Goal: Task Accomplishment & Management: Use online tool/utility

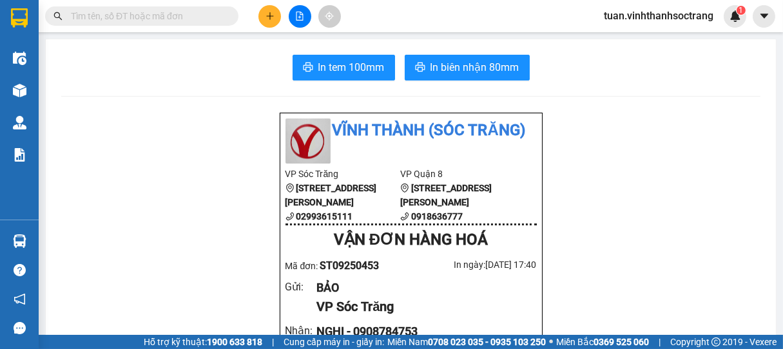
drag, startPoint x: 0, startPoint y: 0, endPoint x: 704, endPoint y: 200, distance: 731.8
click at [268, 20] on icon "plus" at bounding box center [270, 16] width 9 height 9
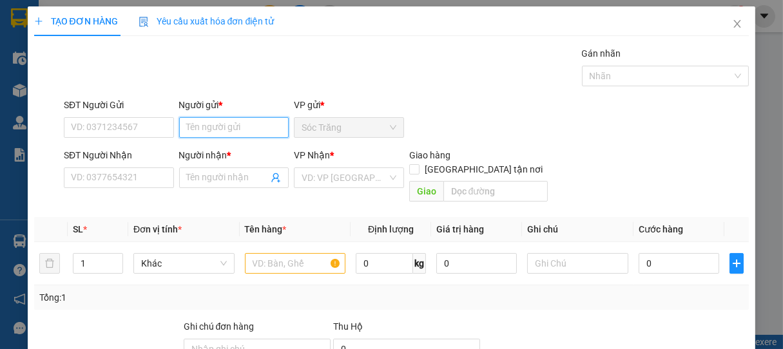
click at [217, 126] on input "Người gửi *" at bounding box center [234, 127] width 110 height 21
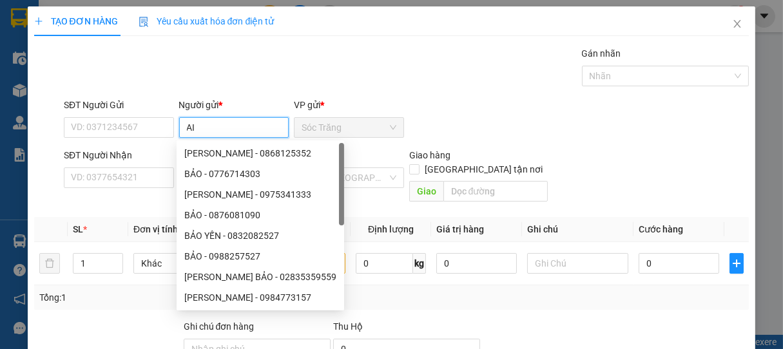
type input "A"
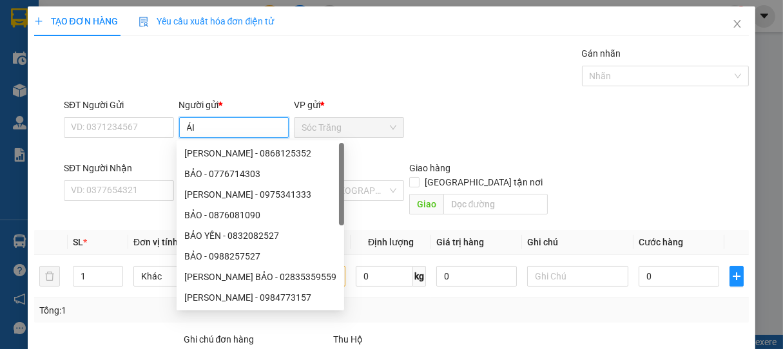
type input "ÁI I"
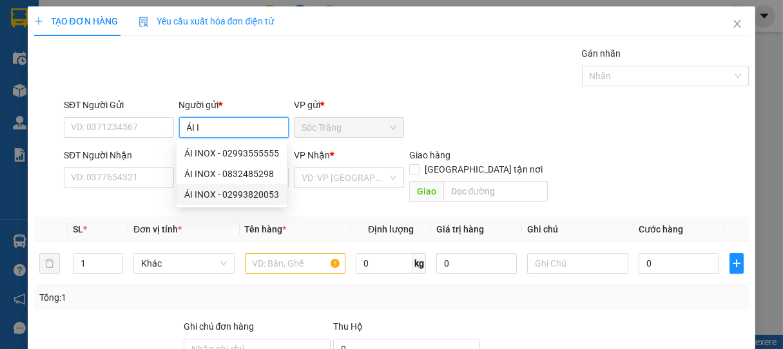
click at [225, 193] on div "ÁI INOX - 02993820053" at bounding box center [231, 195] width 95 height 14
type input "02993820053"
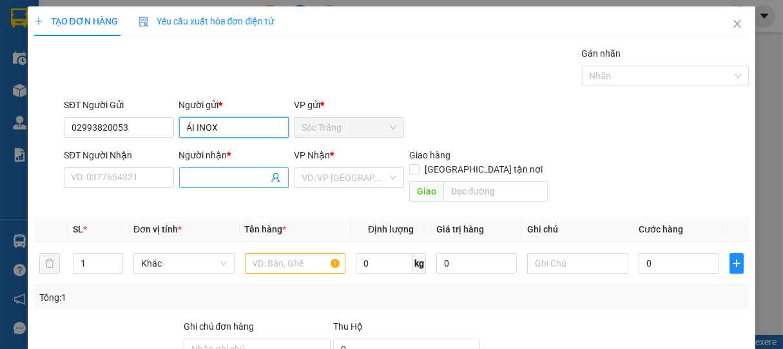
type input "ÁI INOX"
click at [217, 174] on input "Người nhận *" at bounding box center [228, 178] width 82 height 14
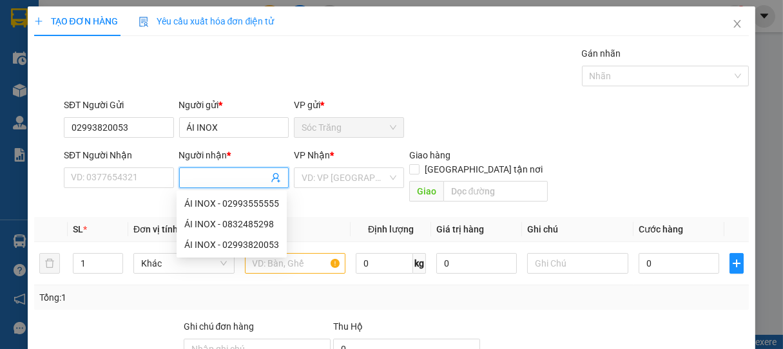
type input "D"
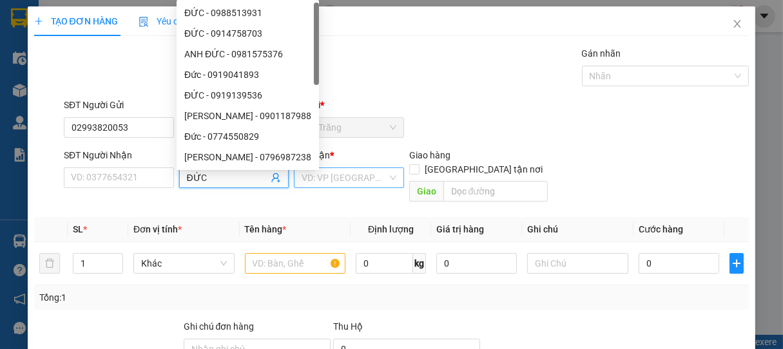
type input "ĐỨC"
click at [309, 184] on input "search" at bounding box center [345, 177] width 86 height 19
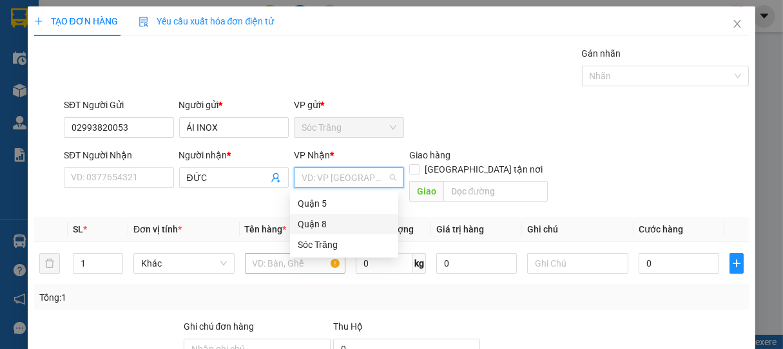
click at [313, 222] on div "Quận 8" at bounding box center [344, 224] width 93 height 14
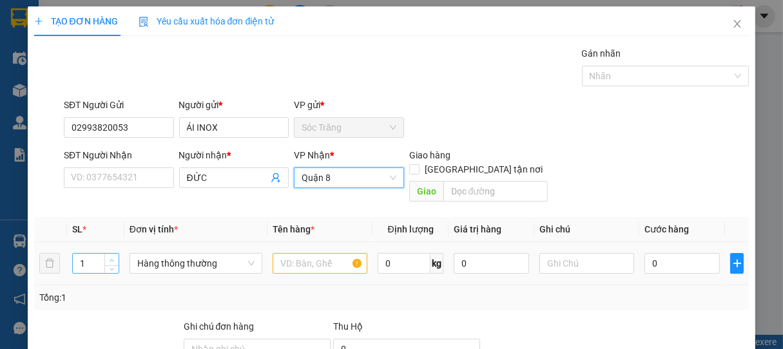
type input "2"
click at [110, 258] on icon "up" at bounding box center [112, 260] width 5 height 5
click at [170, 254] on span "Hàng thông thường" at bounding box center [195, 263] width 117 height 19
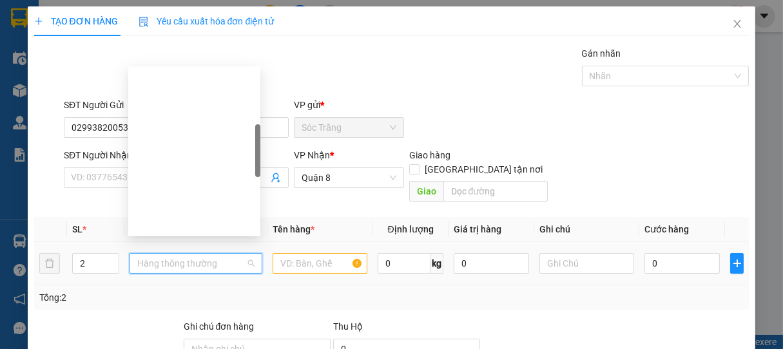
scroll to position [206, 0]
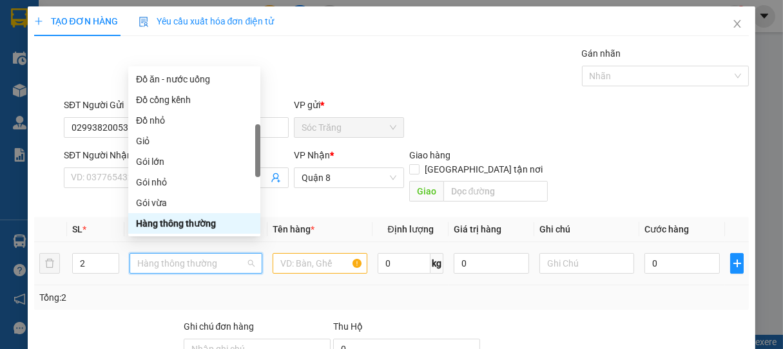
type input "B"
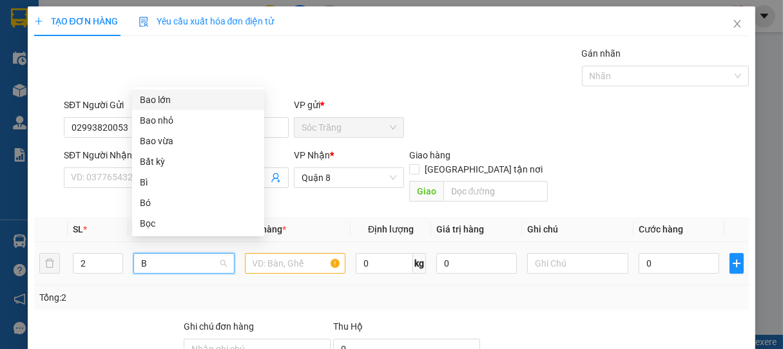
scroll to position [0, 0]
drag, startPoint x: 154, startPoint y: 139, endPoint x: 178, endPoint y: 161, distance: 32.8
click at [155, 139] on div "Bao vừa" at bounding box center [198, 141] width 117 height 14
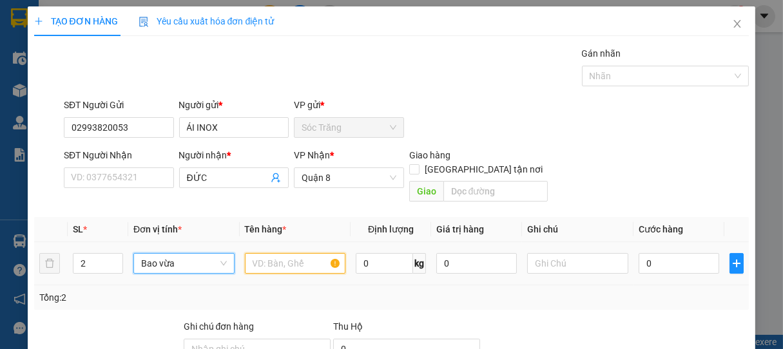
click at [285, 253] on input "text" at bounding box center [295, 263] width 101 height 21
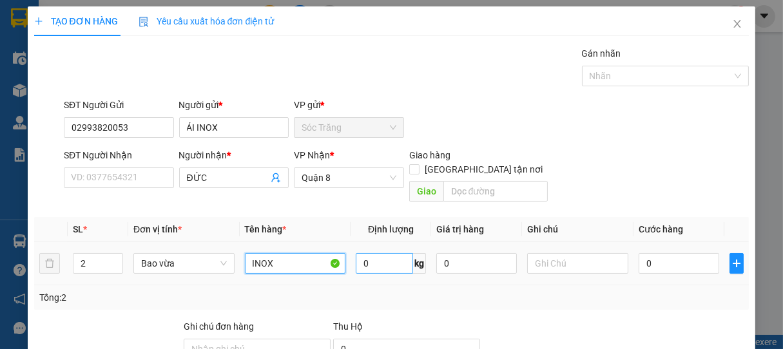
type input "INOX"
click at [384, 253] on input "0" at bounding box center [384, 263] width 57 height 21
type input "90"
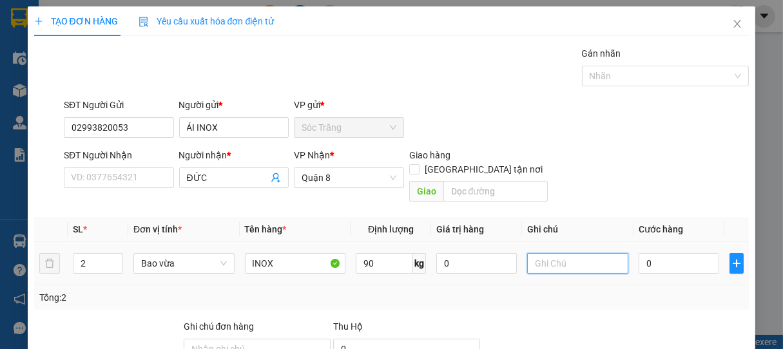
click at [557, 255] on input "text" at bounding box center [577, 263] width 101 height 21
type input "2 BAO"
click at [654, 255] on input "0" at bounding box center [679, 263] width 81 height 21
type input "7"
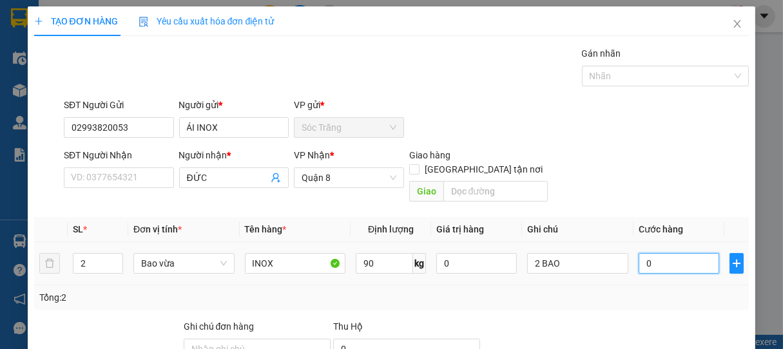
type input "7"
type input "72"
type input "720"
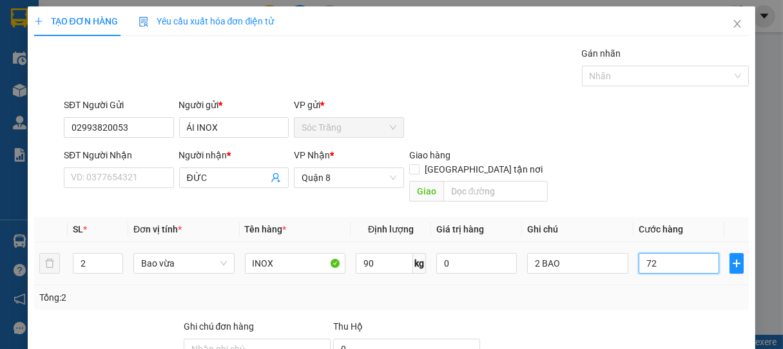
type input "720"
type input "7.200"
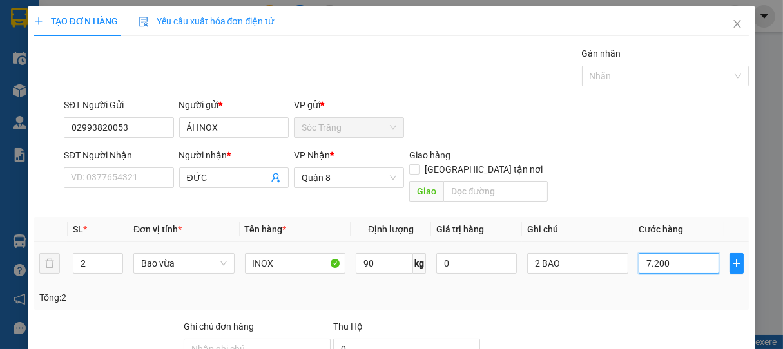
type input "72.000"
click at [594, 77] on div at bounding box center [659, 75] width 148 height 15
type input "72.000"
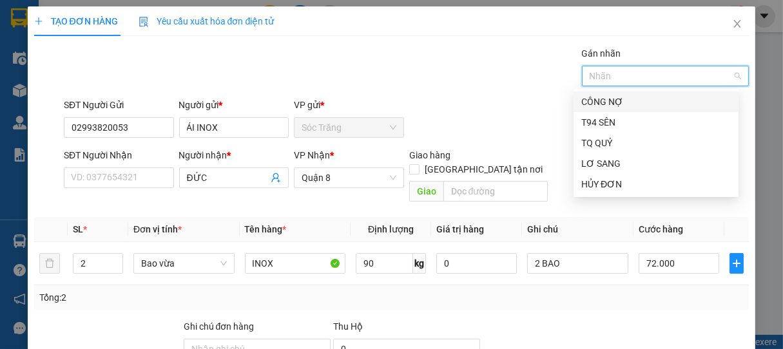
click at [604, 99] on div "CÔNG NỢ" at bounding box center [656, 102] width 150 height 14
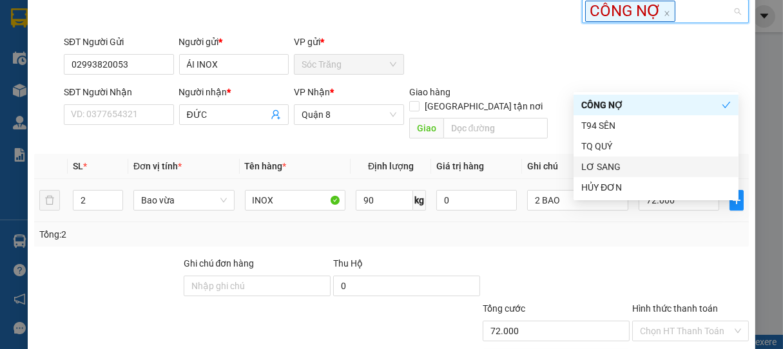
scroll to position [130, 0]
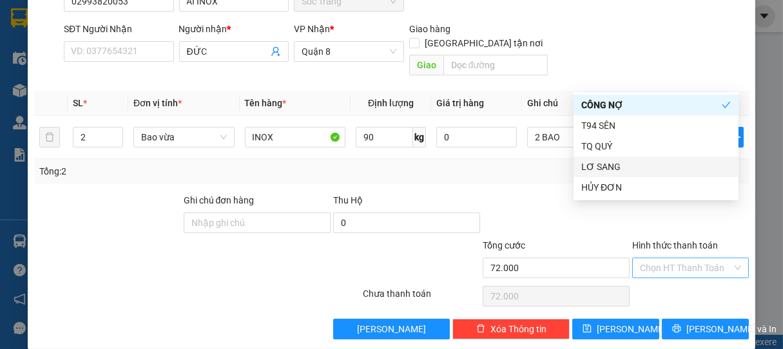
click at [664, 258] on input "Hình thức thanh toán" at bounding box center [686, 267] width 93 height 19
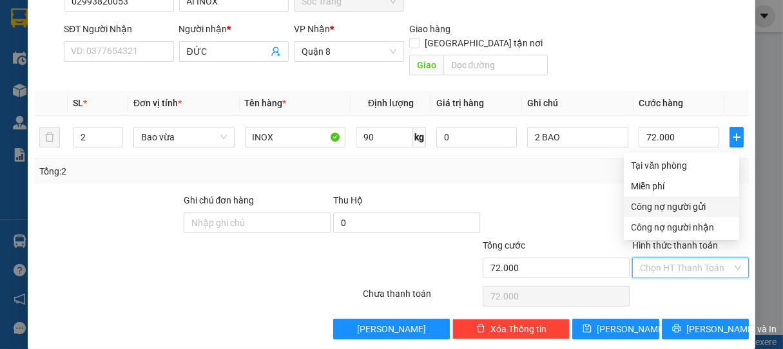
click at [659, 206] on div "Công nợ người gửi" at bounding box center [682, 207] width 100 height 14
type input "0"
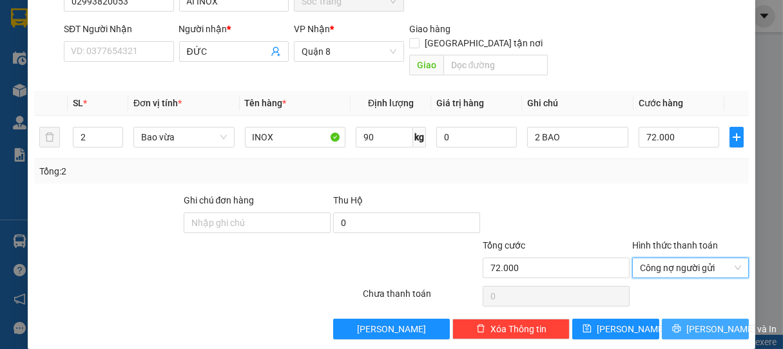
click at [703, 322] on span "[PERSON_NAME] và In" at bounding box center [731, 329] width 90 height 14
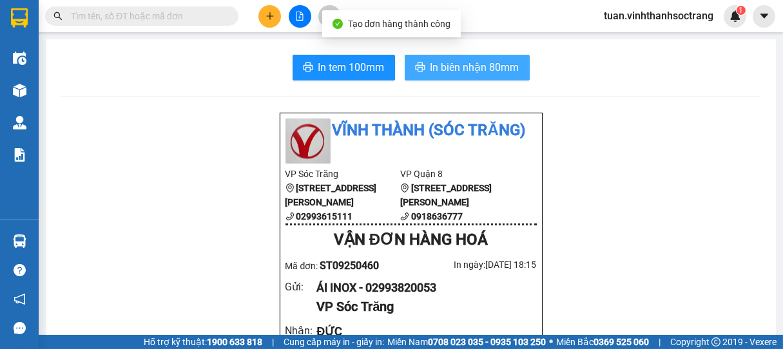
click at [460, 68] on span "In biên nhận 80mm" at bounding box center [475, 67] width 89 height 16
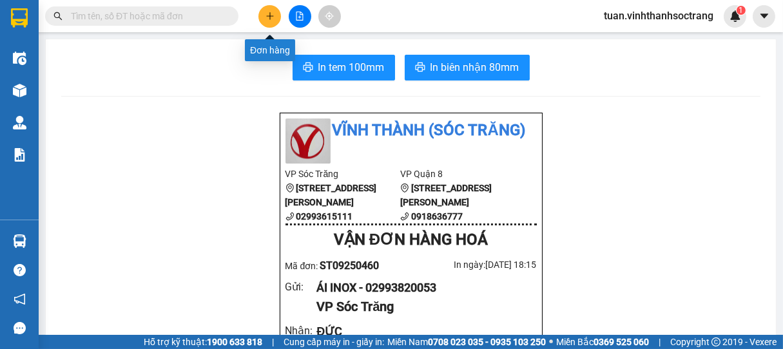
click at [275, 14] on button at bounding box center [269, 16] width 23 height 23
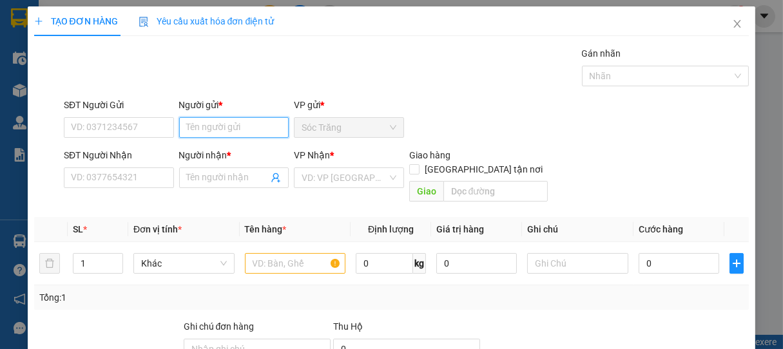
click at [222, 127] on input "Người gửi *" at bounding box center [234, 127] width 110 height 21
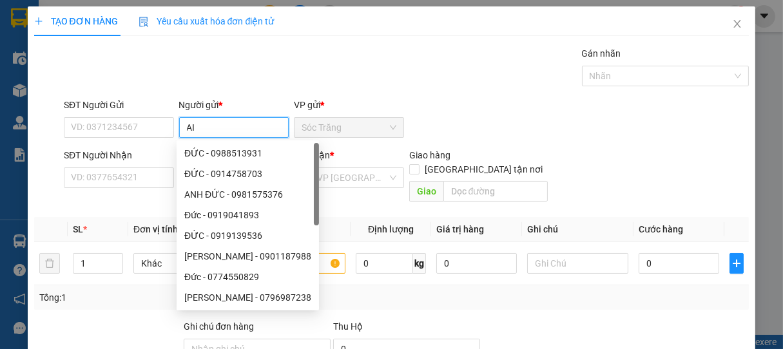
type input "A"
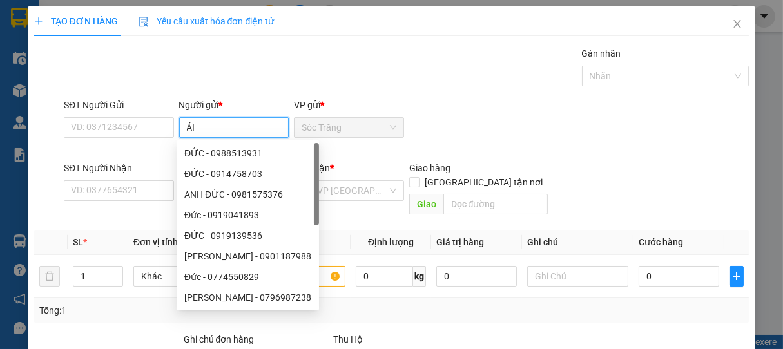
type input "ÁI I"
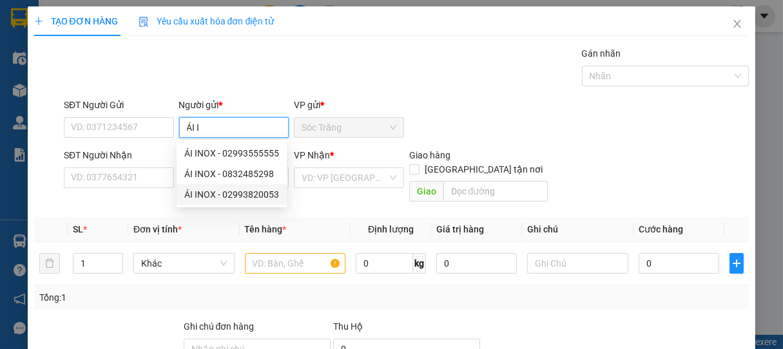
click at [223, 192] on div "ÁI INOX - 02993820053" at bounding box center [231, 195] width 95 height 14
type input "02993820053"
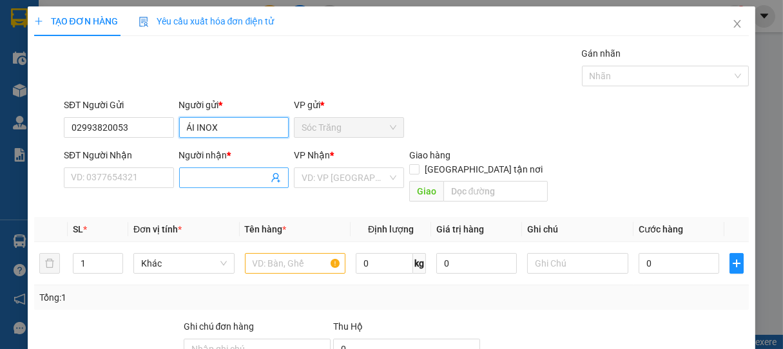
type input "ÁI INOX"
click at [227, 177] on input "Người nhận *" at bounding box center [228, 178] width 82 height 14
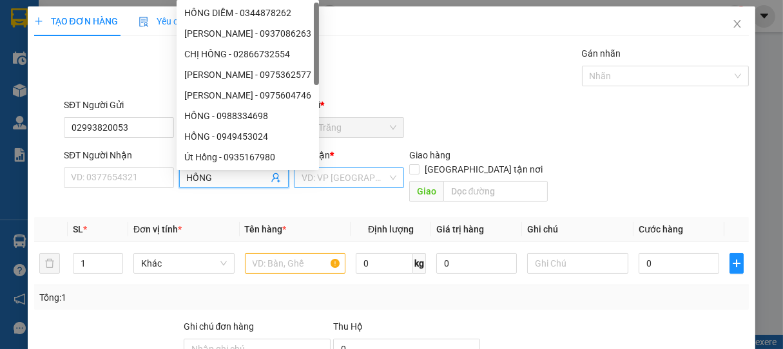
type input "HỒNG"
click at [330, 182] on input "search" at bounding box center [345, 177] width 86 height 19
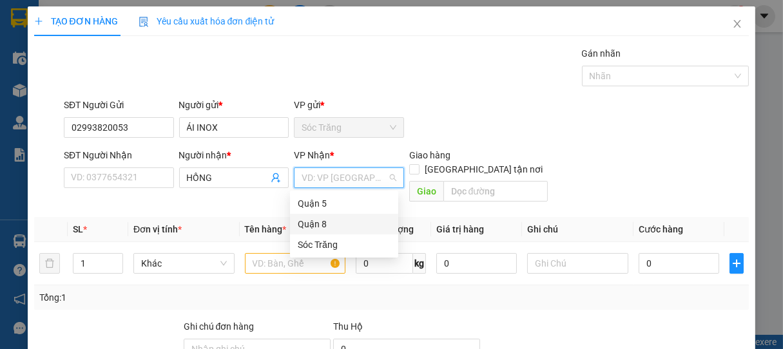
click at [306, 222] on div "Quận 8" at bounding box center [344, 224] width 93 height 14
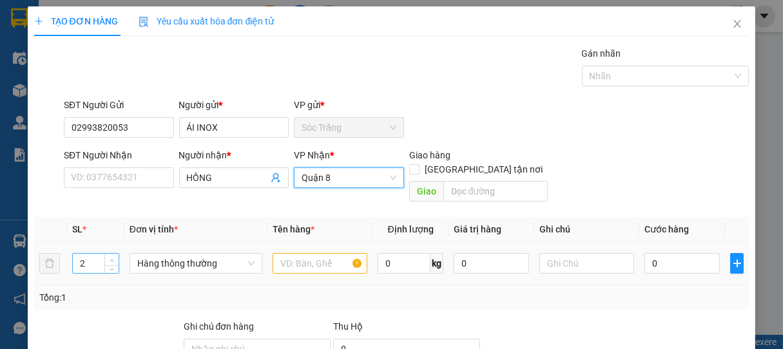
click at [112, 257] on span "up" at bounding box center [112, 261] width 8 height 8
type input "3"
click at [112, 257] on span "up" at bounding box center [112, 261] width 8 height 8
click at [156, 254] on span "Hàng thông thường" at bounding box center [195, 263] width 117 height 19
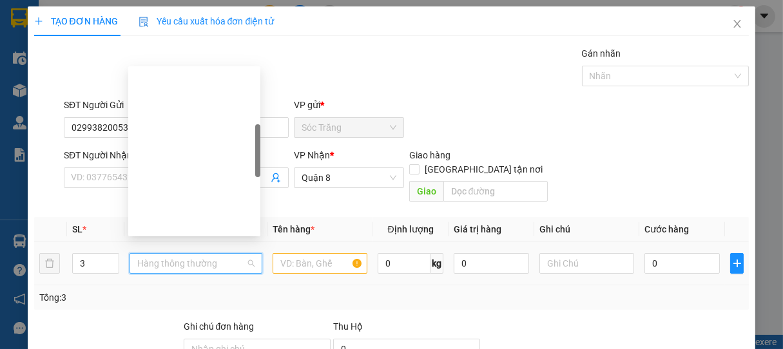
scroll to position [206, 0]
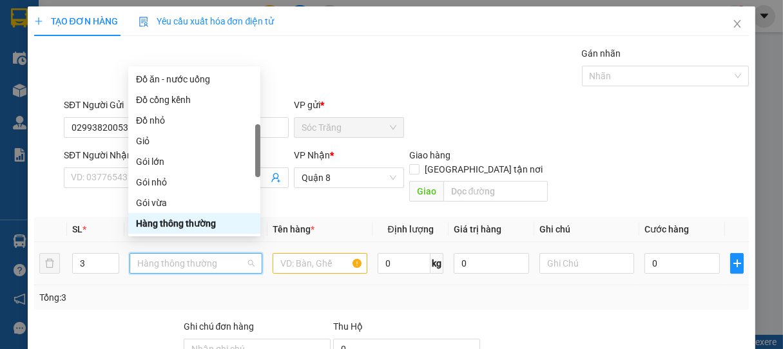
type input "B"
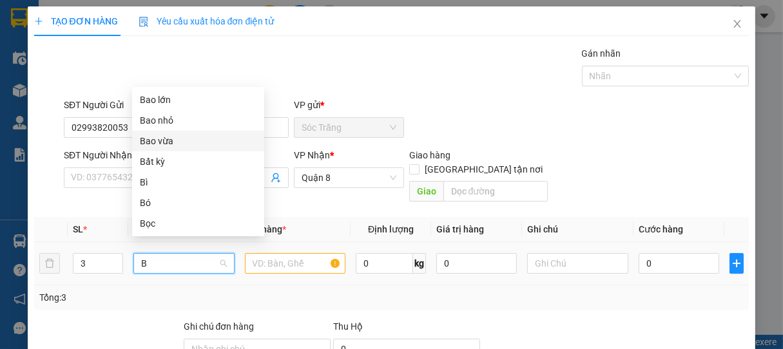
click at [161, 145] on div "Bao vừa" at bounding box center [198, 141] width 117 height 14
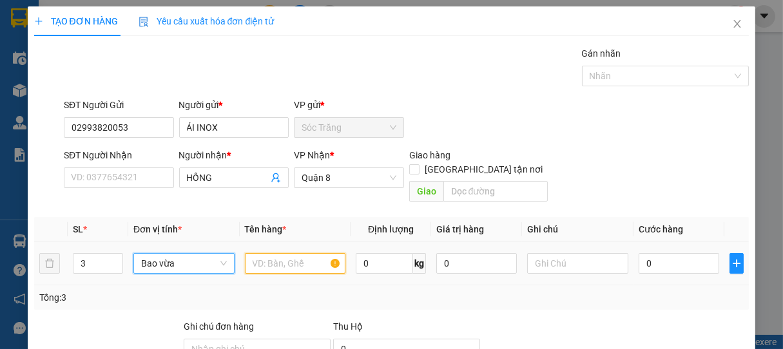
click at [295, 253] on input "text" at bounding box center [295, 263] width 101 height 21
type input "INOX"
click at [393, 253] on input "0" at bounding box center [384, 263] width 57 height 21
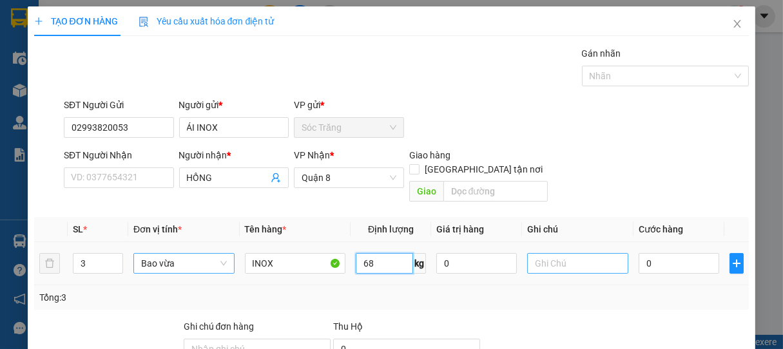
type input "68"
click at [560, 253] on input "text" at bounding box center [577, 263] width 101 height 21
type input "3 BAO"
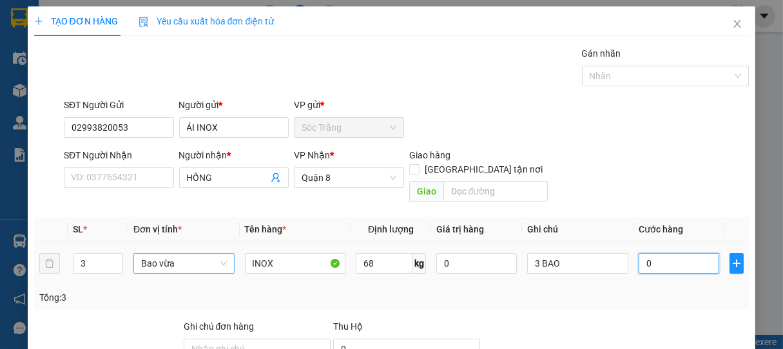
click at [654, 253] on input "0" at bounding box center [679, 263] width 81 height 21
type input "5"
type input "54"
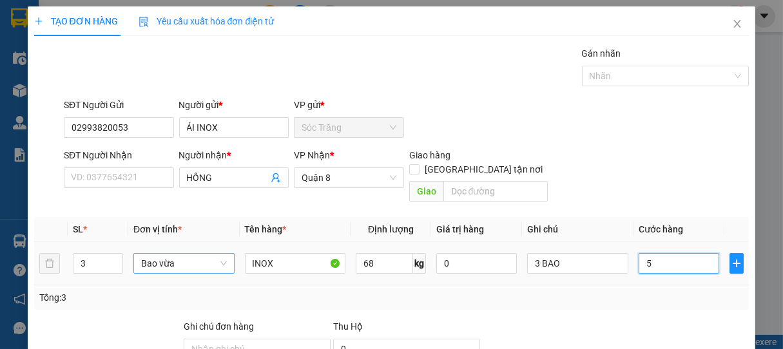
type input "54"
type input "540"
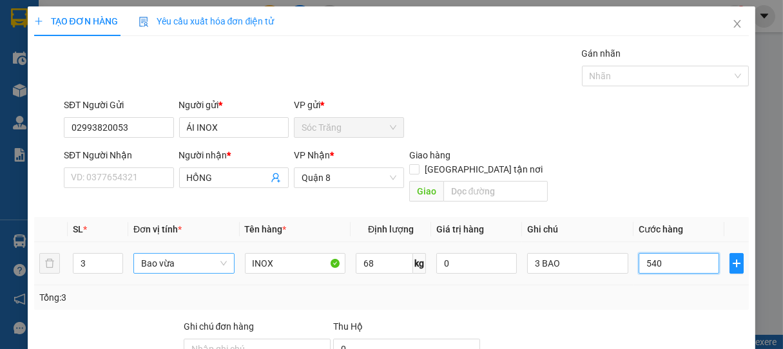
type input "5.400"
type input "54.000"
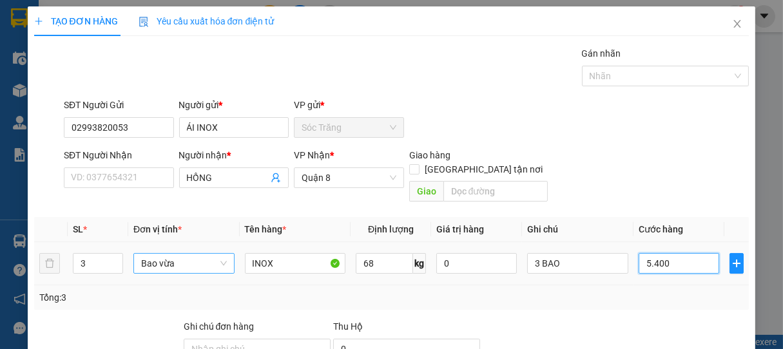
type input "54.000"
click at [605, 77] on div at bounding box center [659, 75] width 148 height 15
type input "54.000"
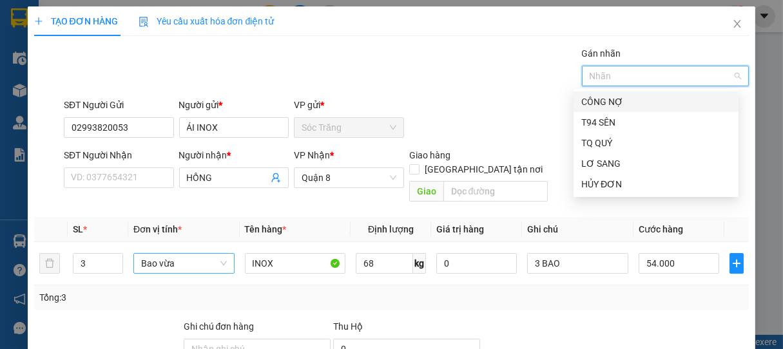
drag, startPoint x: 602, startPoint y: 97, endPoint x: 607, endPoint y: 144, distance: 46.7
click at [603, 99] on div "CÔNG NỢ" at bounding box center [656, 102] width 150 height 14
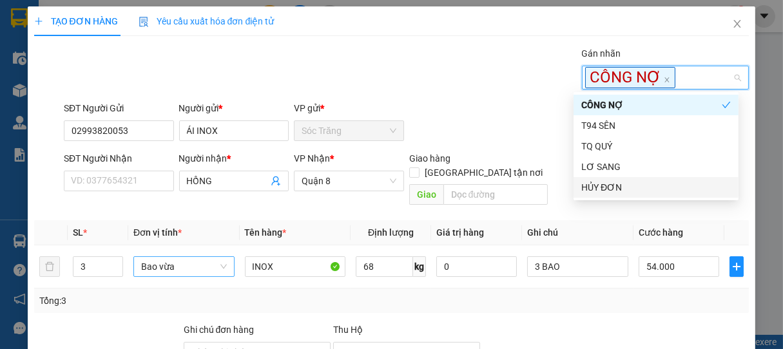
scroll to position [130, 0]
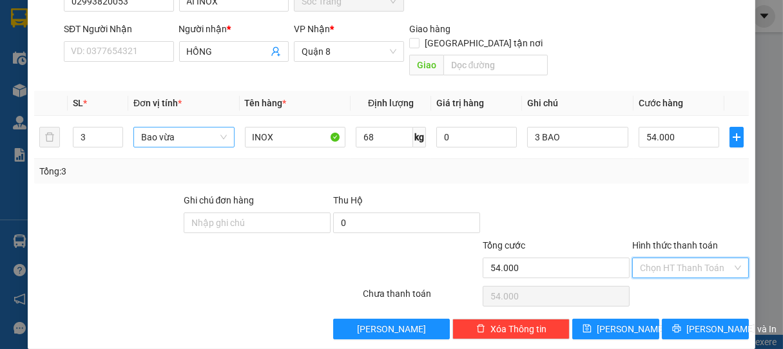
click at [668, 258] on input "Hình thức thanh toán" at bounding box center [686, 267] width 93 height 19
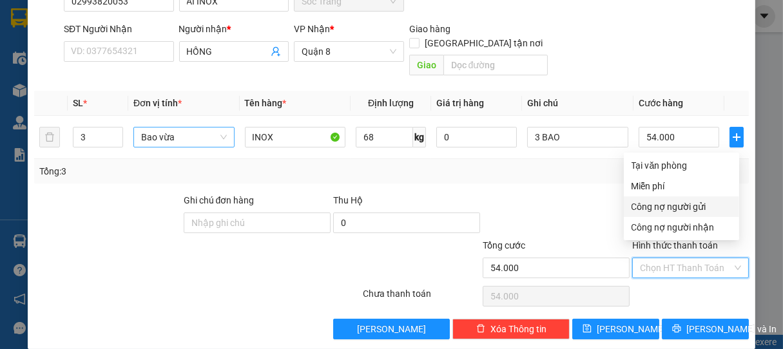
drag, startPoint x: 653, startPoint y: 206, endPoint x: 658, endPoint y: 223, distance: 18.2
click at [654, 206] on div "Công nợ người gửi" at bounding box center [682, 207] width 100 height 14
type input "0"
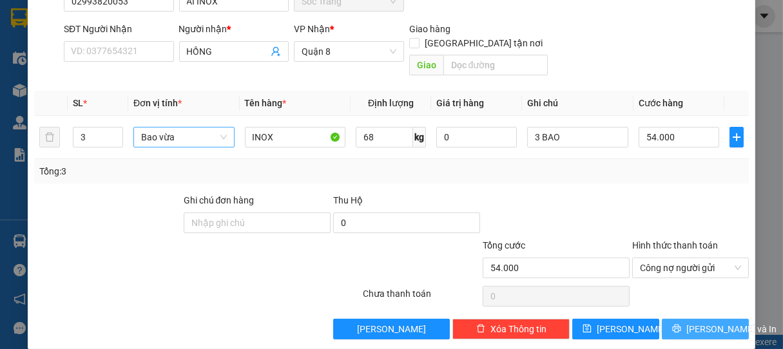
click at [691, 322] on span "[PERSON_NAME] và In" at bounding box center [731, 329] width 90 height 14
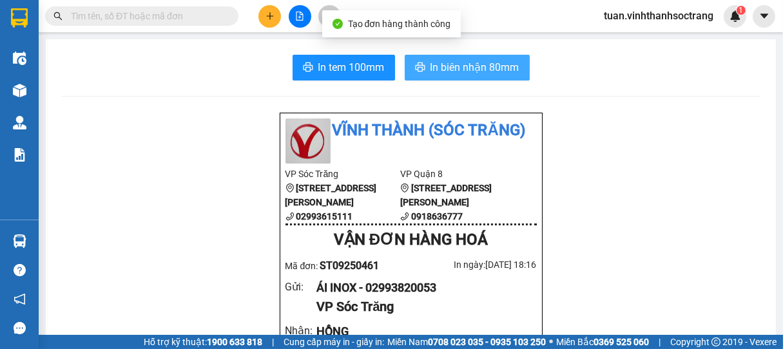
drag, startPoint x: 490, startPoint y: 73, endPoint x: 492, endPoint y: 81, distance: 7.3
click at [490, 72] on span "In biên nhận 80mm" at bounding box center [475, 67] width 89 height 16
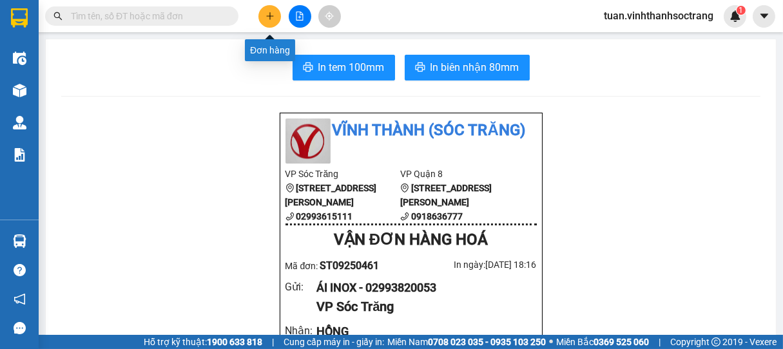
click at [264, 14] on button at bounding box center [269, 16] width 23 height 23
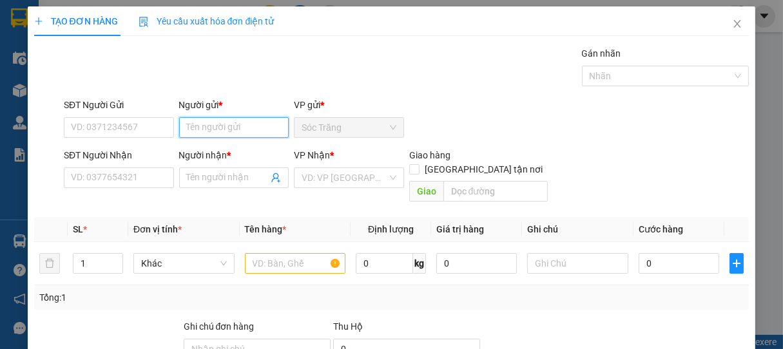
click at [237, 131] on input "Người gửi *" at bounding box center [234, 127] width 110 height 21
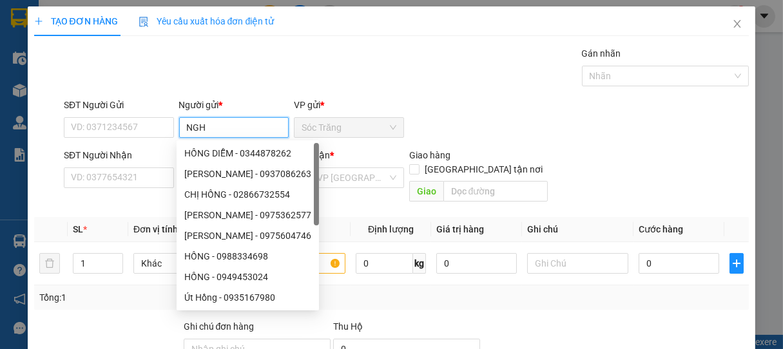
type input "NGHỈ"
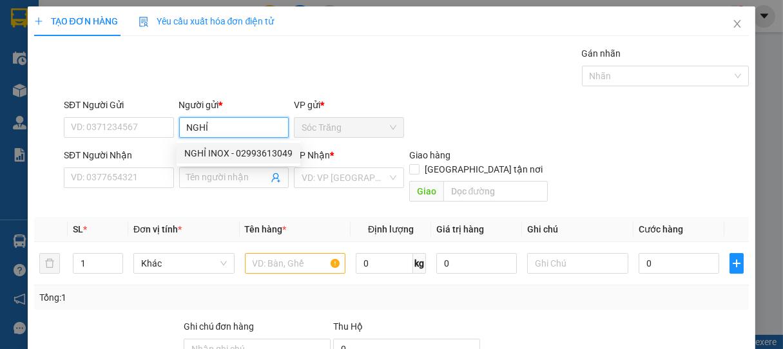
click at [229, 152] on div "NGHỈ INOX - 02993613049" at bounding box center [238, 153] width 108 height 14
type input "02993613049"
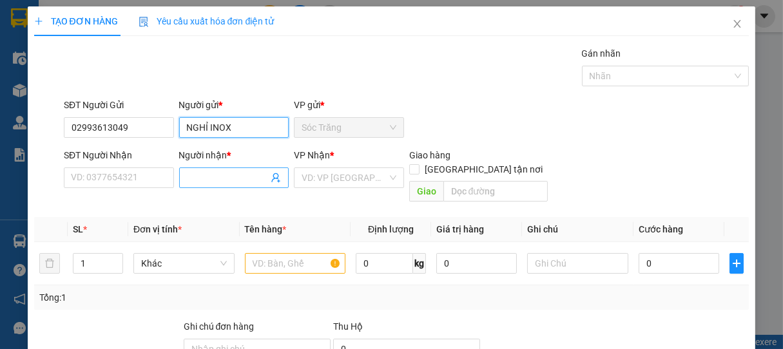
type input "NGHỈ INOX"
click at [227, 173] on input "Người nhận *" at bounding box center [228, 178] width 82 height 14
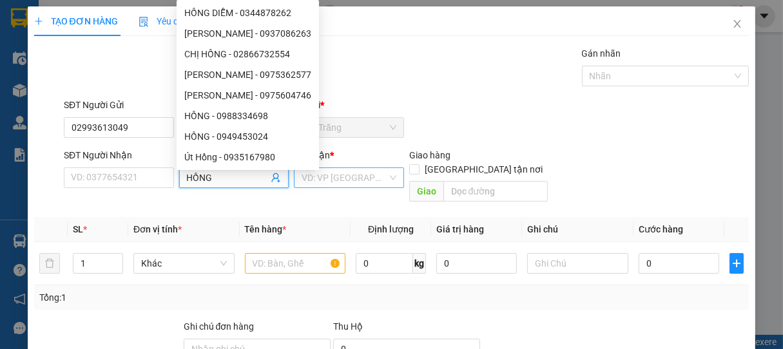
type input "HỒNG"
drag, startPoint x: 330, startPoint y: 173, endPoint x: 322, endPoint y: 185, distance: 14.3
click at [331, 172] on input "search" at bounding box center [345, 177] width 86 height 19
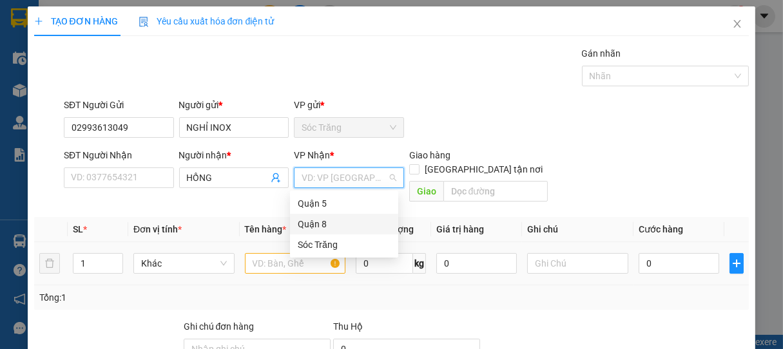
drag, startPoint x: 318, startPoint y: 218, endPoint x: 294, endPoint y: 237, distance: 30.8
click at [318, 220] on div "Quận 8" at bounding box center [344, 224] width 93 height 14
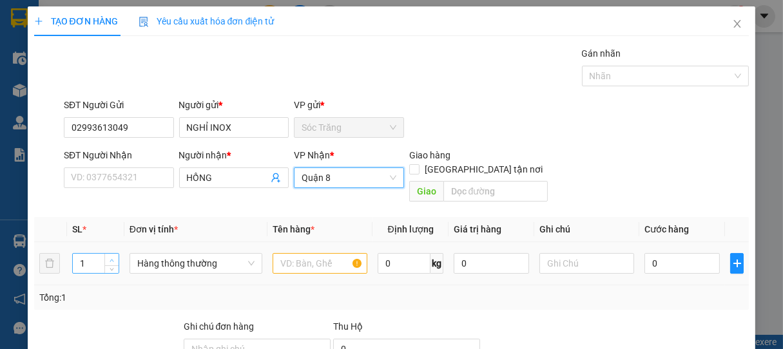
type input "2"
click at [113, 257] on span "up" at bounding box center [112, 261] width 8 height 8
click at [168, 254] on span "Hàng thông thường" at bounding box center [195, 263] width 117 height 19
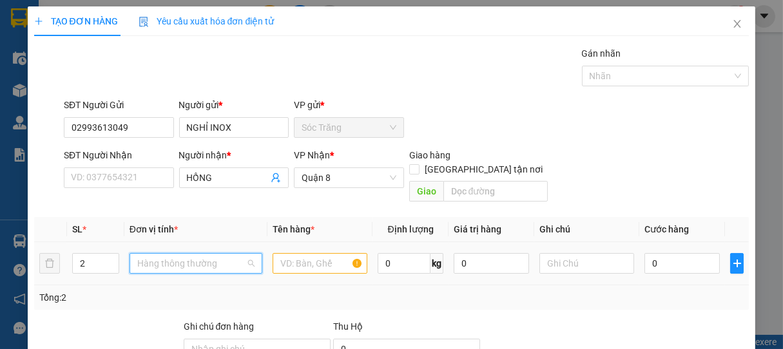
scroll to position [206, 0]
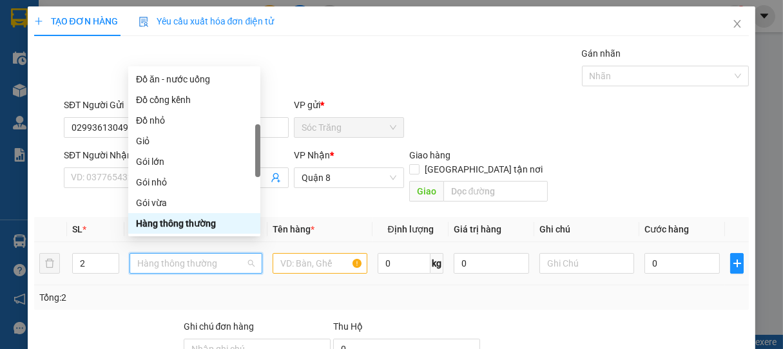
type input "B"
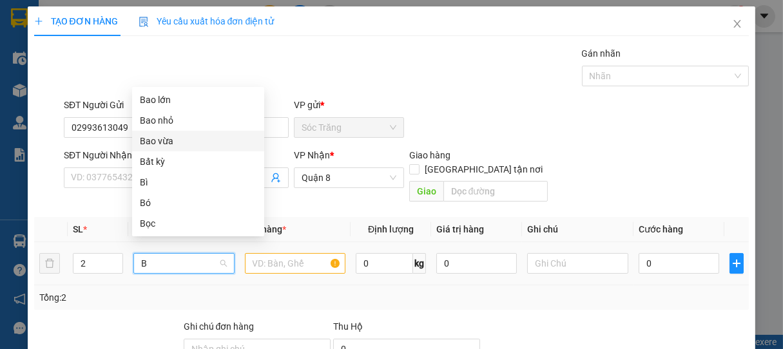
click at [171, 140] on div "Bao vừa" at bounding box center [198, 141] width 117 height 14
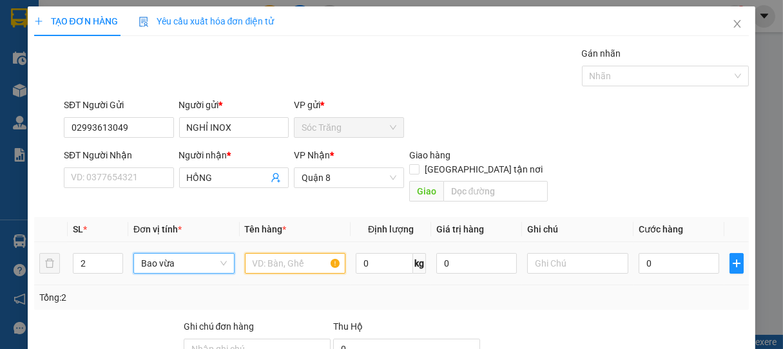
click at [273, 253] on input "text" at bounding box center [295, 263] width 101 height 21
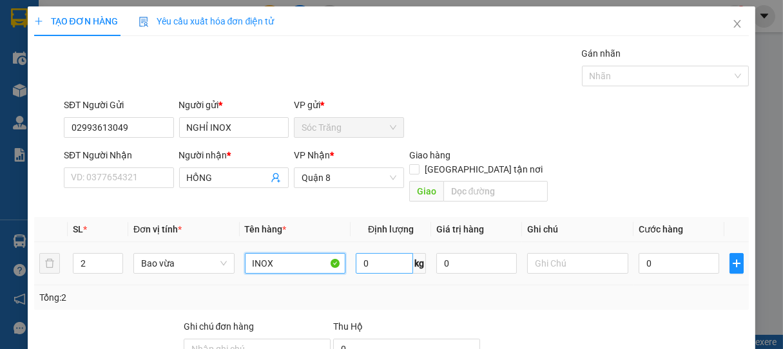
type input "INOX"
click at [384, 253] on input "0" at bounding box center [384, 263] width 57 height 21
type input "55"
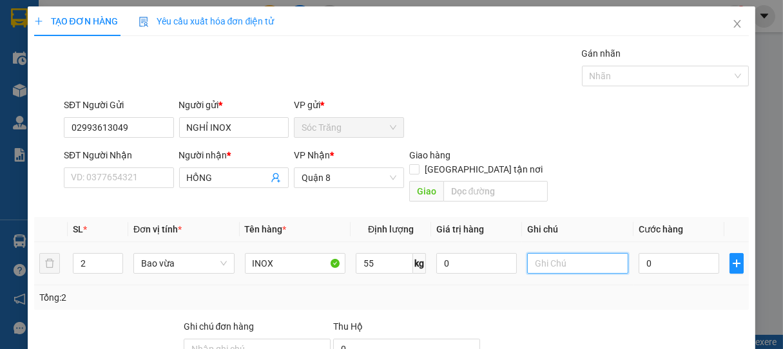
click at [565, 253] on input "text" at bounding box center [577, 263] width 101 height 21
type input "2 BAO"
click at [680, 253] on input "0" at bounding box center [679, 263] width 81 height 21
type input "4"
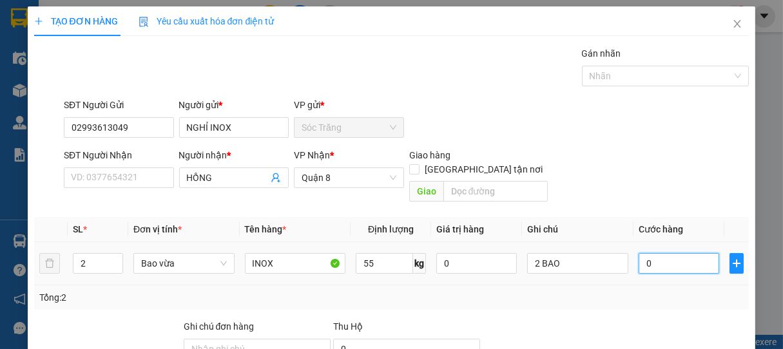
type input "4"
type input "40"
type input "400"
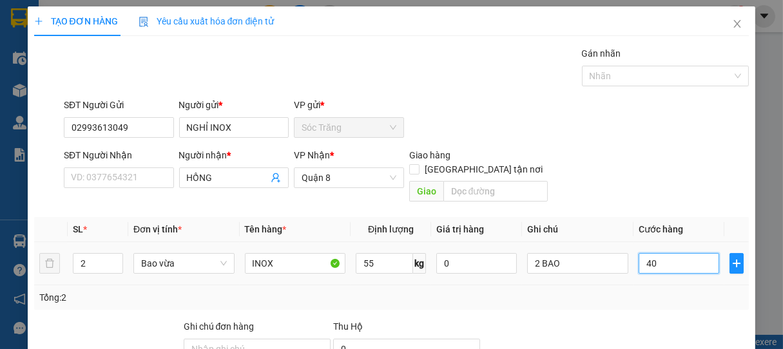
type input "400"
type input "4.000"
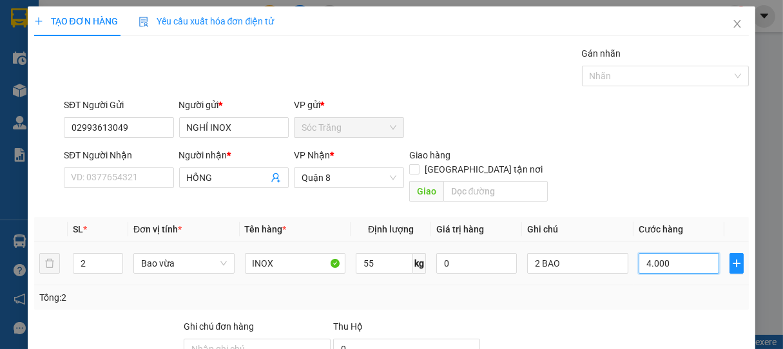
type input "40.000"
click at [609, 80] on div at bounding box center [659, 75] width 148 height 15
type input "40.000"
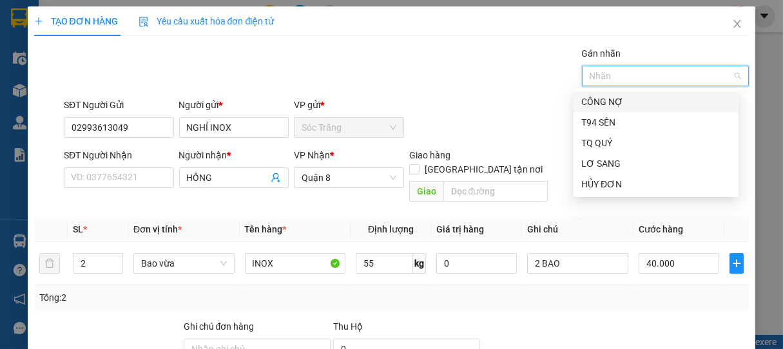
drag, startPoint x: 610, startPoint y: 102, endPoint x: 618, endPoint y: 221, distance: 119.5
click at [610, 103] on div "CÔNG NỢ" at bounding box center [656, 102] width 150 height 14
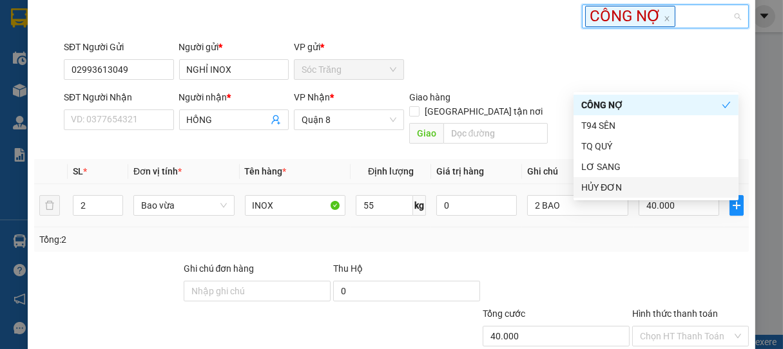
scroll to position [130, 0]
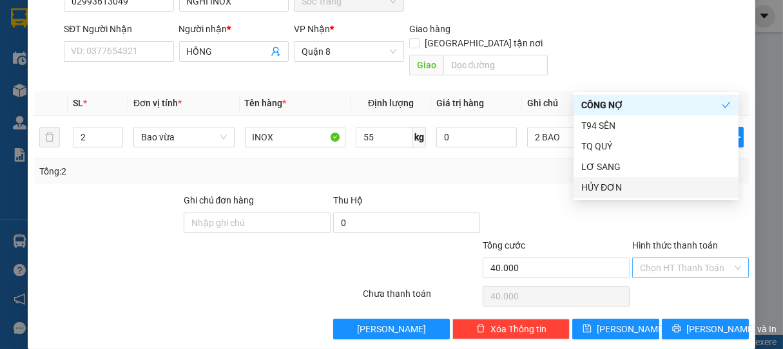
click at [663, 258] on input "Hình thức thanh toán" at bounding box center [686, 267] width 93 height 19
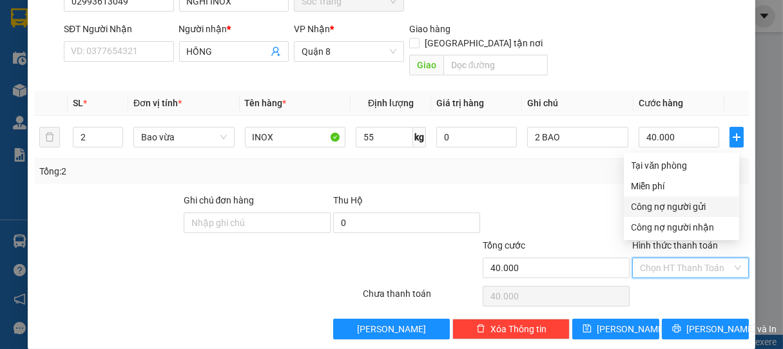
click at [670, 206] on div "Công nợ người gửi" at bounding box center [682, 207] width 100 height 14
type input "0"
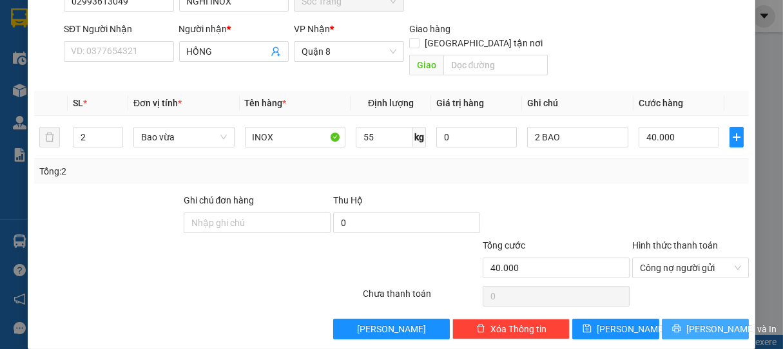
click at [696, 322] on span "[PERSON_NAME] và In" at bounding box center [731, 329] width 90 height 14
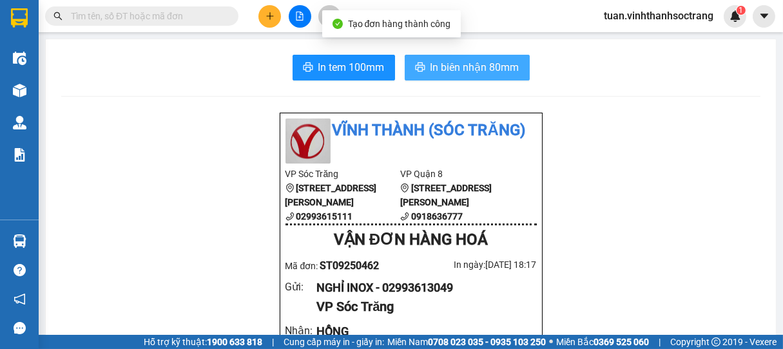
click at [449, 65] on span "In biên nhận 80mm" at bounding box center [475, 67] width 89 height 16
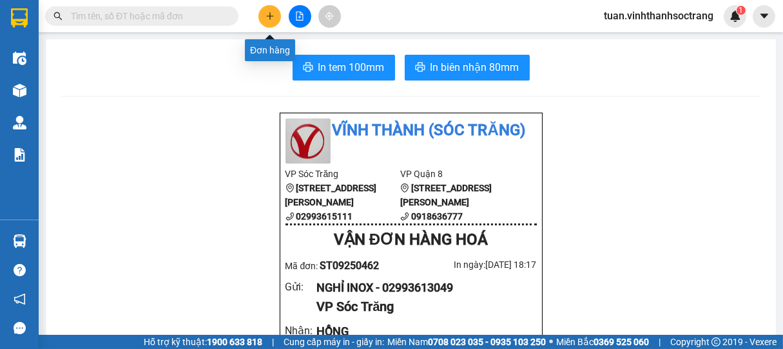
click at [273, 8] on button at bounding box center [269, 16] width 23 height 23
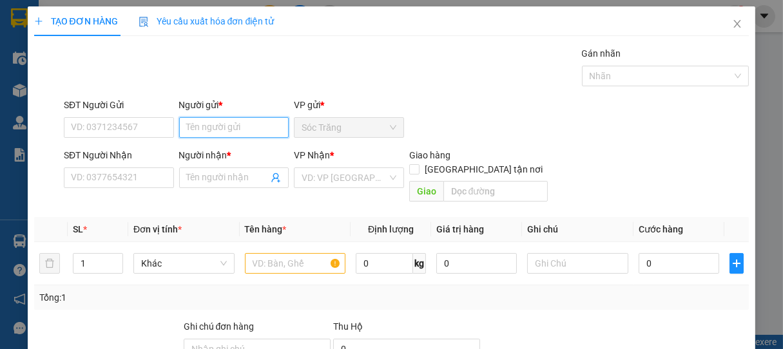
click at [231, 126] on input "Người gửi *" at bounding box center [234, 127] width 110 height 21
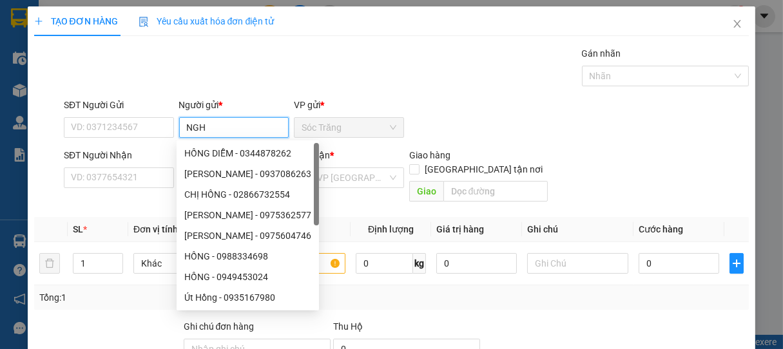
type input "NGHỈ"
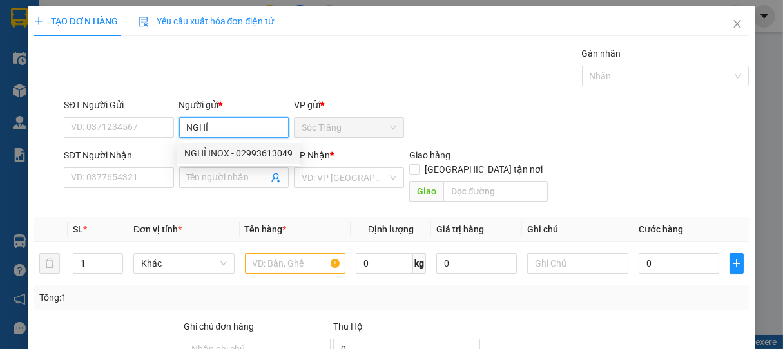
click at [214, 150] on div "NGHỈ INOX - 02993613049" at bounding box center [238, 153] width 108 height 14
type input "02993613049"
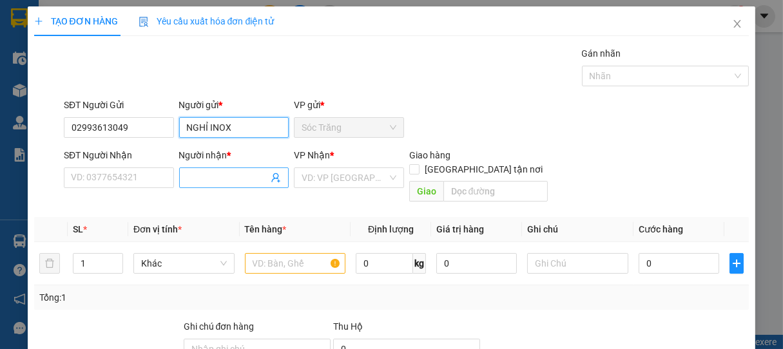
type input "NGHỈ INOX"
click at [228, 187] on span at bounding box center [234, 178] width 110 height 21
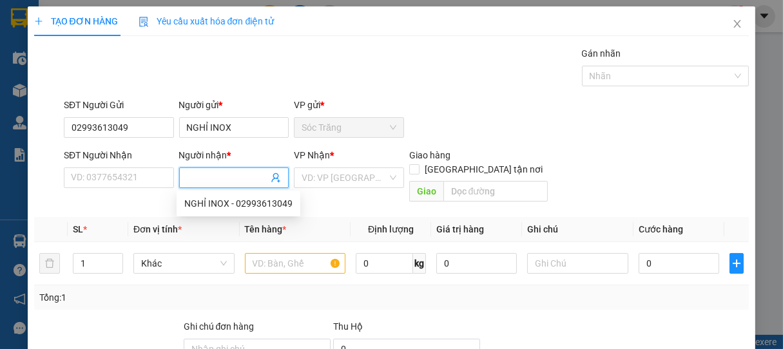
type input "D"
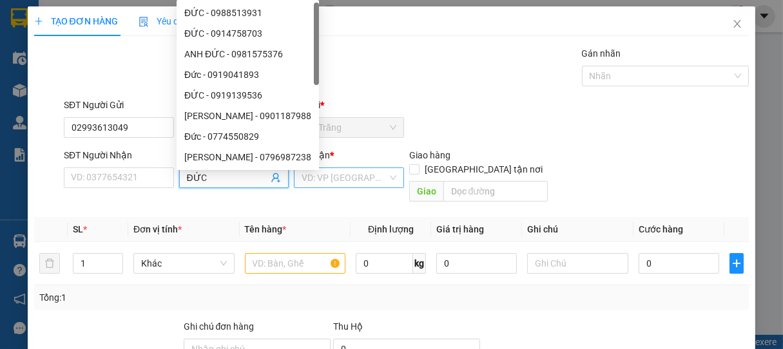
type input "ĐỨC"
click at [314, 177] on input "search" at bounding box center [345, 177] width 86 height 19
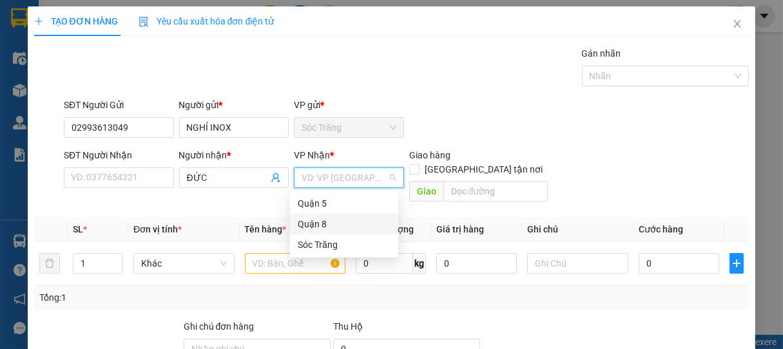
click at [312, 223] on div "Quận 8" at bounding box center [344, 224] width 93 height 14
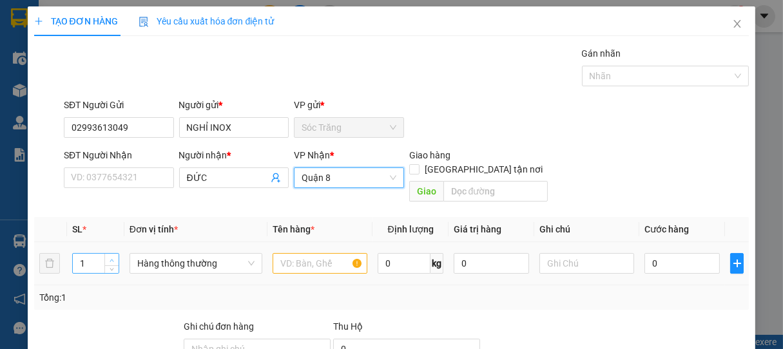
click at [114, 257] on span "up" at bounding box center [112, 261] width 8 height 8
type input "2"
click at [164, 254] on span "Hàng thông thường" at bounding box center [195, 263] width 117 height 19
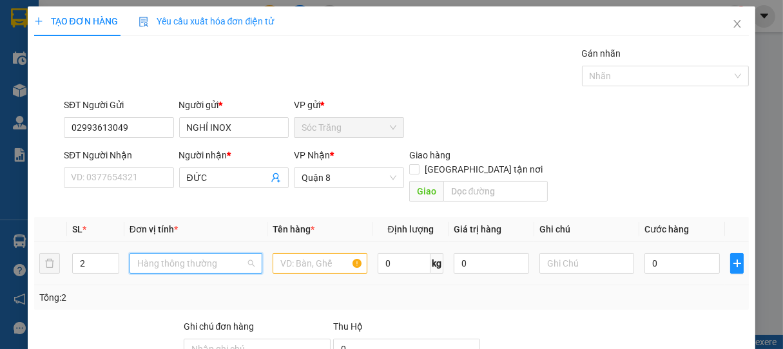
scroll to position [206, 0]
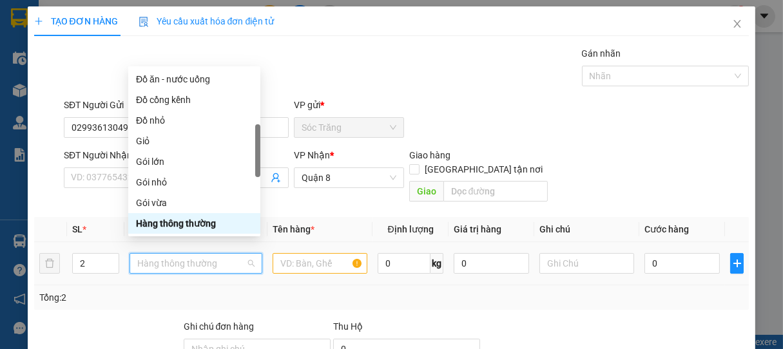
type input "B"
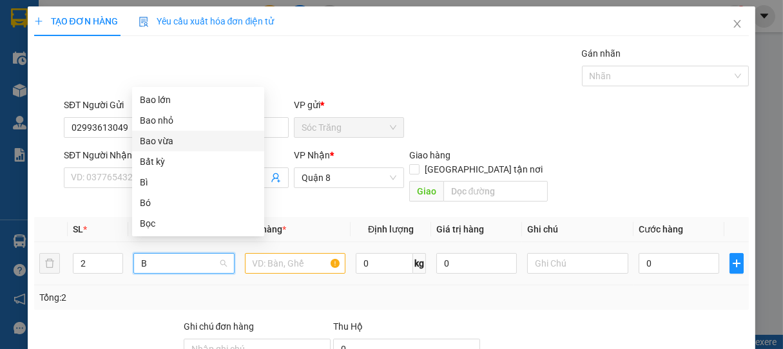
click at [166, 146] on div "Bao vừa" at bounding box center [198, 141] width 117 height 14
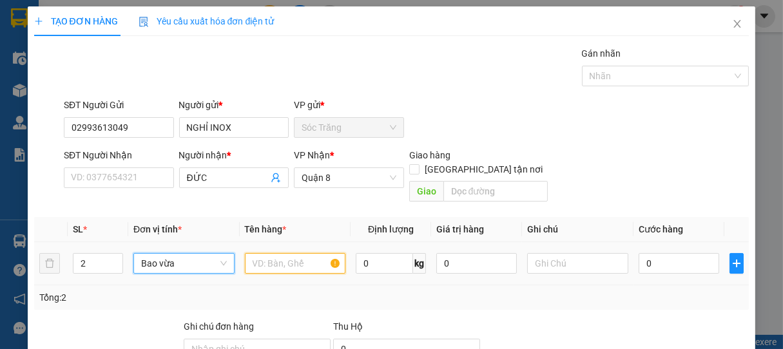
click at [274, 254] on input "text" at bounding box center [295, 263] width 101 height 21
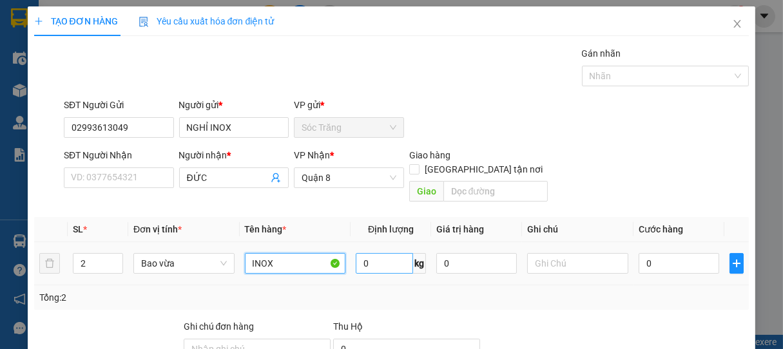
type input "INOX"
click at [382, 253] on input "0" at bounding box center [384, 263] width 57 height 21
type input "50"
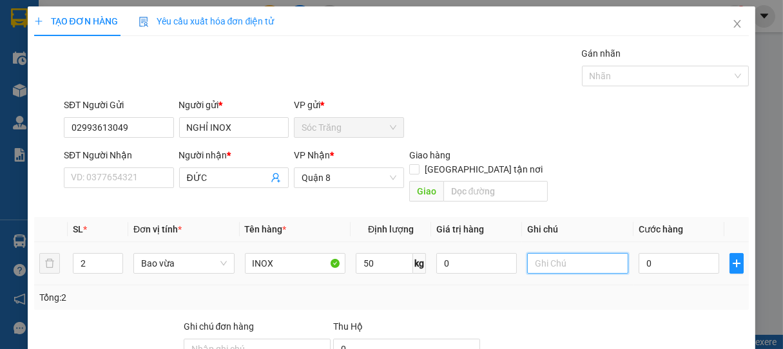
click at [590, 253] on input "text" at bounding box center [577, 263] width 101 height 21
type input "2 BAO"
click at [669, 253] on input "0" at bounding box center [679, 263] width 81 height 21
type input "4"
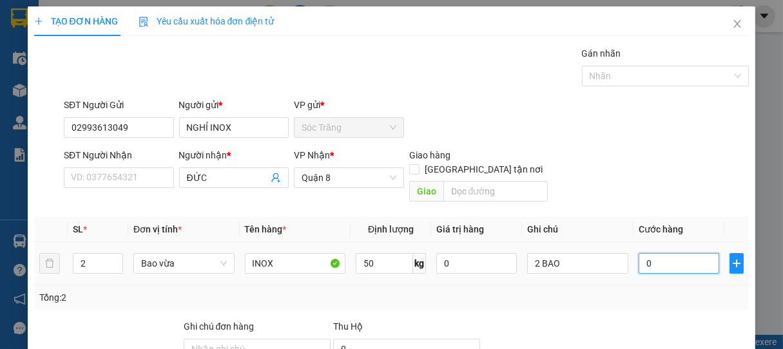
type input "4"
type input "40"
type input "400"
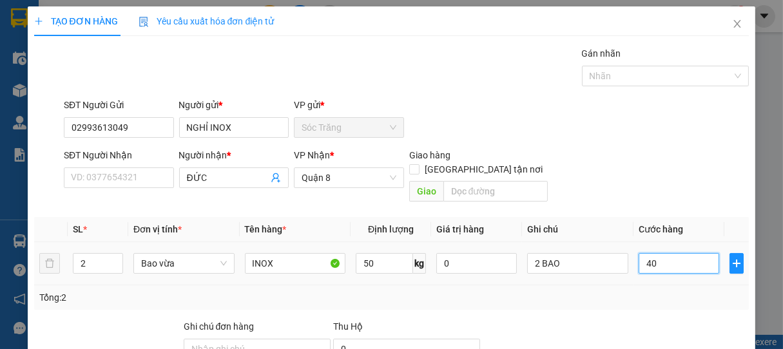
type input "400"
type input "4.000"
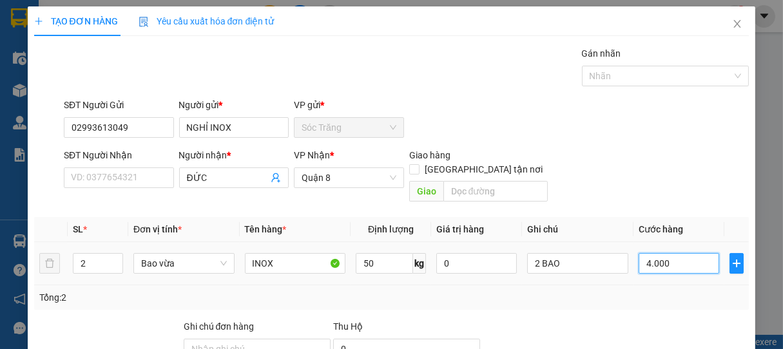
type input "40.000"
click at [608, 78] on div at bounding box center [659, 75] width 148 height 15
type input "40.000"
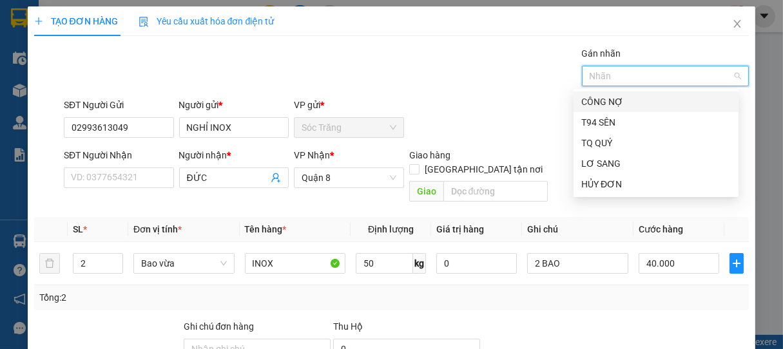
drag, startPoint x: 604, startPoint y: 85, endPoint x: 623, endPoint y: 230, distance: 146.2
click at [607, 102] on div "CÔNG NỢ" at bounding box center [656, 102] width 150 height 14
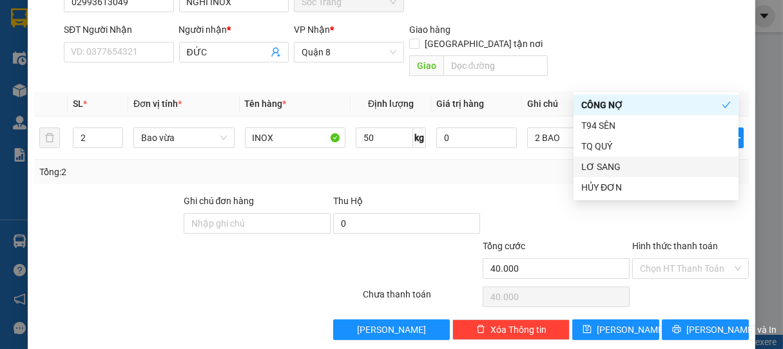
scroll to position [130, 0]
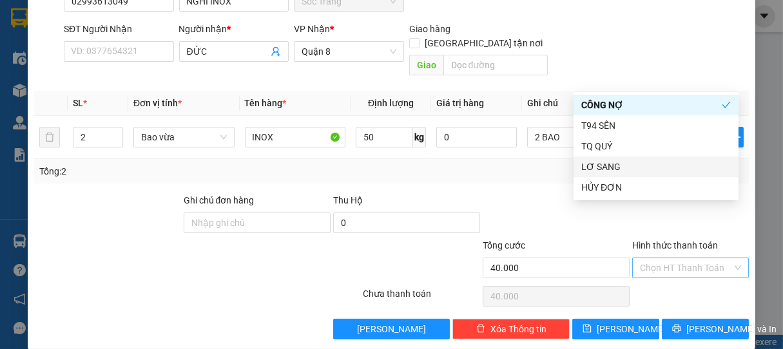
click at [660, 258] on input "Hình thức thanh toán" at bounding box center [686, 267] width 93 height 19
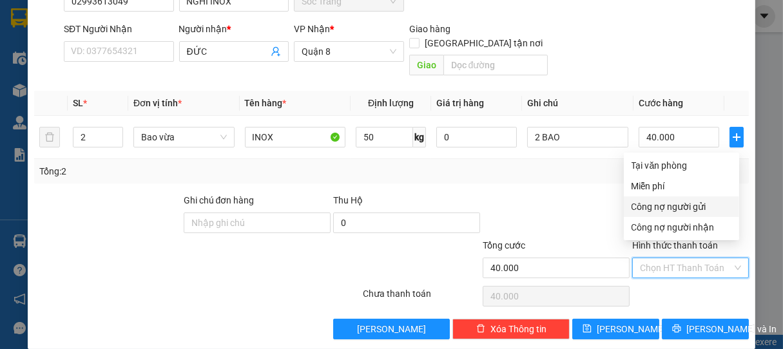
click at [672, 208] on div "Công nợ người gửi" at bounding box center [682, 207] width 100 height 14
type input "0"
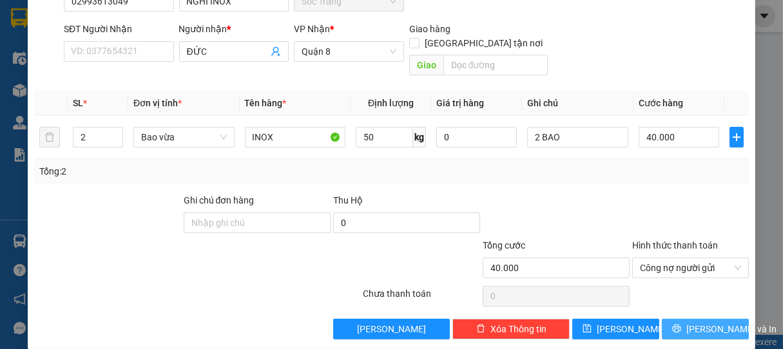
click at [703, 322] on span "[PERSON_NAME] và In" at bounding box center [731, 329] width 90 height 14
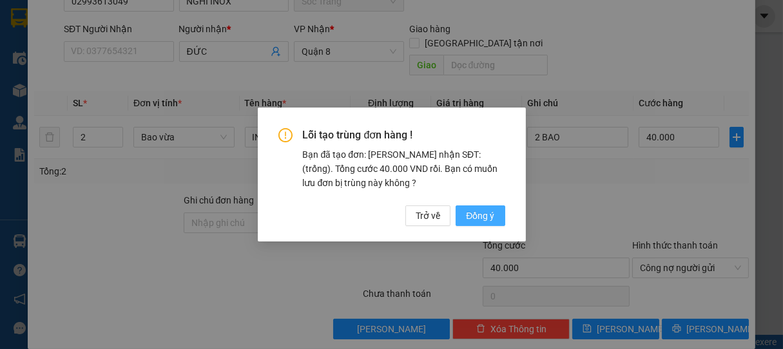
click at [491, 211] on span "Đồng ý" at bounding box center [480, 216] width 28 height 14
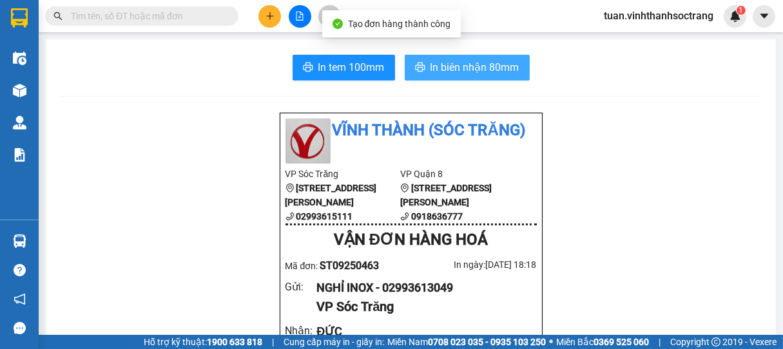
click at [471, 68] on span "In biên nhận 80mm" at bounding box center [475, 67] width 89 height 16
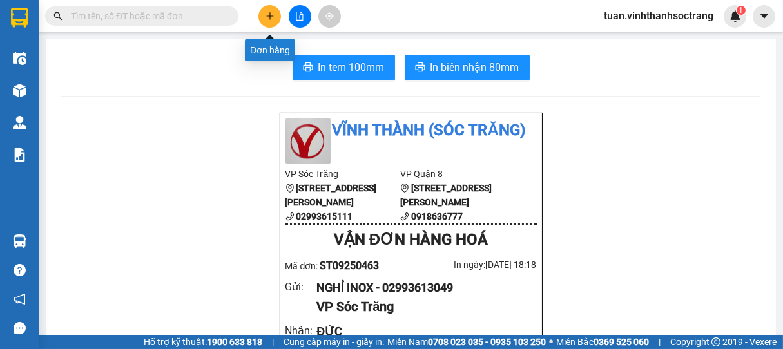
click at [272, 17] on icon "plus" at bounding box center [270, 16] width 9 height 9
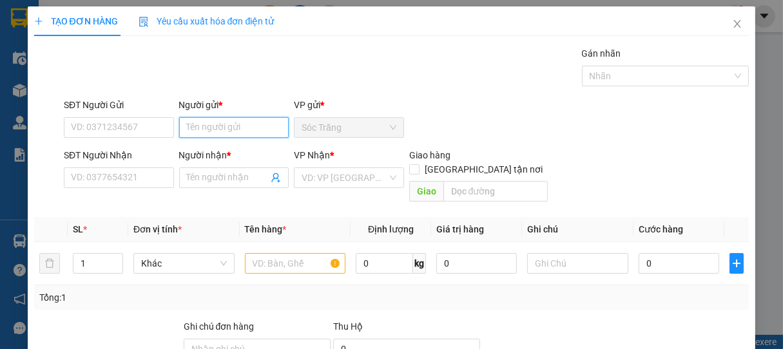
click at [228, 126] on input "Người gửi *" at bounding box center [234, 127] width 110 height 21
type input "NGHỈ"
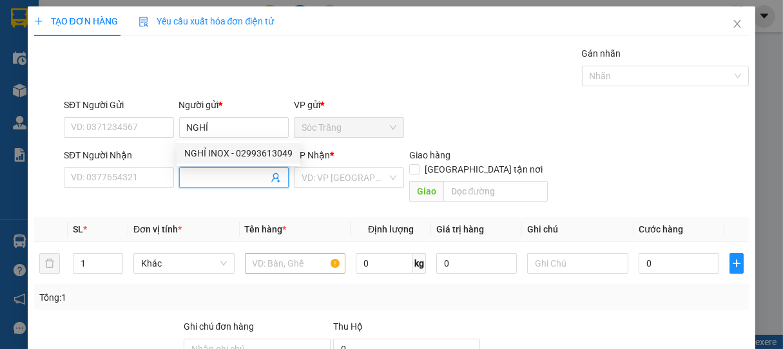
click at [200, 171] on input "Người nhận *" at bounding box center [228, 178] width 82 height 14
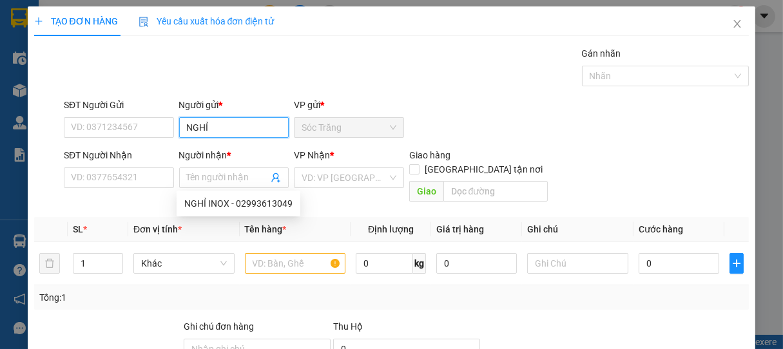
click at [253, 128] on input "NGHỈ" at bounding box center [234, 127] width 110 height 21
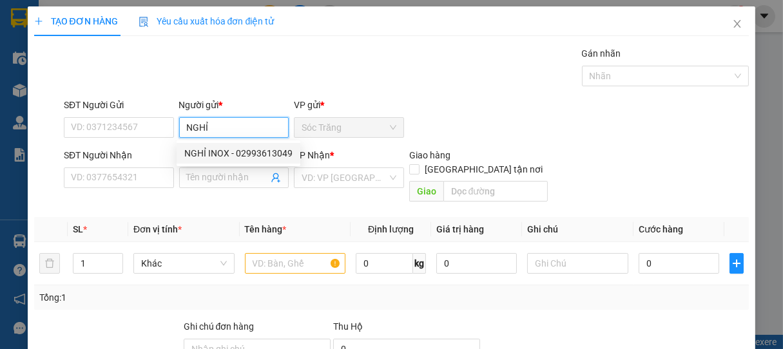
click at [217, 148] on div "NGHỈ INOX - 02993613049" at bounding box center [238, 153] width 108 height 14
type input "02993613049"
type input "NGHỈ INOX"
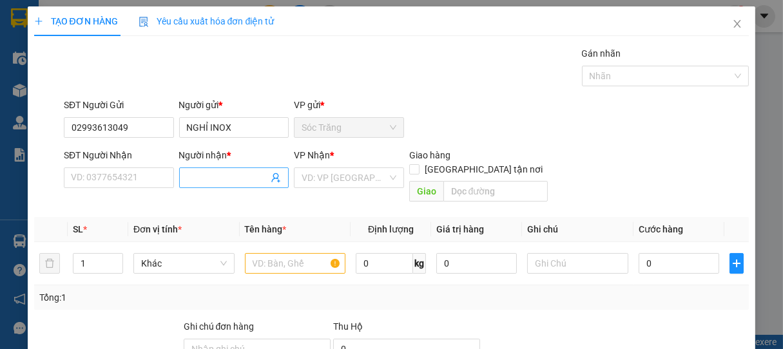
click at [224, 186] on span at bounding box center [234, 178] width 110 height 21
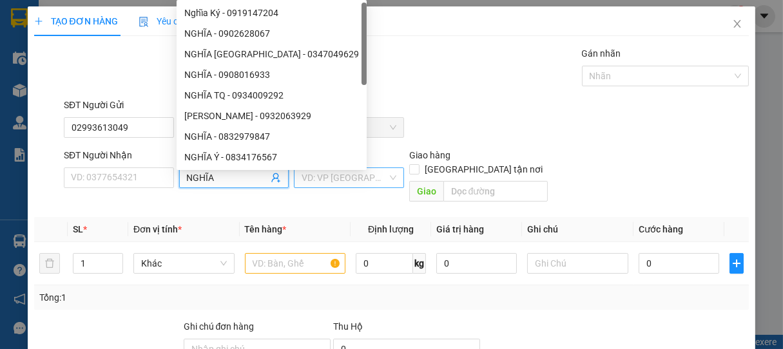
type input "NGHĨA"
click at [333, 182] on input "search" at bounding box center [345, 177] width 86 height 19
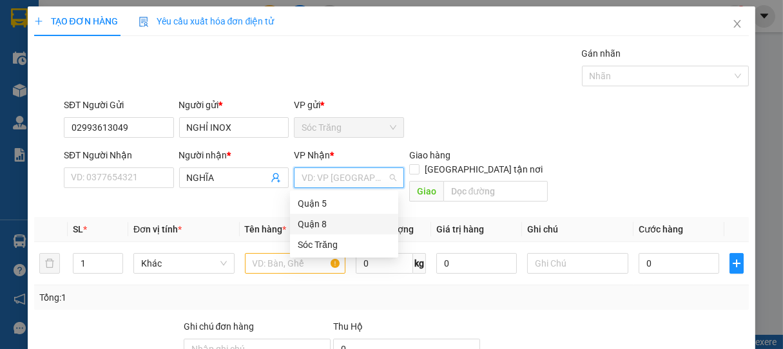
click at [314, 218] on div "Quận 8" at bounding box center [344, 224] width 93 height 14
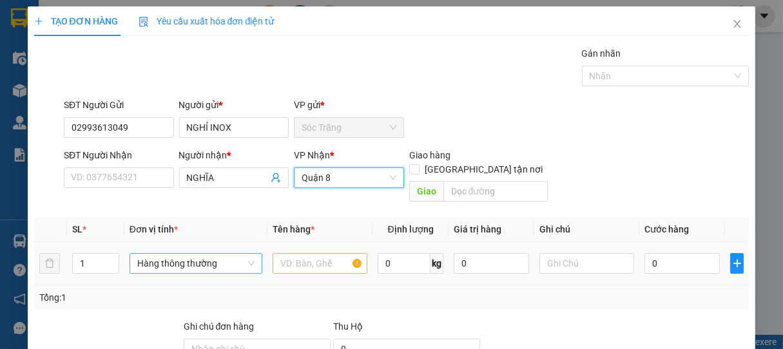
click at [152, 254] on span "Hàng thông thường" at bounding box center [195, 263] width 117 height 19
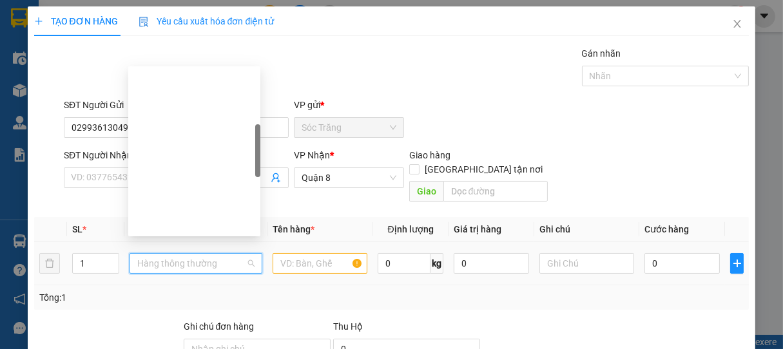
scroll to position [206, 0]
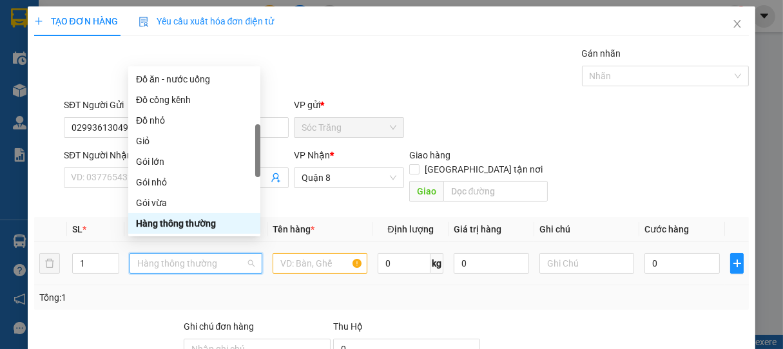
type input "B"
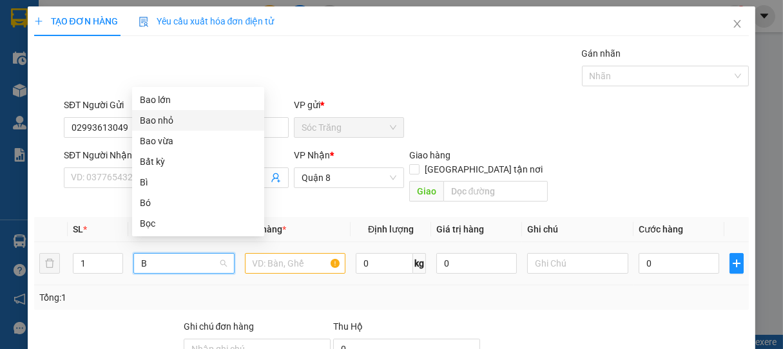
click at [160, 122] on div "Bao nhỏ" at bounding box center [198, 120] width 117 height 14
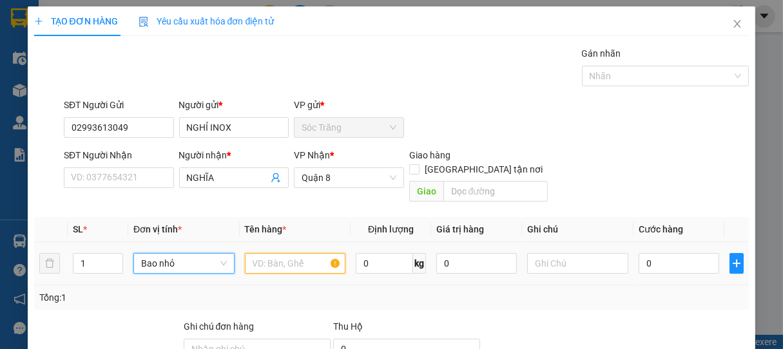
click at [298, 253] on input "text" at bounding box center [295, 263] width 101 height 21
type input "INOX"
click at [394, 253] on input "0" at bounding box center [384, 263] width 57 height 21
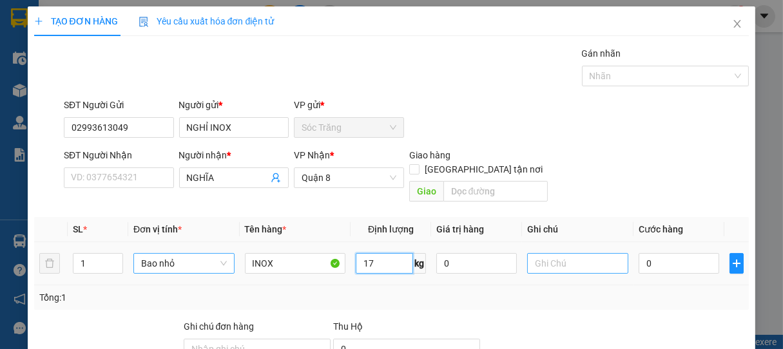
type input "17"
click at [546, 253] on input "text" at bounding box center [577, 263] width 101 height 21
type input "1 BAO"
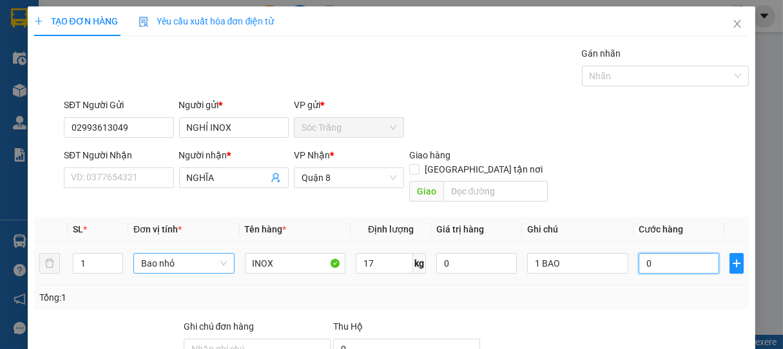
click at [657, 253] on input "0" at bounding box center [679, 263] width 81 height 21
type input "1"
type input "15"
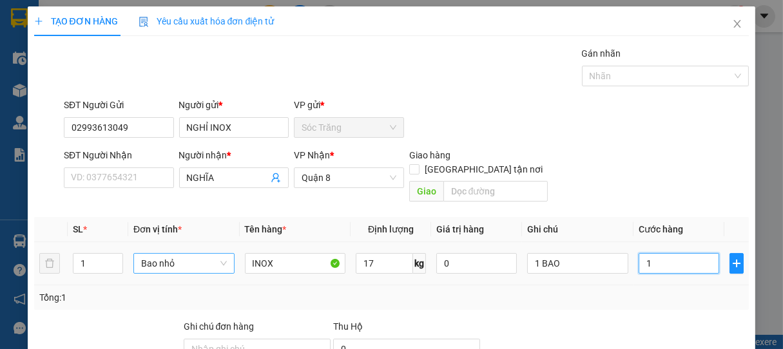
type input "15"
type input "150"
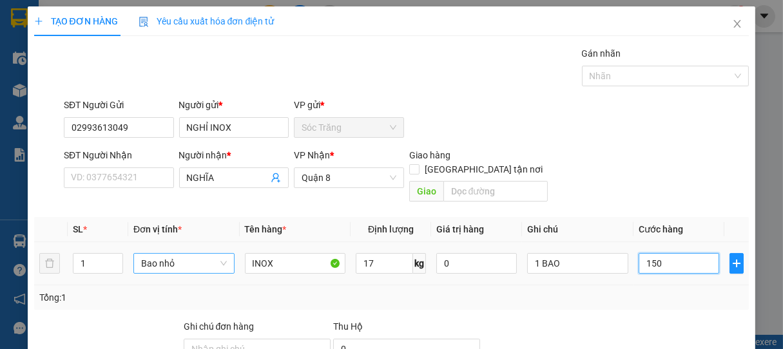
type input "1.500"
type input "15.000"
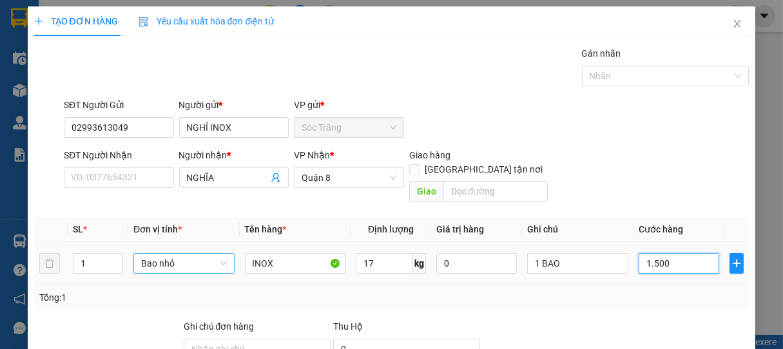
type input "15.000"
click at [609, 73] on div at bounding box center [659, 75] width 148 height 15
type input "15.000"
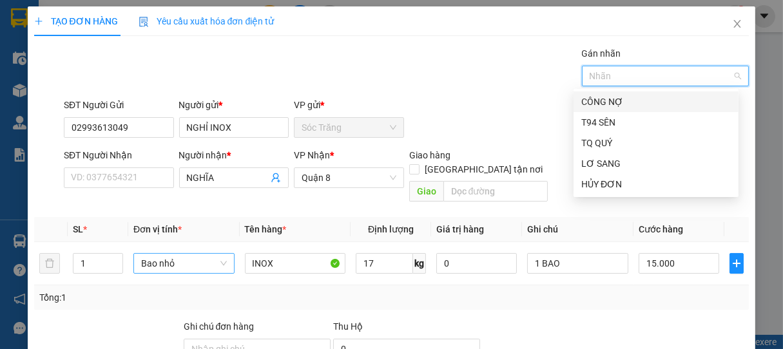
drag, startPoint x: 597, startPoint y: 97, endPoint x: 599, endPoint y: 106, distance: 10.0
click at [597, 99] on div "CÔNG NỢ" at bounding box center [656, 102] width 150 height 14
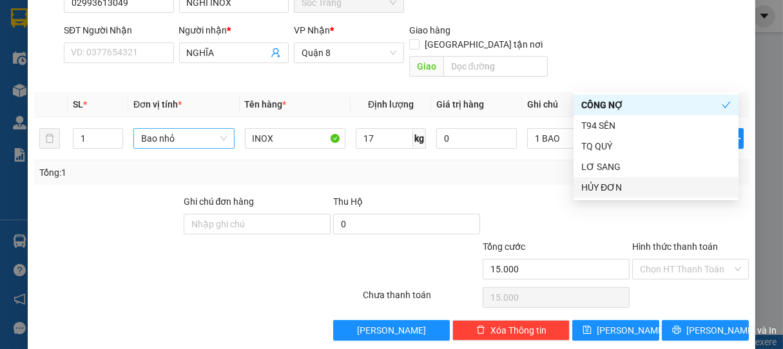
scroll to position [130, 0]
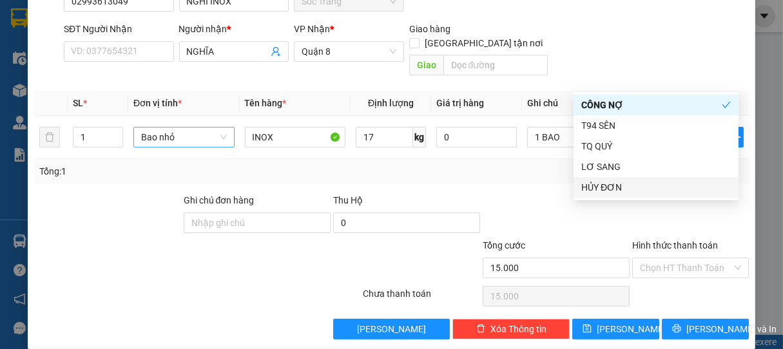
drag, startPoint x: 670, startPoint y: 251, endPoint x: 660, endPoint y: 240, distance: 15.0
click at [672, 258] on input "Hình thức thanh toán" at bounding box center [686, 267] width 93 height 19
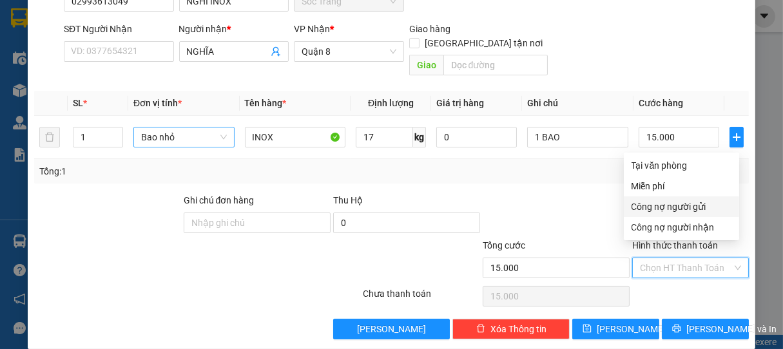
drag, startPoint x: 661, startPoint y: 209, endPoint x: 657, endPoint y: 236, distance: 26.6
click at [661, 211] on div "Công nợ người gửi" at bounding box center [682, 207] width 100 height 14
type input "0"
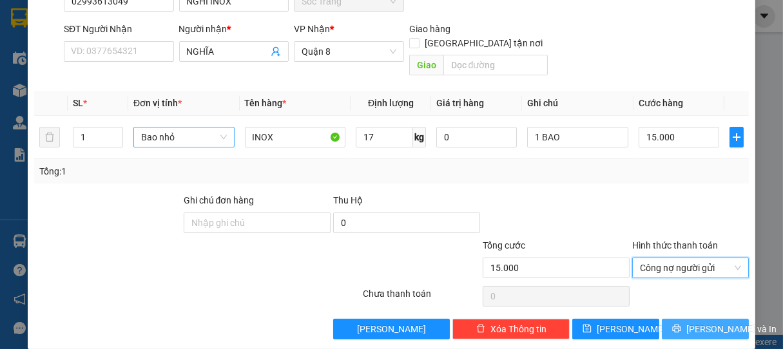
click at [694, 322] on span "[PERSON_NAME] và In" at bounding box center [731, 329] width 90 height 14
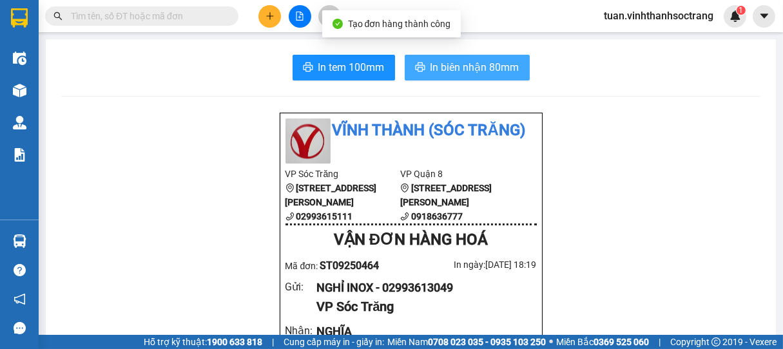
click at [494, 73] on span "In biên nhận 80mm" at bounding box center [475, 67] width 89 height 16
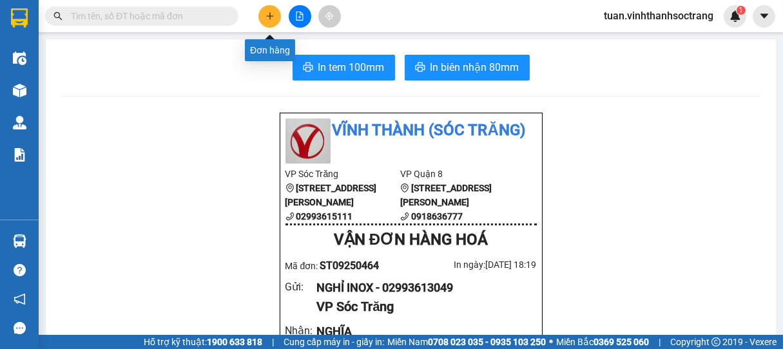
click at [271, 18] on icon "plus" at bounding box center [270, 16] width 9 height 9
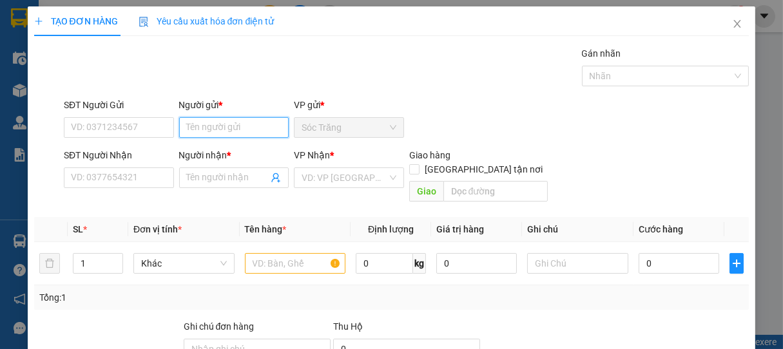
click at [222, 125] on input "Người gửi *" at bounding box center [234, 127] width 110 height 21
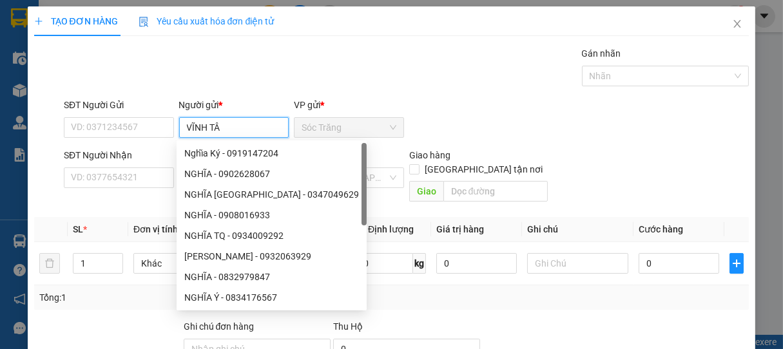
type input "VĨNH TÂN"
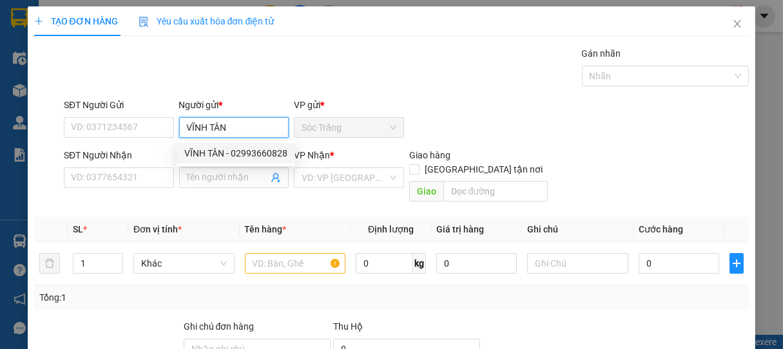
click at [235, 153] on div "VĨNH TÂN - 02993660828" at bounding box center [235, 153] width 103 height 14
type input "02993660828"
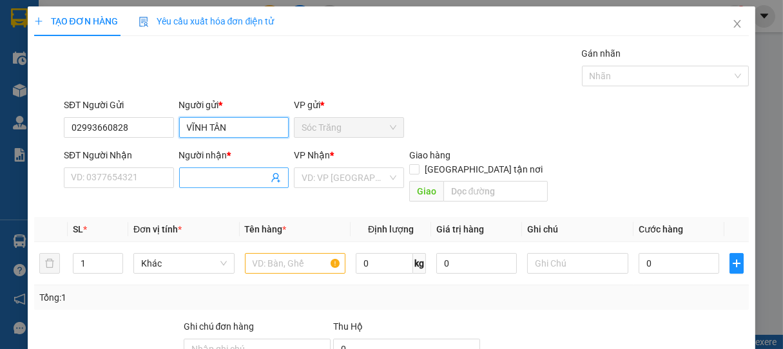
type input "VĨNH TÂN"
click at [227, 179] on input "Người nhận *" at bounding box center [228, 178] width 82 height 14
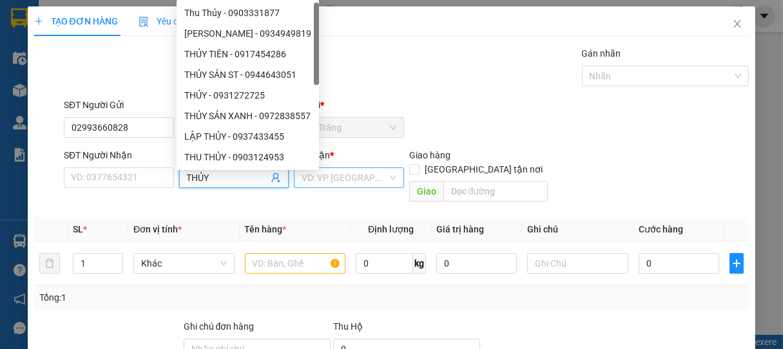
type input "THỦY"
click at [319, 181] on input "search" at bounding box center [345, 177] width 86 height 19
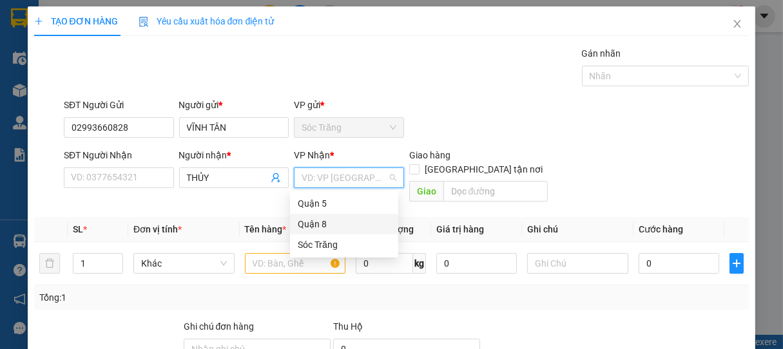
click at [316, 225] on div "Quận 8" at bounding box center [344, 224] width 93 height 14
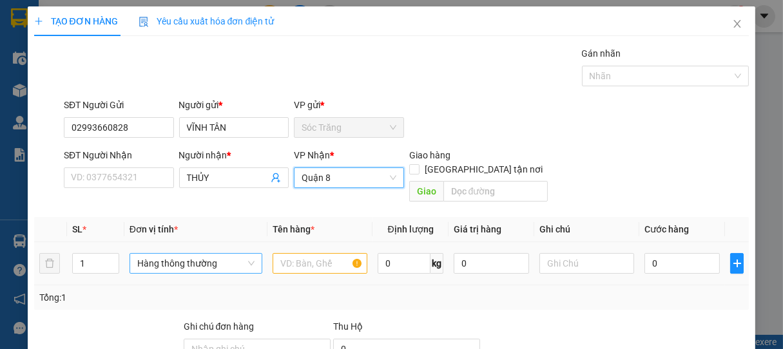
click at [175, 254] on span "Hàng thông thường" at bounding box center [195, 263] width 117 height 19
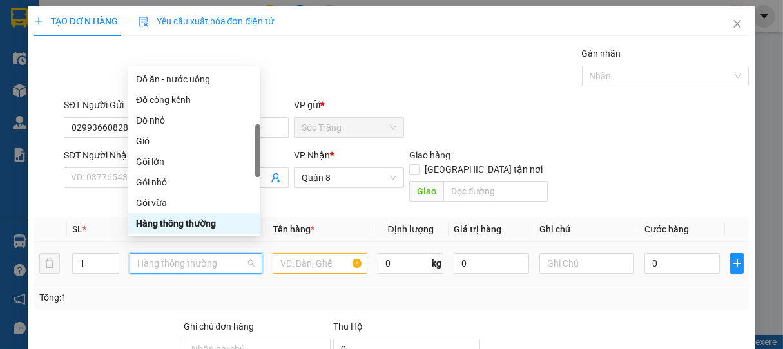
type input "T"
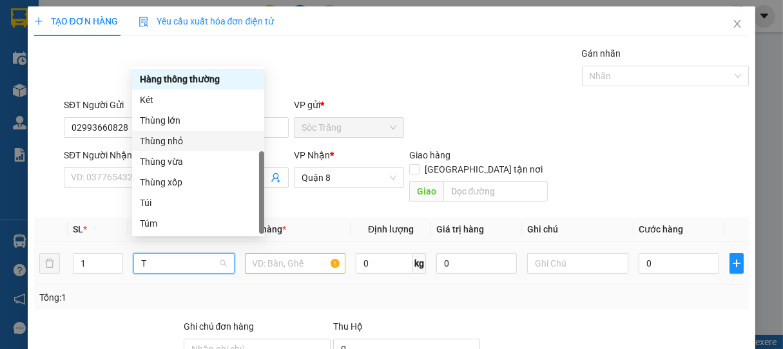
drag, startPoint x: 171, startPoint y: 139, endPoint x: 193, endPoint y: 182, distance: 47.9
click at [171, 140] on div "Thùng nhỏ" at bounding box center [198, 141] width 117 height 14
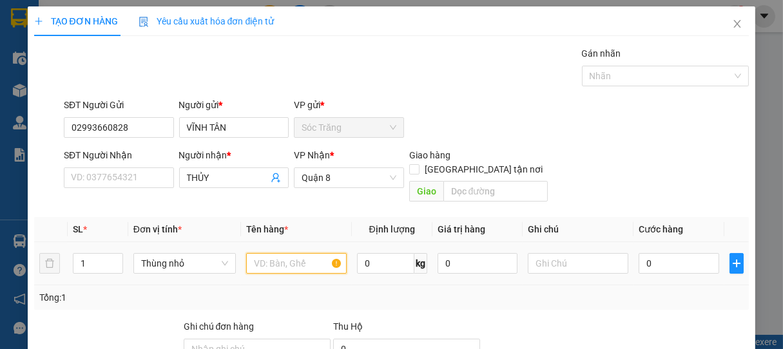
click at [286, 253] on input "text" at bounding box center [296, 263] width 101 height 21
type input "LX"
click at [396, 253] on input "0" at bounding box center [385, 263] width 57 height 21
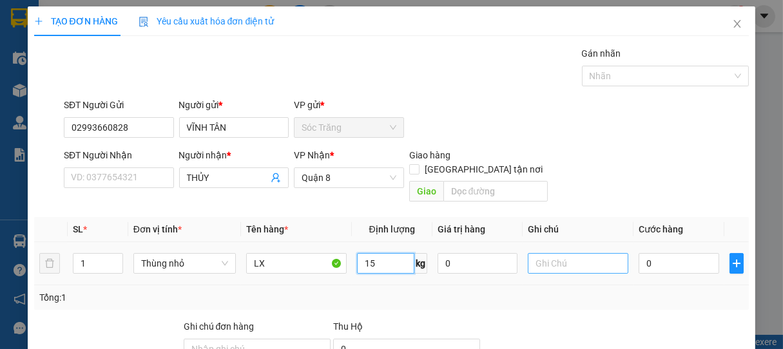
type input "15"
click at [554, 253] on input "text" at bounding box center [578, 263] width 101 height 21
type input "1 THÙNG"
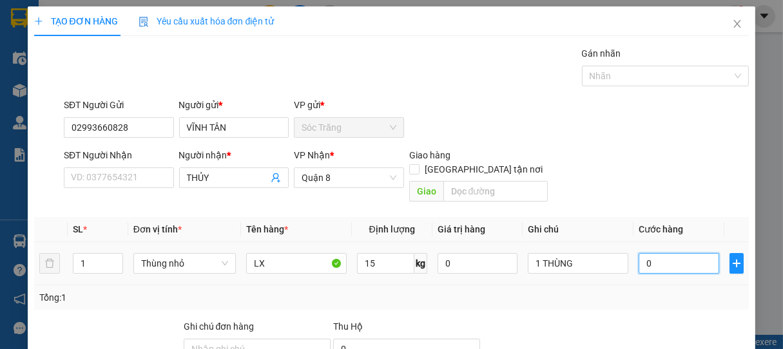
click at [652, 253] on input "0" at bounding box center [679, 263] width 81 height 21
type input "1"
type input "15"
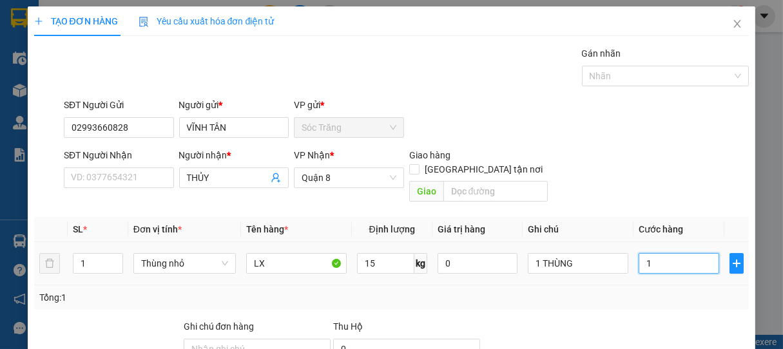
type input "15"
type input "150"
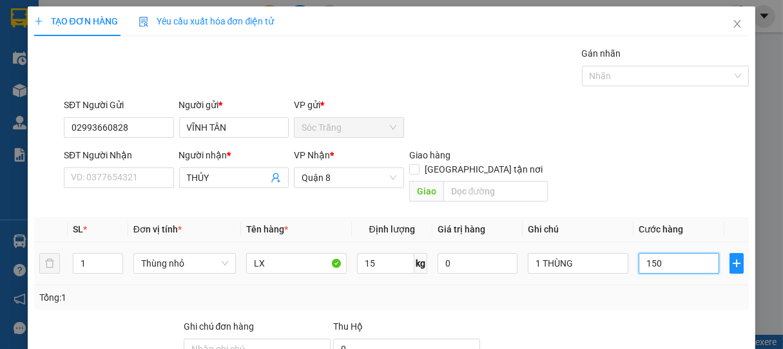
type input "1.500"
type input "15.000"
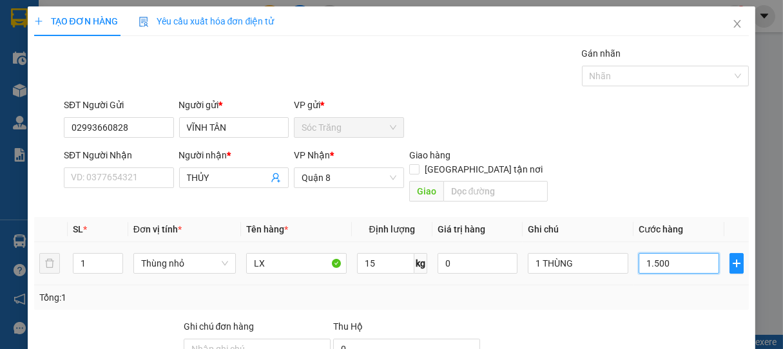
type input "15.000"
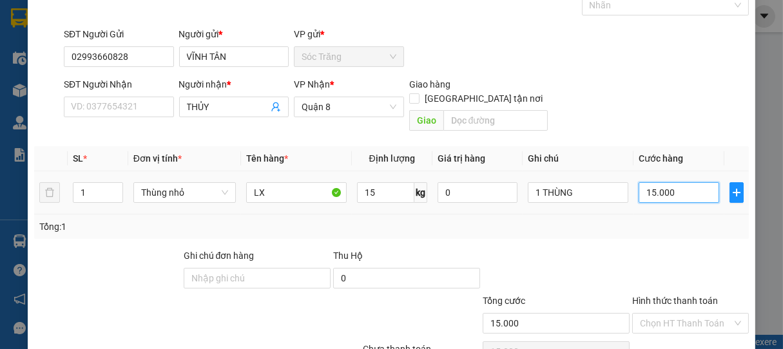
scroll to position [126, 0]
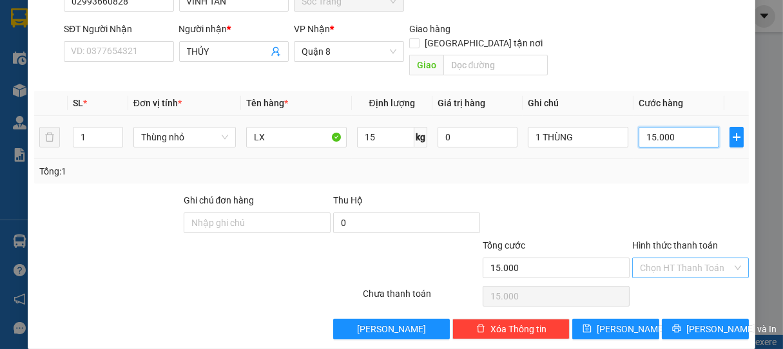
type input "15.000"
drag, startPoint x: 663, startPoint y: 257, endPoint x: 655, endPoint y: 225, distance: 32.7
click at [663, 258] on input "Hình thức thanh toán" at bounding box center [686, 267] width 93 height 19
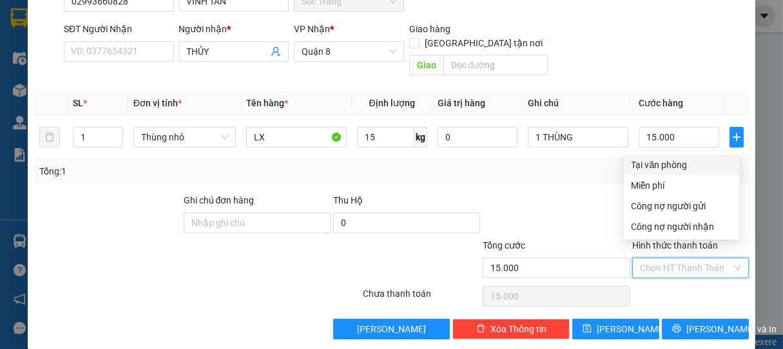
click at [662, 168] on div "Tại văn phòng" at bounding box center [682, 165] width 100 height 14
type input "0"
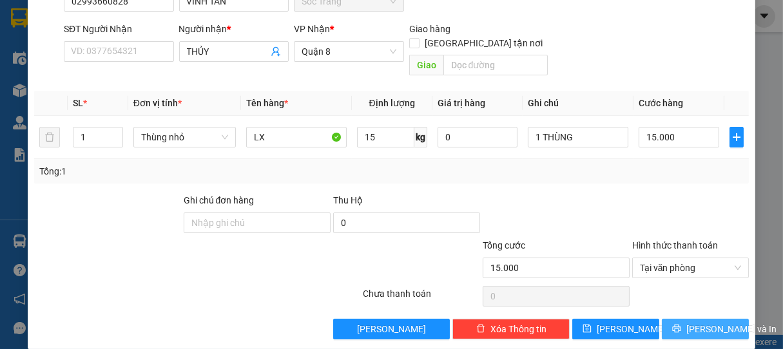
click at [700, 322] on span "[PERSON_NAME] và In" at bounding box center [731, 329] width 90 height 14
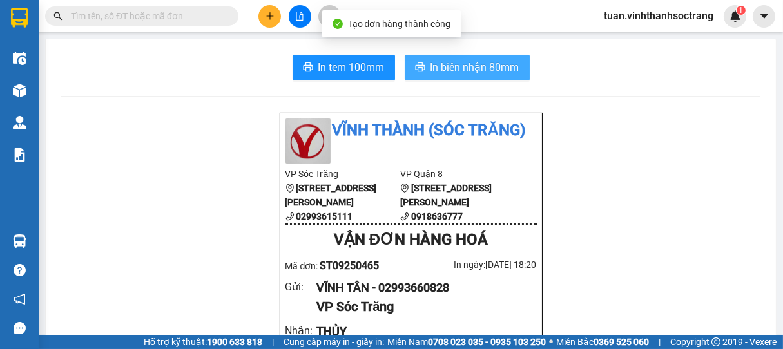
click at [467, 60] on span "In biên nhận 80mm" at bounding box center [475, 67] width 89 height 16
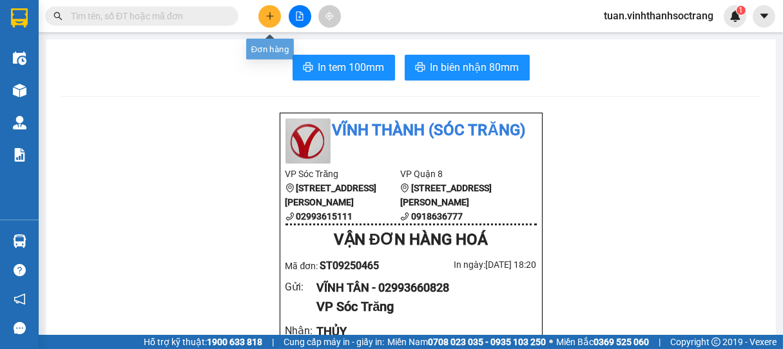
click at [268, 19] on icon "plus" at bounding box center [270, 16] width 9 height 9
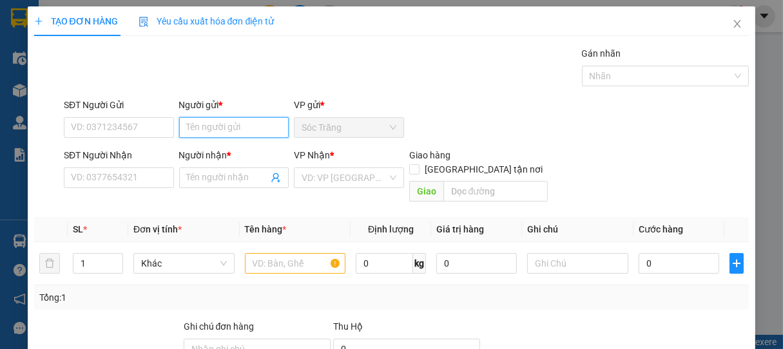
click at [252, 125] on input "Người gửi *" at bounding box center [234, 127] width 110 height 21
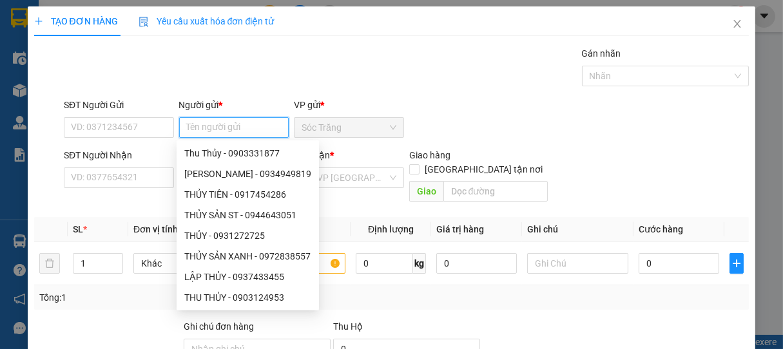
type input "U"
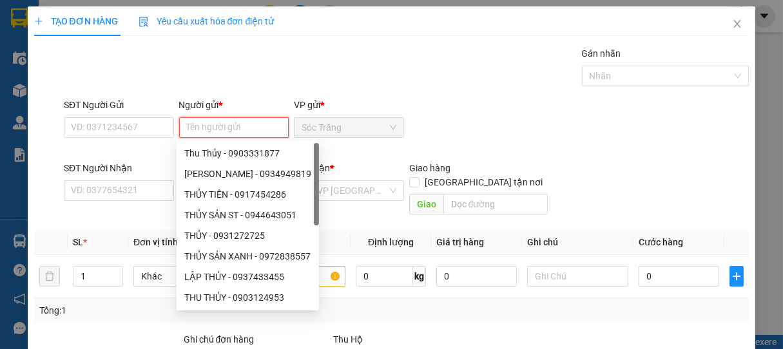
type input "Y"
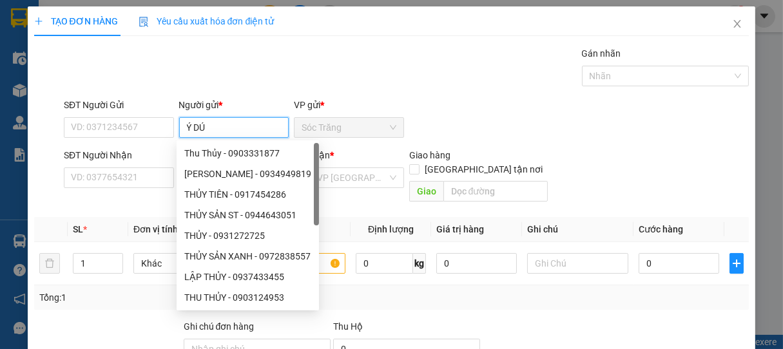
type input "Ý DÚT"
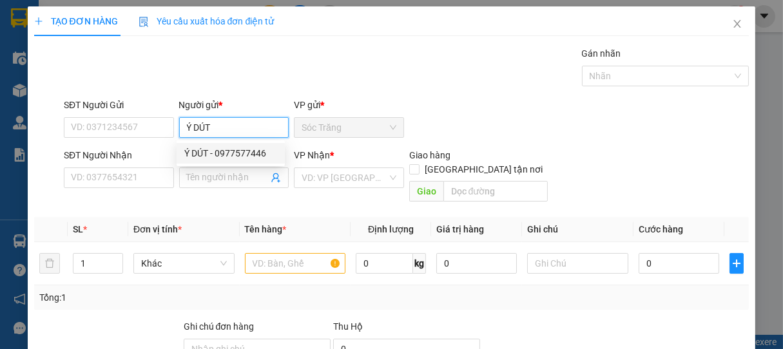
click at [220, 150] on div "Ý DÚT - 0977577446" at bounding box center [230, 153] width 93 height 14
type input "0977577446"
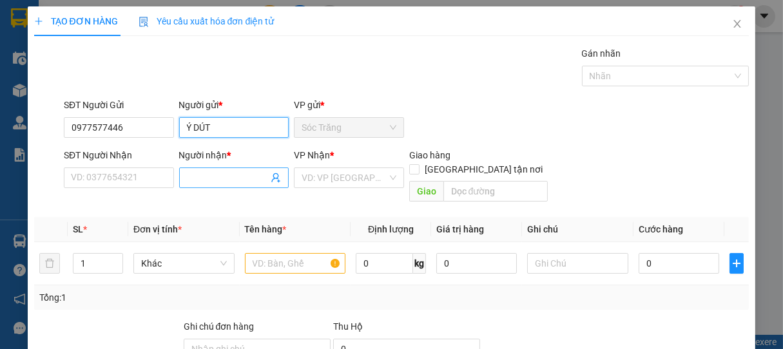
type input "Ý DÚT"
click at [215, 173] on input "Người nhận *" at bounding box center [228, 178] width 82 height 14
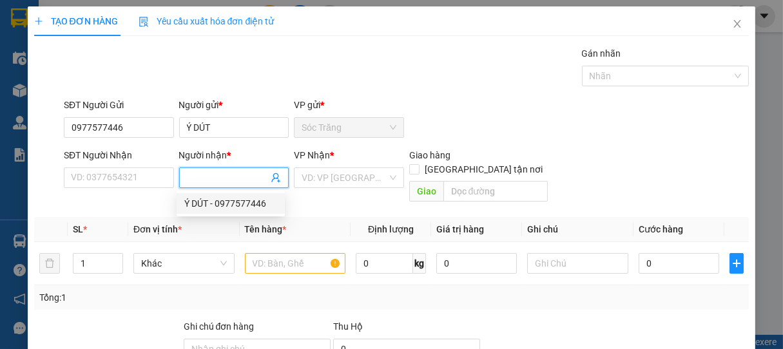
drag, startPoint x: 224, startPoint y: 197, endPoint x: 253, endPoint y: 197, distance: 29.0
click at [227, 197] on div "Ý DÚT - 0977577446" at bounding box center [230, 204] width 93 height 14
type input "0977577446"
type input "Ý DÚT"
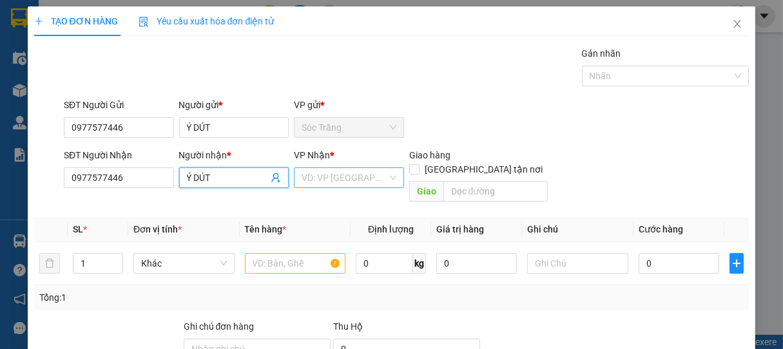
click at [335, 178] on input "search" at bounding box center [345, 177] width 86 height 19
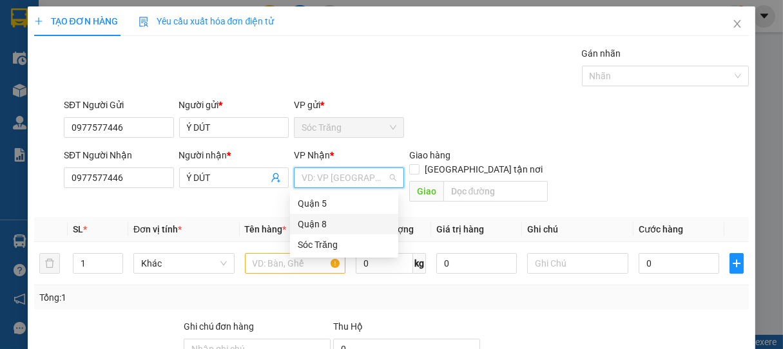
click at [322, 238] on div "Sóc Trăng" at bounding box center [344, 245] width 93 height 14
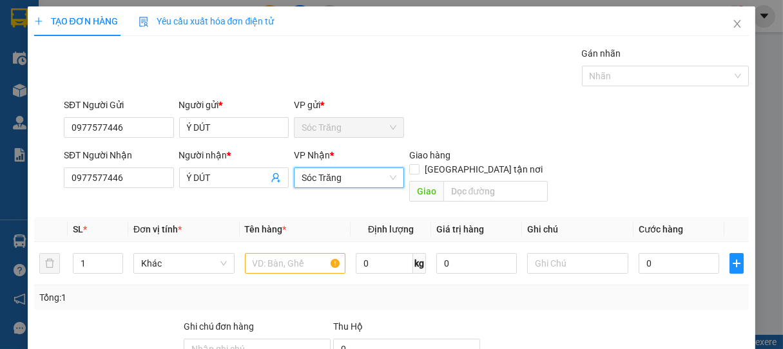
click at [349, 180] on span "Sóc Trăng" at bounding box center [349, 177] width 95 height 19
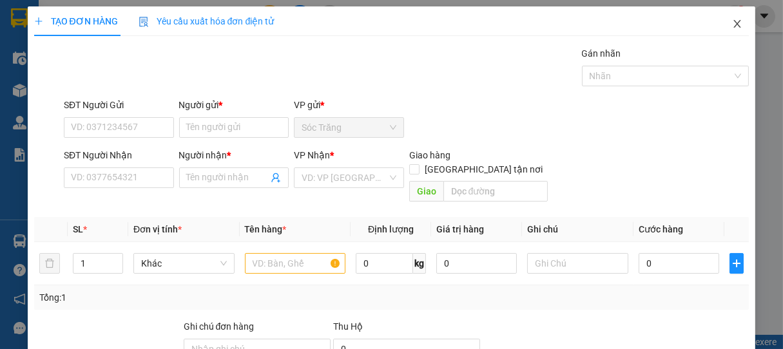
click at [732, 20] on icon "close" at bounding box center [737, 24] width 10 height 10
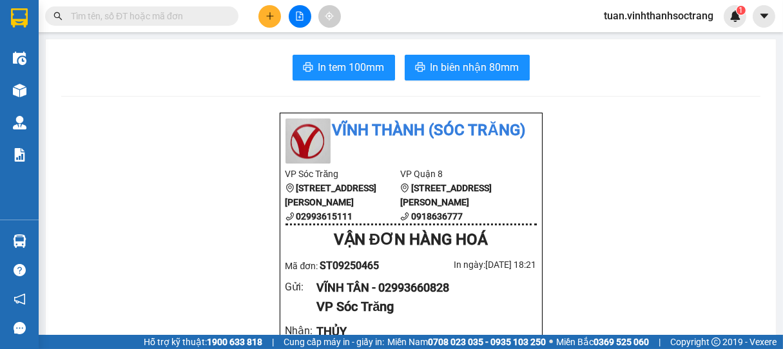
click at [275, 15] on button at bounding box center [269, 16] width 23 height 23
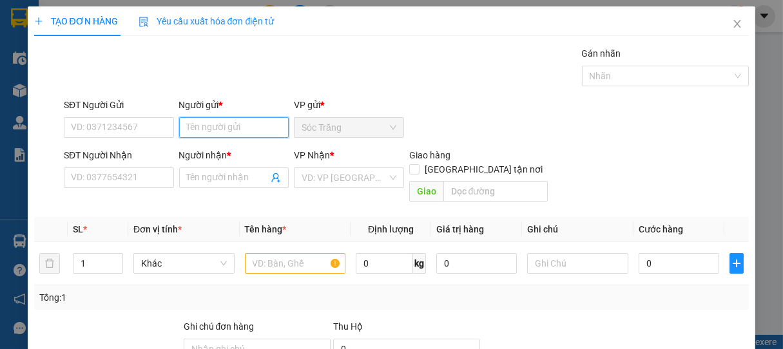
click at [231, 126] on input "Người gửi *" at bounding box center [234, 127] width 110 height 21
type input "Y"
type input "Ý DÚT"
click at [222, 155] on div "Ý DÚT - 0977577446" at bounding box center [230, 153] width 93 height 14
type input "0977577446"
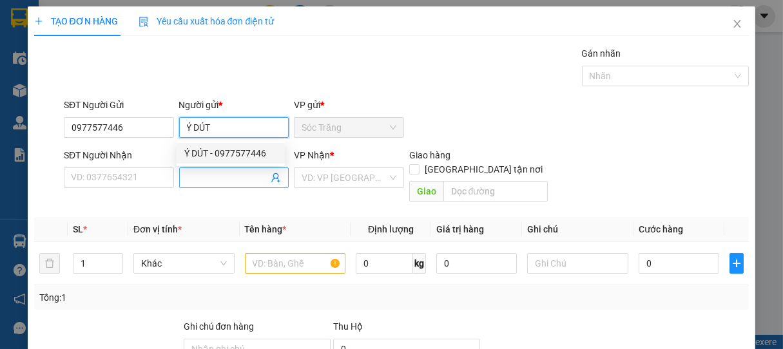
type input "Ý DÚT"
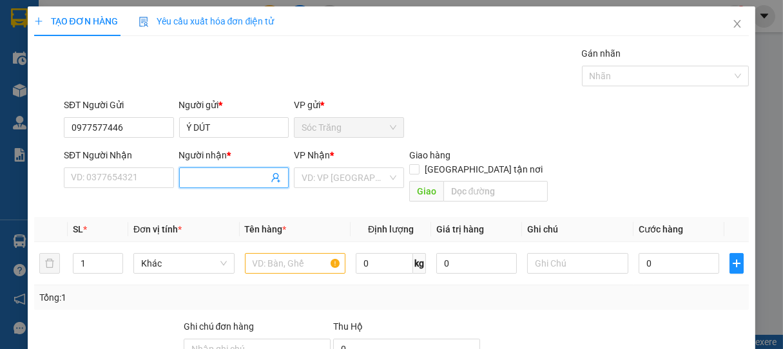
click at [217, 177] on input "Người nhận *" at bounding box center [228, 178] width 82 height 14
click at [228, 208] on div "Ý DÚT - 0977577446" at bounding box center [230, 204] width 93 height 14
type input "0977577446"
type input "Ý DÚT"
click at [313, 181] on input "search" at bounding box center [345, 177] width 86 height 19
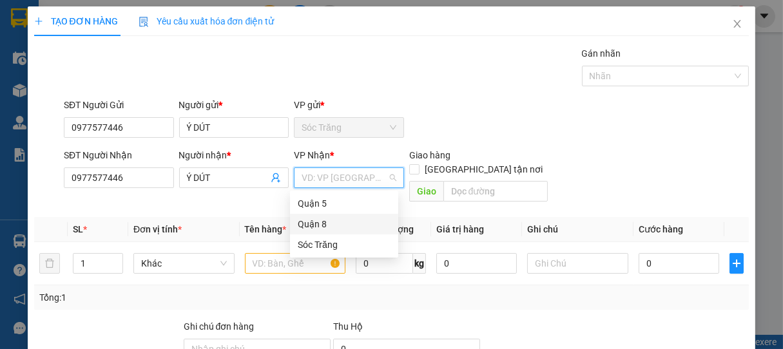
click at [320, 224] on div "Quận 8" at bounding box center [344, 224] width 93 height 14
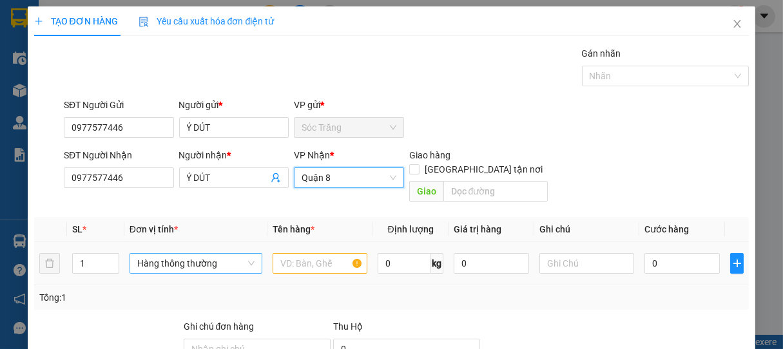
click at [170, 258] on span "Hàng thông thường" at bounding box center [195, 263] width 117 height 19
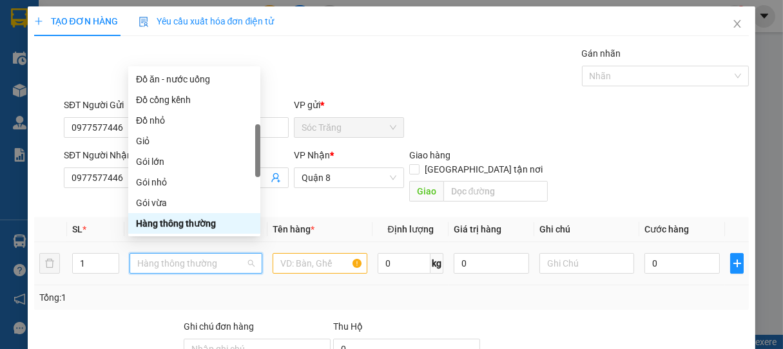
type input "B"
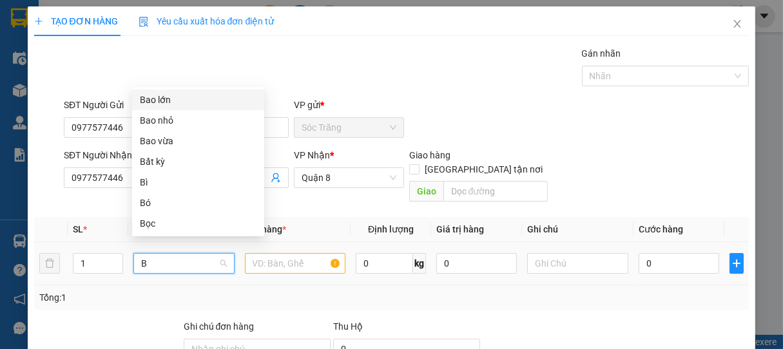
scroll to position [0, 0]
click at [153, 102] on div "Bao lớn" at bounding box center [198, 100] width 117 height 14
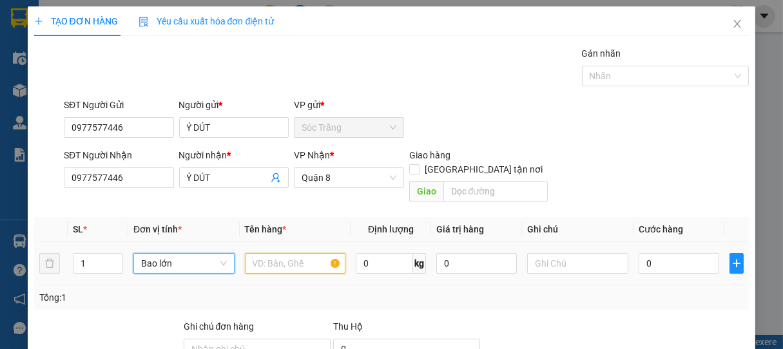
click at [278, 253] on input "text" at bounding box center [295, 263] width 101 height 21
type input "CẢI"
click at [384, 253] on input "0" at bounding box center [384, 263] width 57 height 21
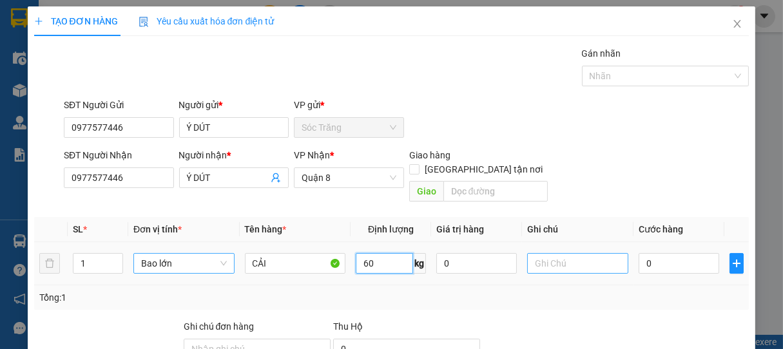
type input "60"
click at [562, 258] on input "text" at bounding box center [577, 263] width 101 height 21
type input "1 BAO"
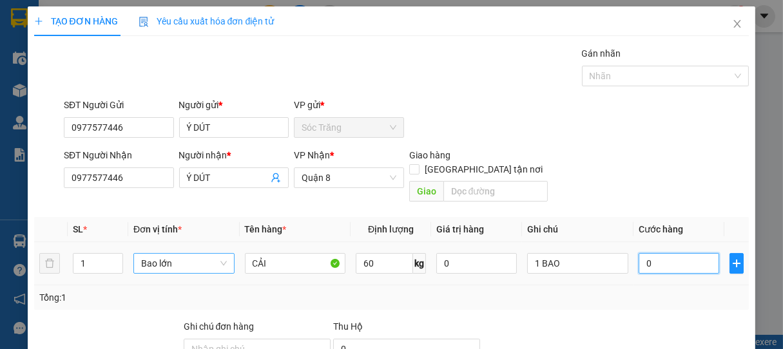
click at [645, 254] on input "0" at bounding box center [679, 263] width 81 height 21
type input "4"
type input "45"
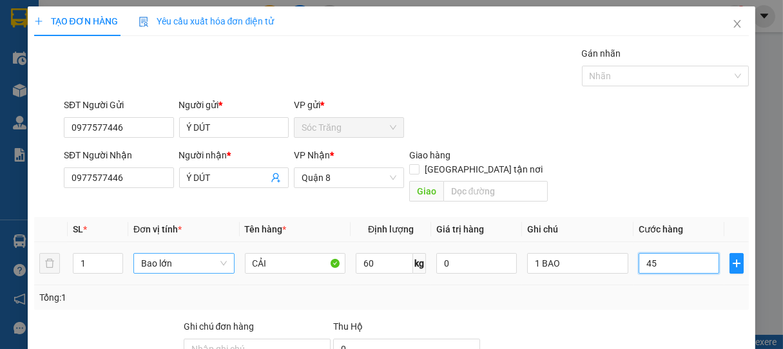
type input "45"
type input "450"
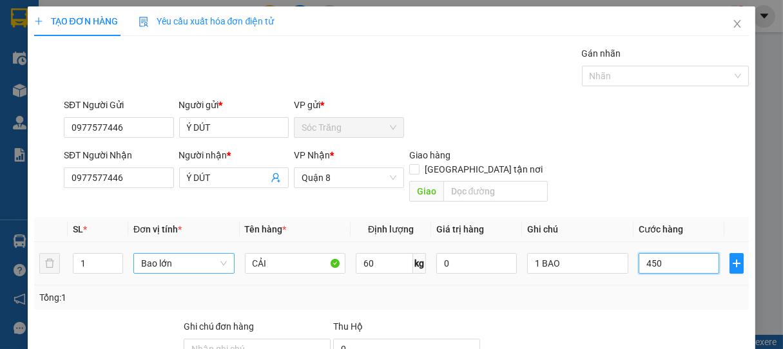
type input "4.500"
type input "45.000"
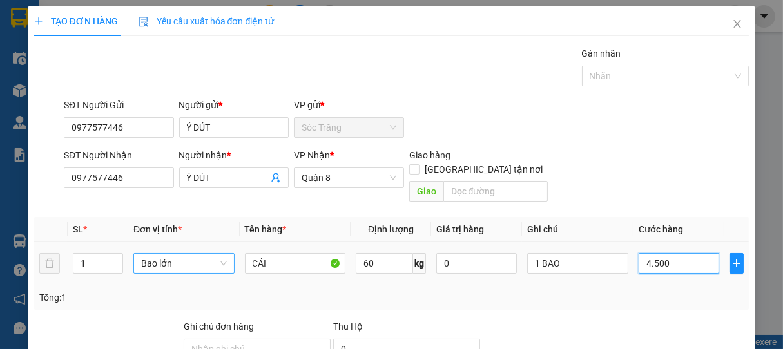
type input "45.000"
click at [607, 77] on div at bounding box center [659, 75] width 148 height 15
type input "45.000"
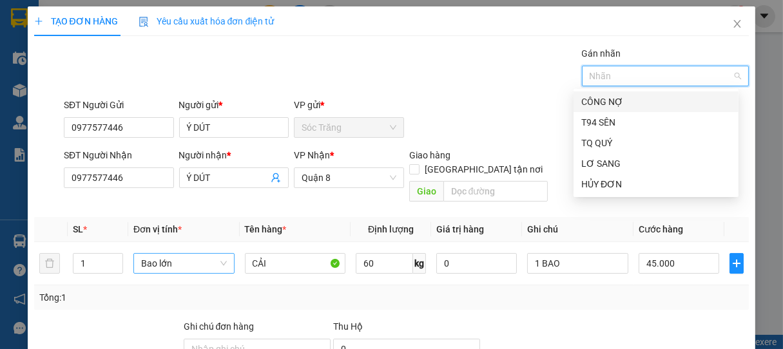
drag, startPoint x: 597, startPoint y: 99, endPoint x: 610, endPoint y: 162, distance: 64.3
click at [597, 99] on div "CÔNG NỢ" at bounding box center [656, 102] width 150 height 14
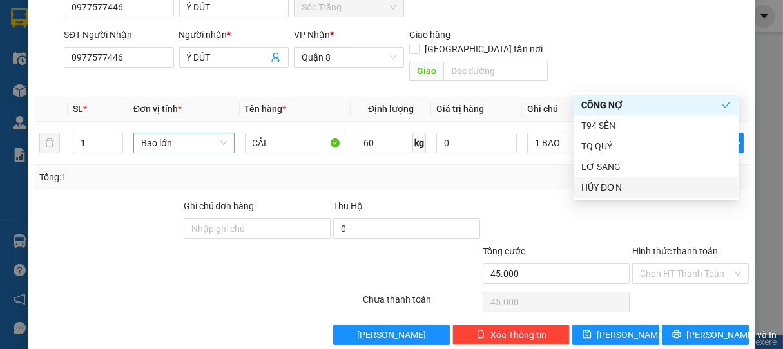
scroll to position [130, 0]
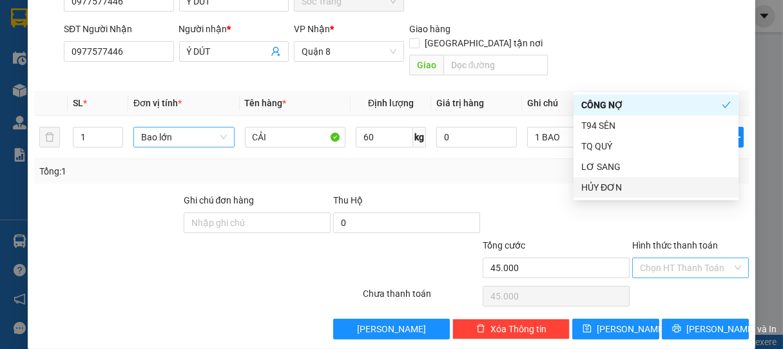
click at [688, 258] on input "Hình thức thanh toán" at bounding box center [686, 267] width 93 height 19
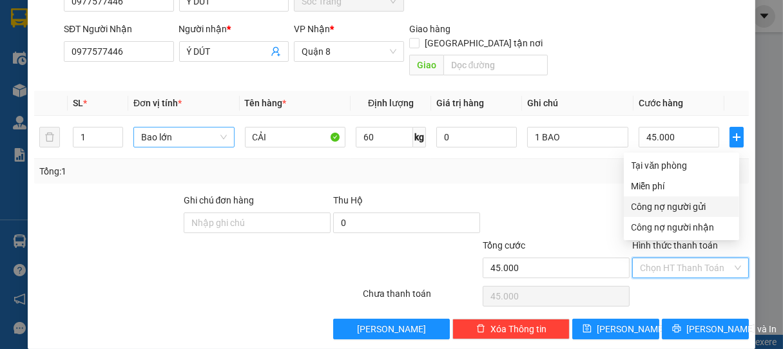
drag, startPoint x: 650, startPoint y: 202, endPoint x: 658, endPoint y: 238, distance: 37.1
click at [650, 201] on div "Công nợ người gửi" at bounding box center [682, 207] width 100 height 14
type input "0"
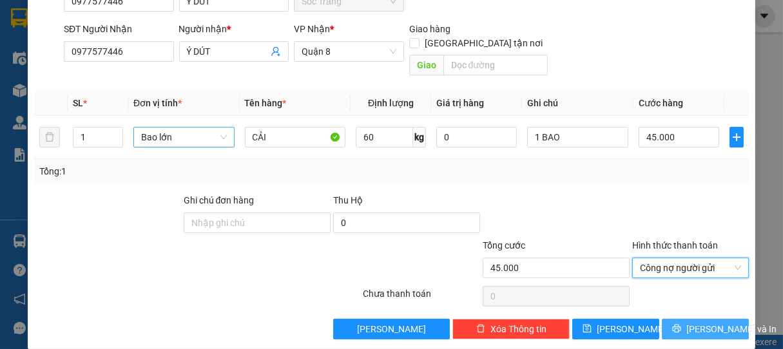
click at [706, 322] on span "[PERSON_NAME] và In" at bounding box center [731, 329] width 90 height 14
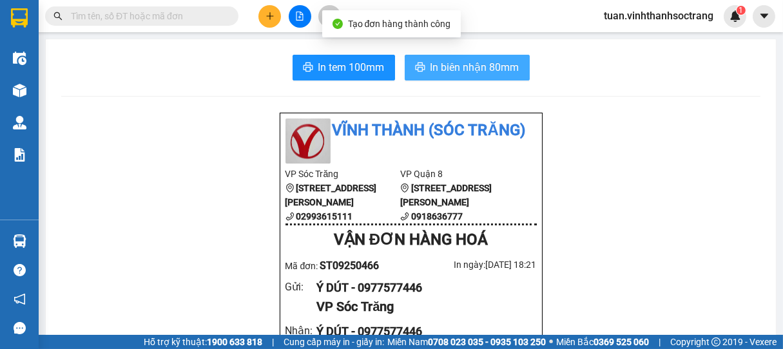
click at [459, 66] on span "In biên nhận 80mm" at bounding box center [475, 67] width 89 height 16
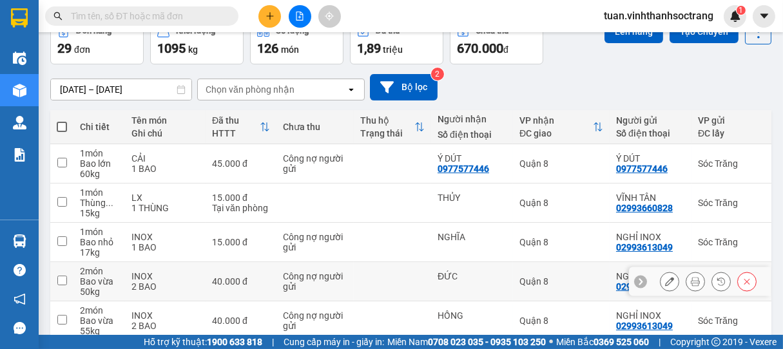
scroll to position [143, 0]
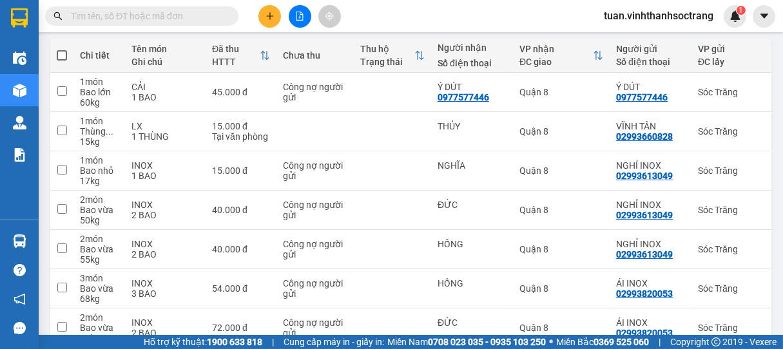
click at [188, 17] on input "text" at bounding box center [147, 16] width 152 height 14
type input "D"
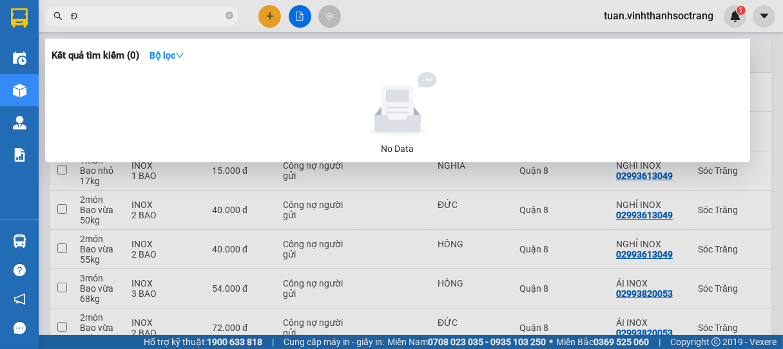
type input "ĐÔ"
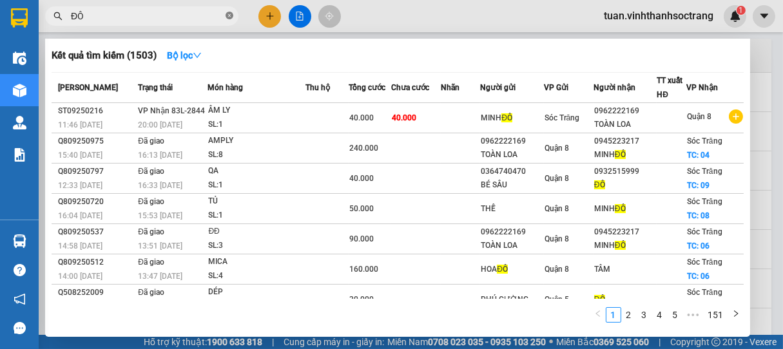
click at [226, 15] on icon "close-circle" at bounding box center [230, 16] width 8 height 8
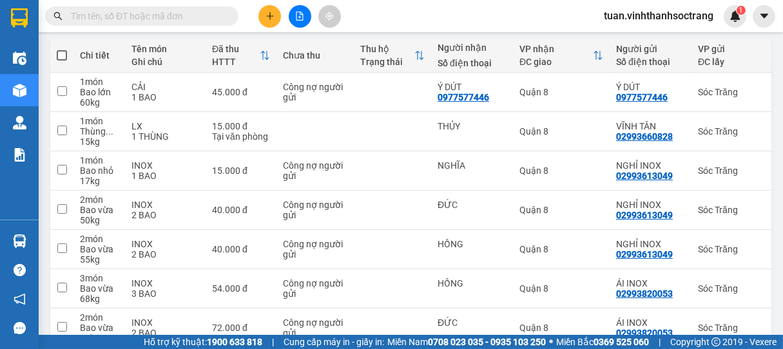
click at [208, 17] on input "text" at bounding box center [147, 16] width 152 height 14
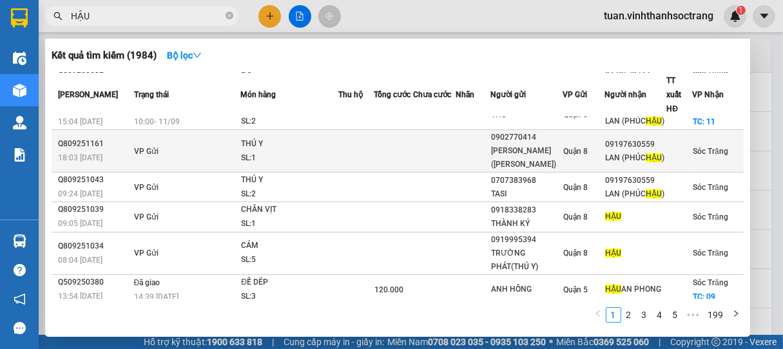
scroll to position [50, 0]
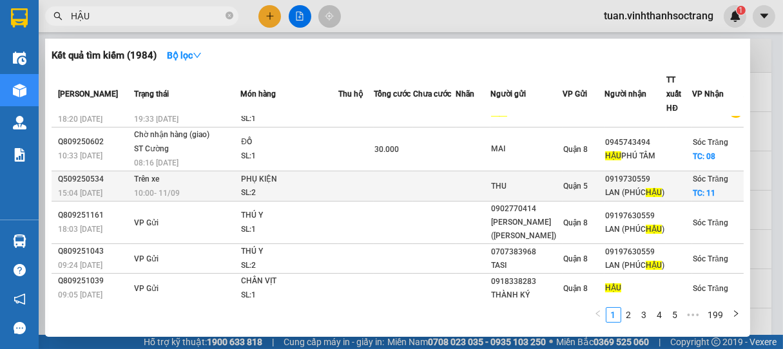
type input "HẬU"
click at [342, 182] on td at bounding box center [355, 186] width 35 height 30
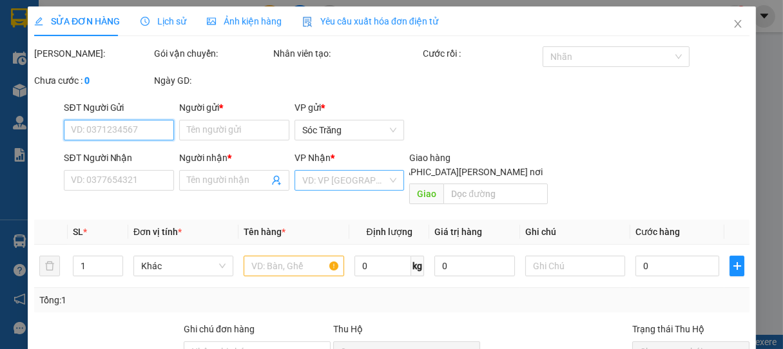
type input "THU"
type input "0919730559"
type input "LAN (PHÚC HẬU)"
checkbox input "true"
type input "11"
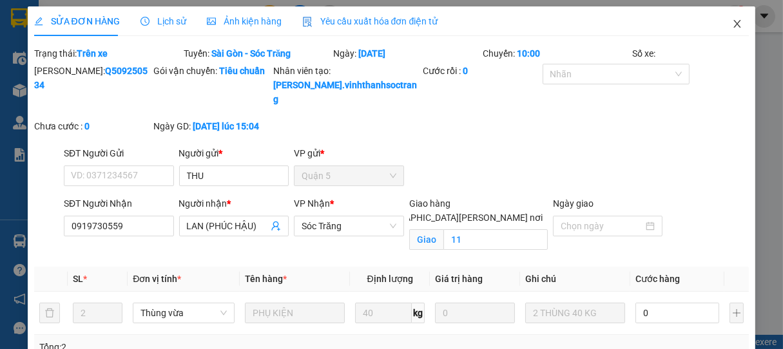
click at [732, 22] on icon "close" at bounding box center [737, 24] width 10 height 10
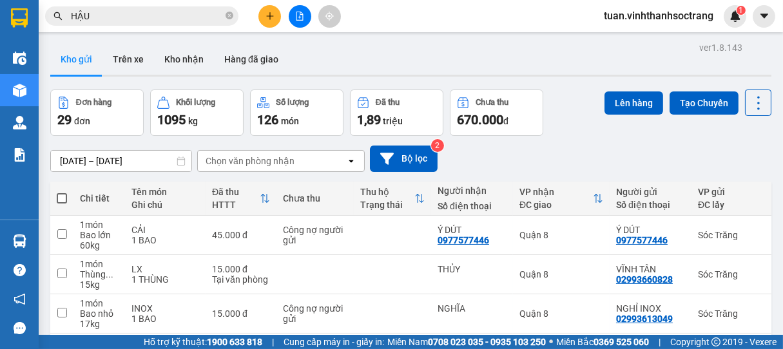
click at [201, 19] on input "HẬU" at bounding box center [147, 16] width 152 height 14
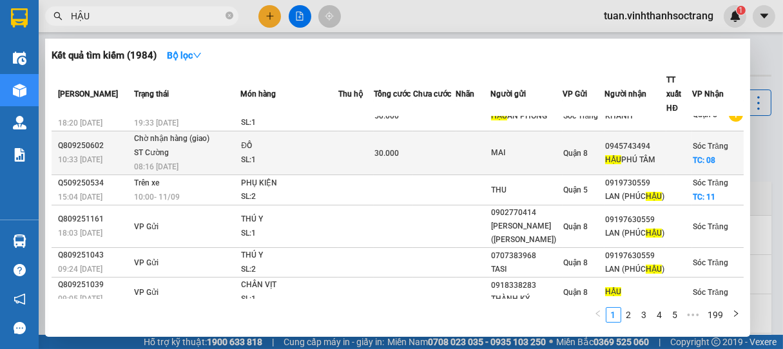
scroll to position [72, 0]
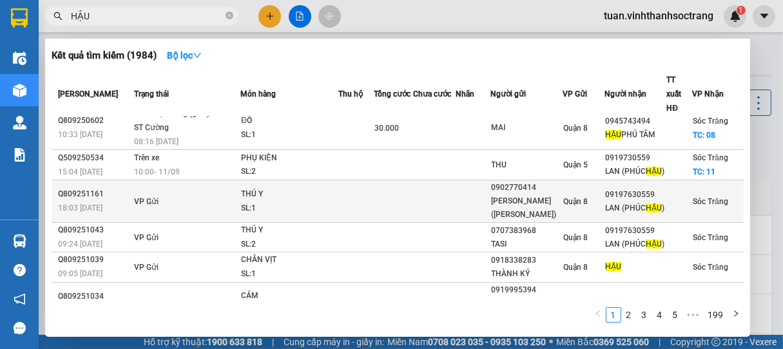
click at [311, 213] on div "SL: 1" at bounding box center [289, 209] width 97 height 14
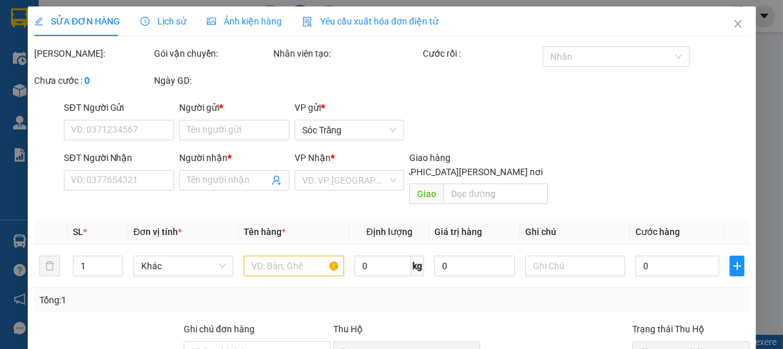
type input "0902770414"
type input "HOÀNG KHIÊM(CHUỒNG)"
type input "09197630559"
type input "LAN (PHÚC HẬU)"
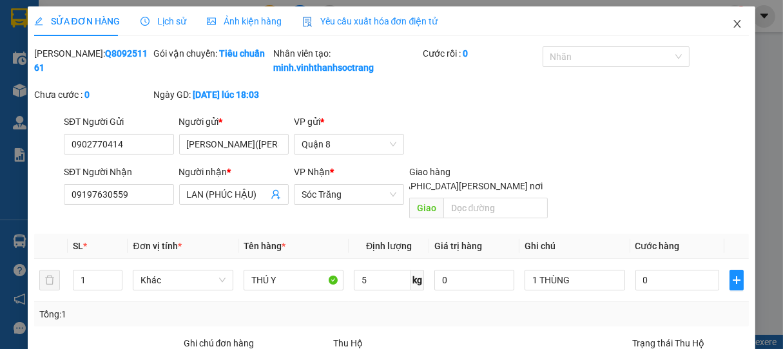
click at [732, 26] on icon "close" at bounding box center [737, 24] width 10 height 10
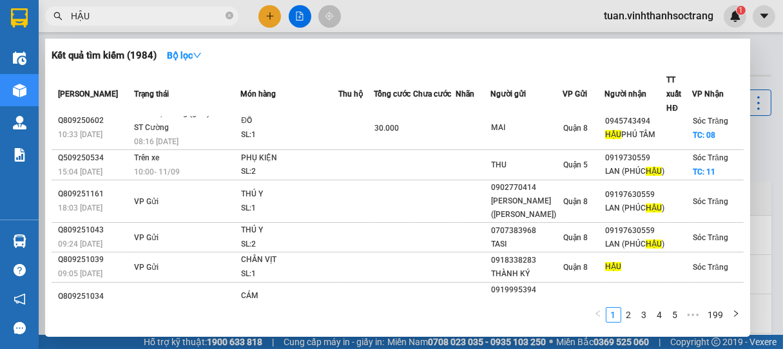
click at [128, 20] on input "HẬU" at bounding box center [147, 16] width 152 height 14
click at [228, 17] on icon "close-circle" at bounding box center [230, 16] width 8 height 8
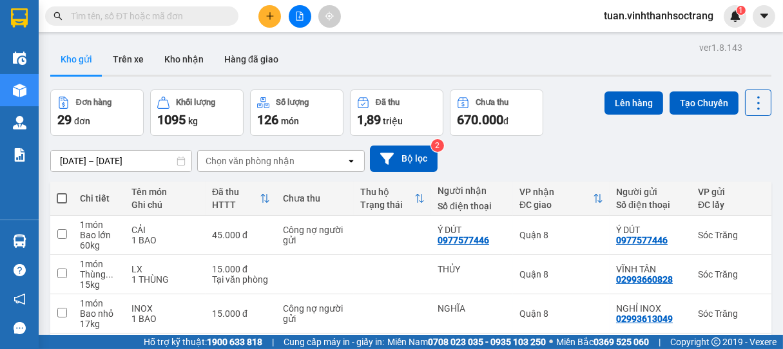
click at [191, 17] on input "text" at bounding box center [147, 16] width 152 height 14
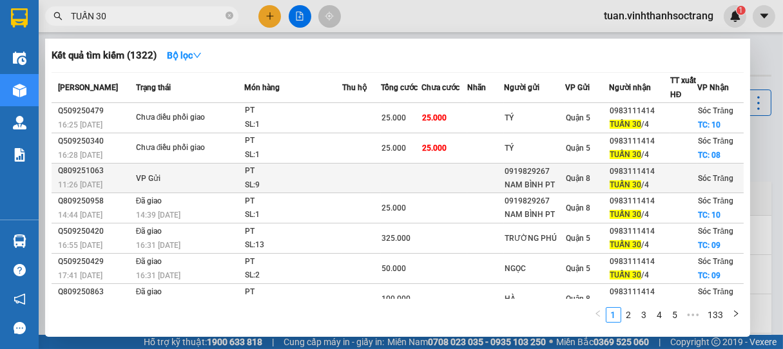
type input "TUẤN 30"
click at [262, 174] on div "PT" at bounding box center [293, 171] width 97 height 14
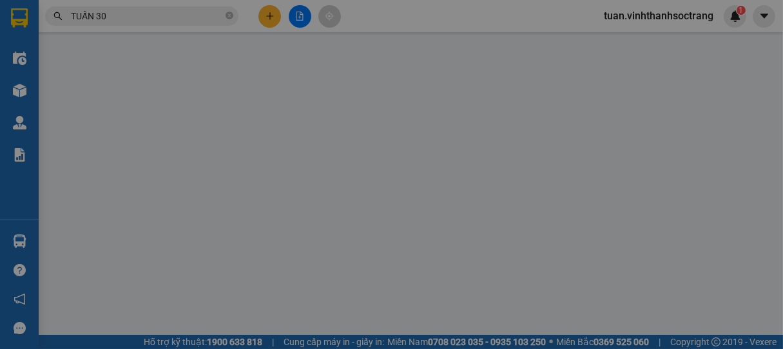
type input "0919829267"
type input "NAM BÌNH PT"
type input "0983111414"
type input "TUẤN 30/4"
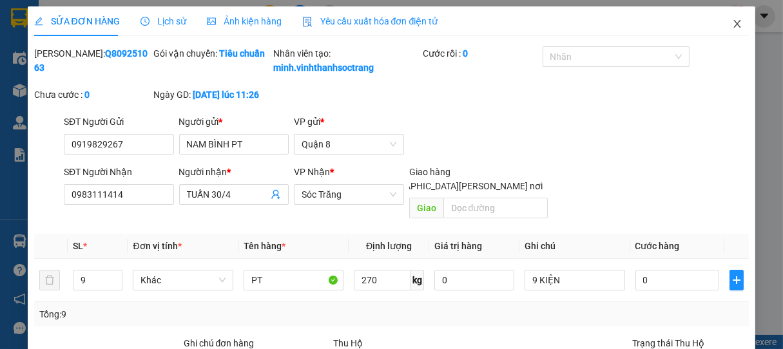
click at [734, 22] on icon "close" at bounding box center [737, 24] width 7 height 8
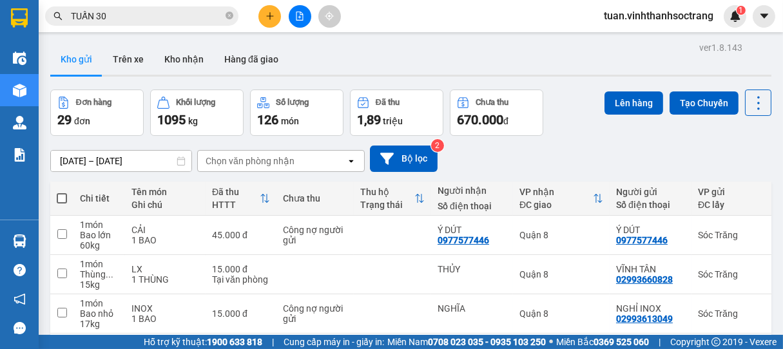
click at [186, 19] on input "TUẤN 30" at bounding box center [147, 16] width 152 height 14
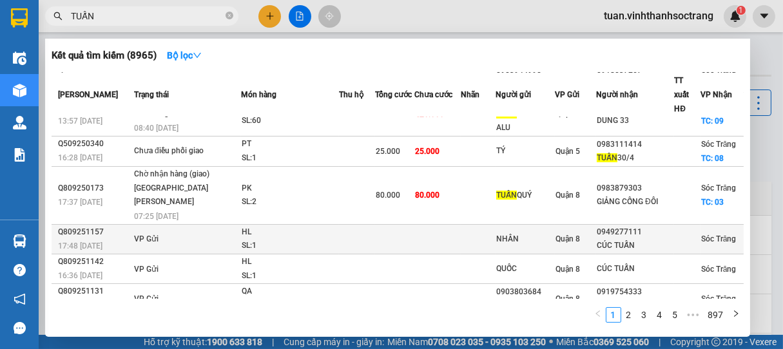
scroll to position [144, 0]
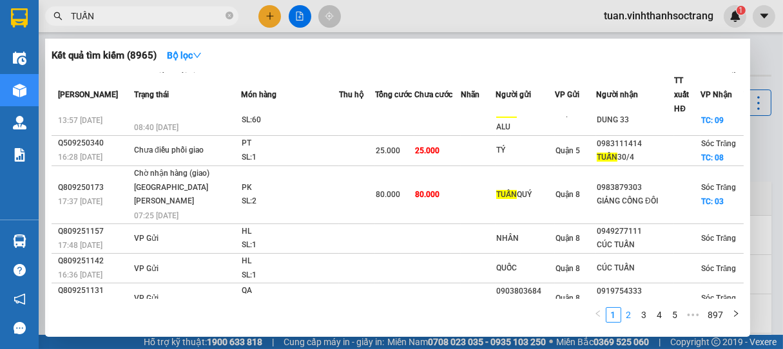
type input "TUẤN"
click at [631, 313] on link "2" at bounding box center [629, 315] width 14 height 14
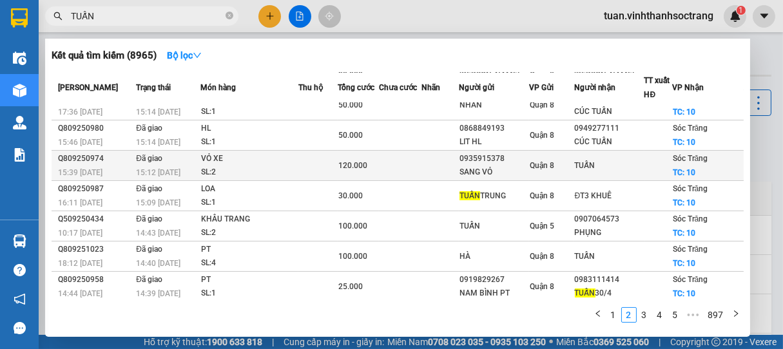
scroll to position [0, 0]
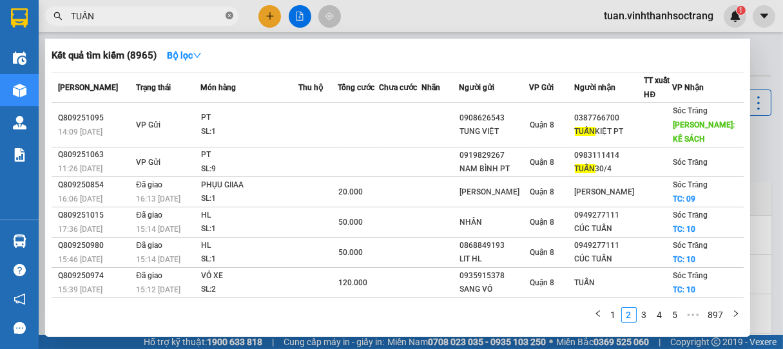
click at [231, 17] on icon "close-circle" at bounding box center [230, 16] width 8 height 8
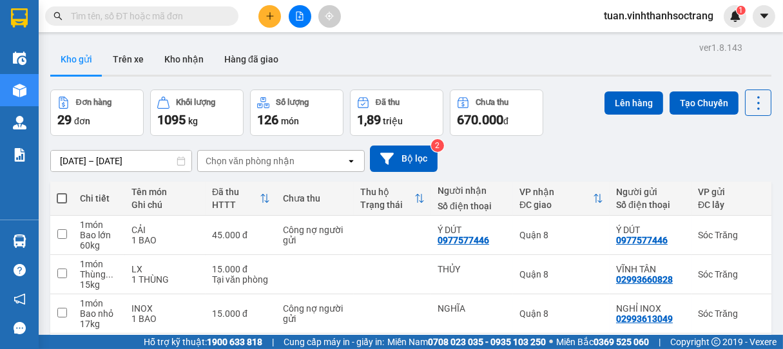
click at [166, 14] on input "text" at bounding box center [147, 16] width 152 height 14
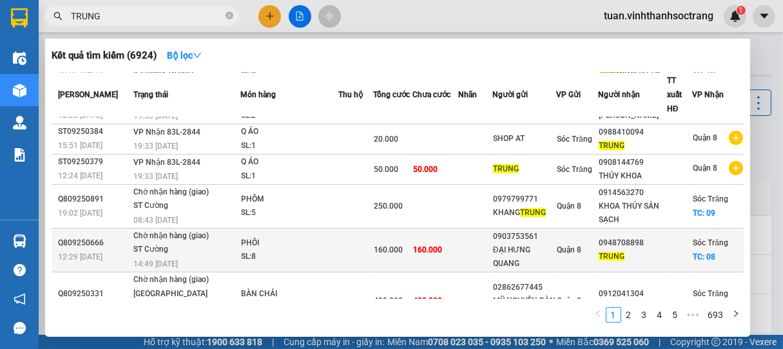
scroll to position [199, 0]
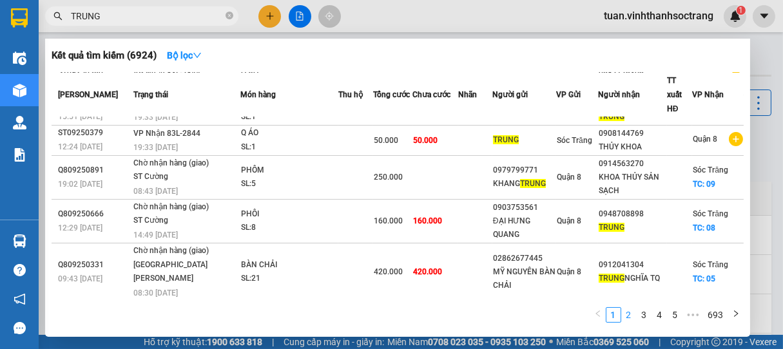
type input "TRUNG"
click at [631, 313] on link "2" at bounding box center [629, 315] width 14 height 14
click at [645, 316] on link "3" at bounding box center [644, 315] width 14 height 14
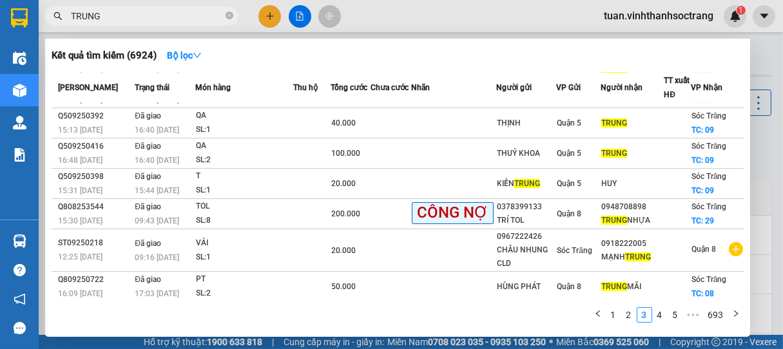
click at [629, 315] on link "2" at bounding box center [629, 315] width 14 height 14
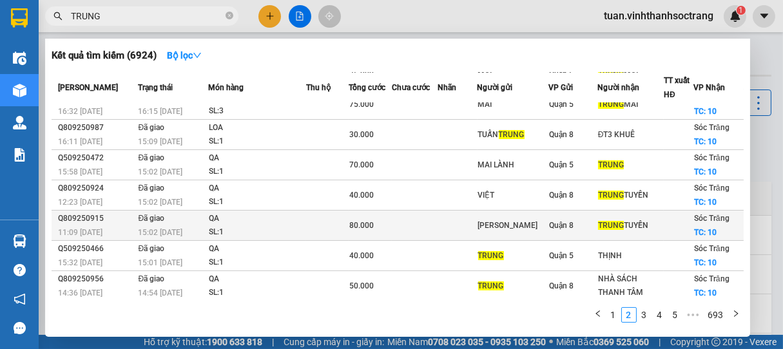
scroll to position [0, 0]
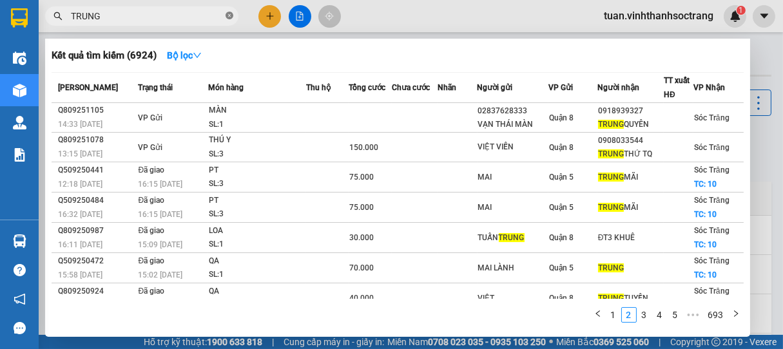
click at [230, 13] on icon "close-circle" at bounding box center [230, 16] width 8 height 8
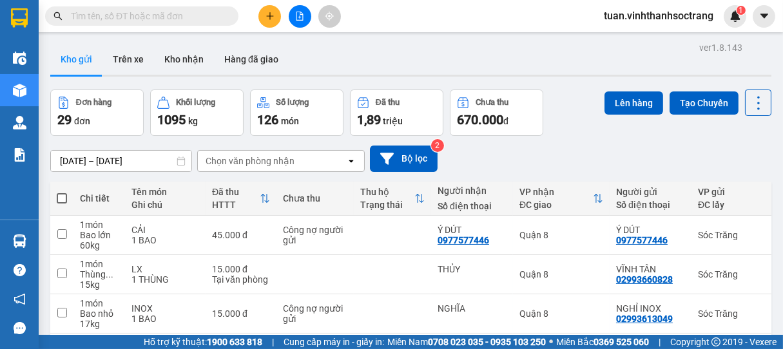
click at [201, 15] on input "text" at bounding box center [147, 16] width 152 height 14
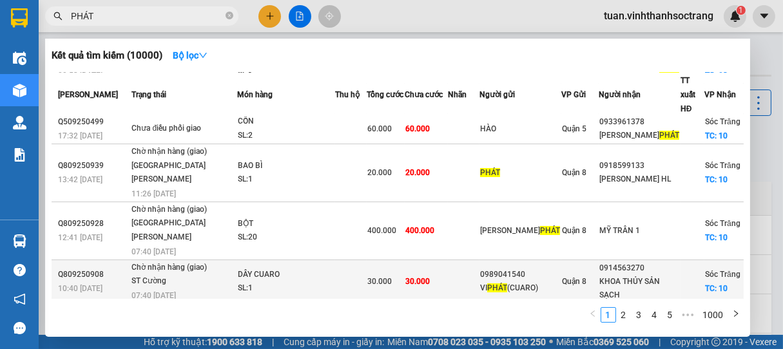
scroll to position [157, 0]
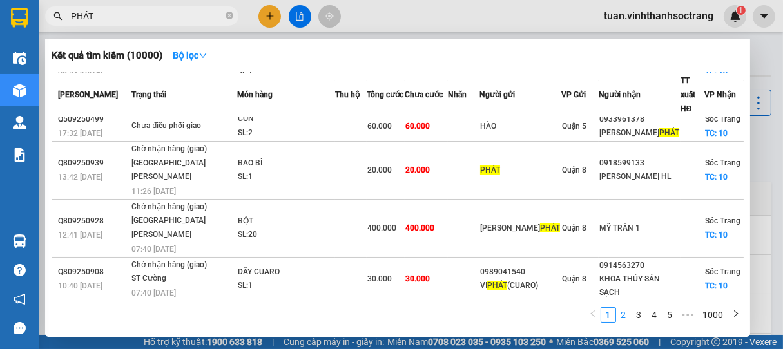
type input "PHÁT"
click at [626, 312] on link "2" at bounding box center [624, 315] width 14 height 14
click at [650, 314] on link "4" at bounding box center [655, 315] width 14 height 14
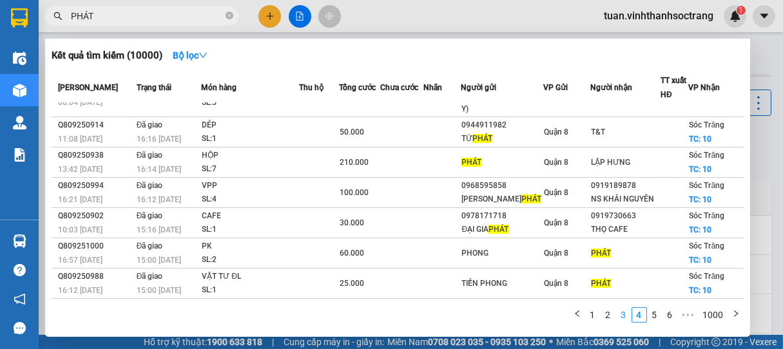
scroll to position [140, 0]
click at [608, 314] on link "2" at bounding box center [608, 315] width 14 height 14
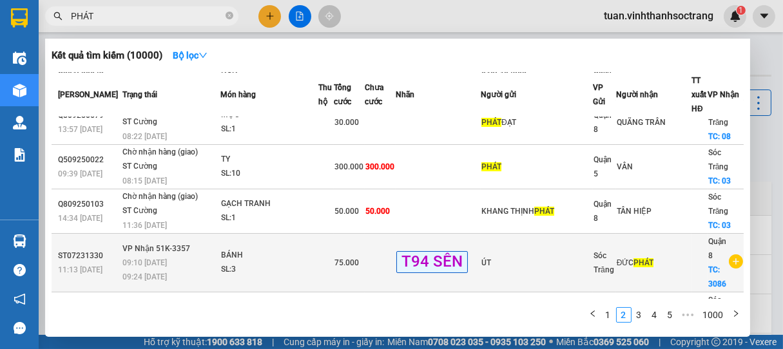
scroll to position [227, 0]
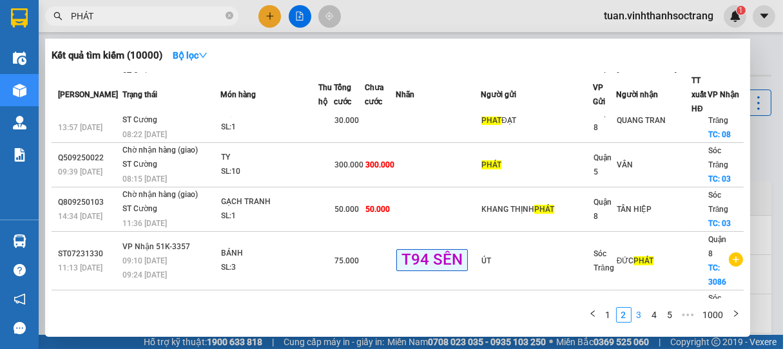
click at [639, 316] on link "3" at bounding box center [639, 315] width 14 height 14
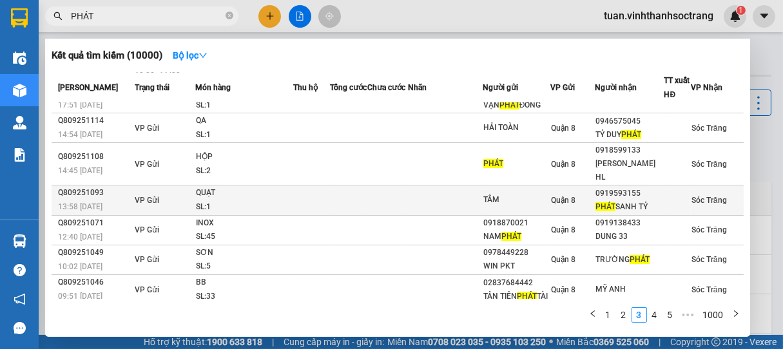
scroll to position [126, 0]
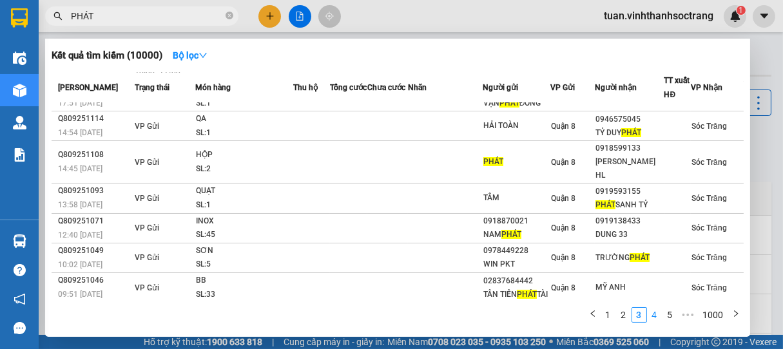
click at [657, 315] on link "4" at bounding box center [655, 315] width 14 height 14
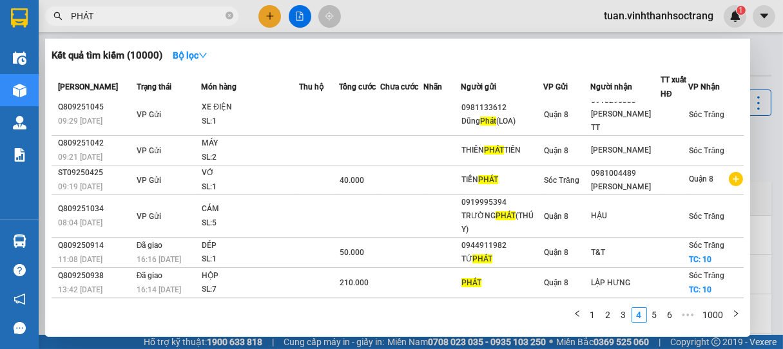
scroll to position [0, 0]
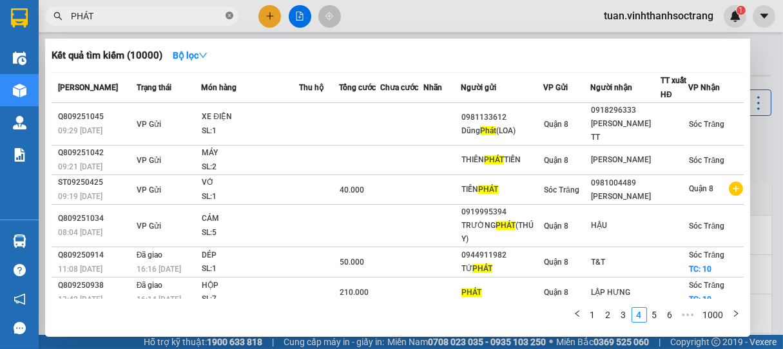
click at [232, 16] on icon "close-circle" at bounding box center [230, 16] width 8 height 8
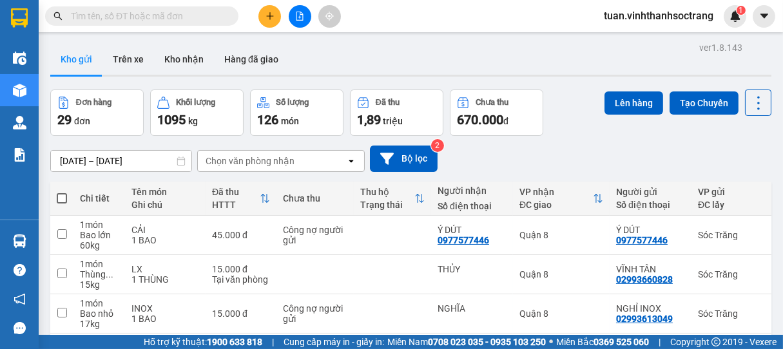
click at [198, 13] on input "text" at bounding box center [147, 16] width 152 height 14
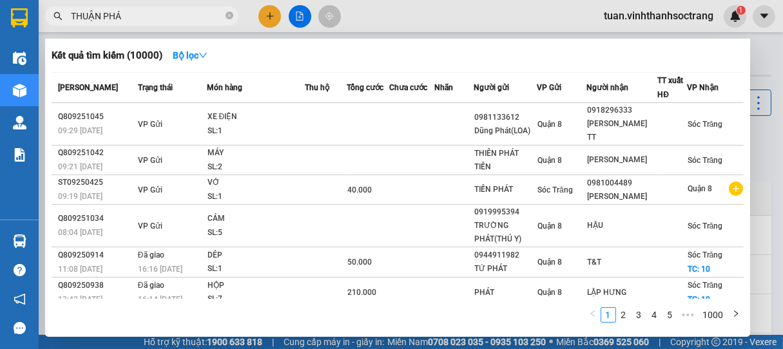
type input "THUẬN PHÁT"
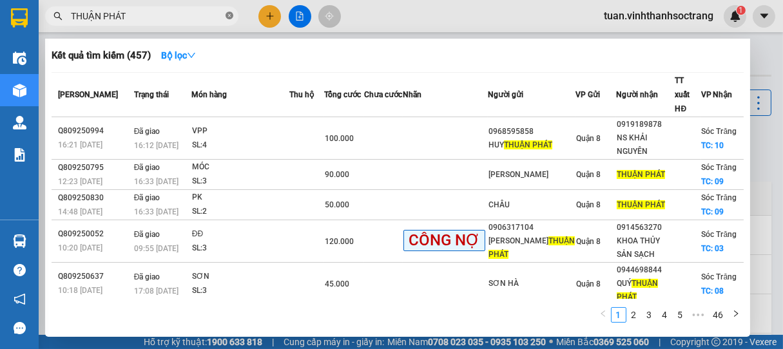
click at [229, 17] on icon "close-circle" at bounding box center [230, 16] width 8 height 8
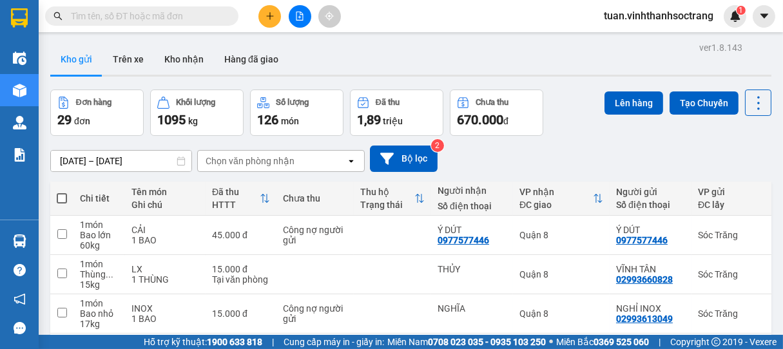
click at [202, 12] on input "text" at bounding box center [147, 16] width 152 height 14
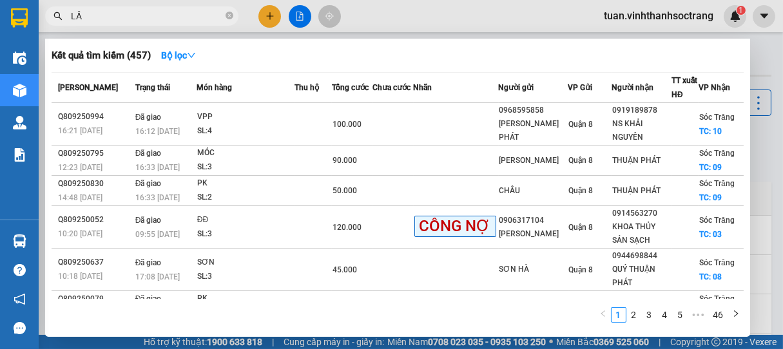
type input "LẦU"
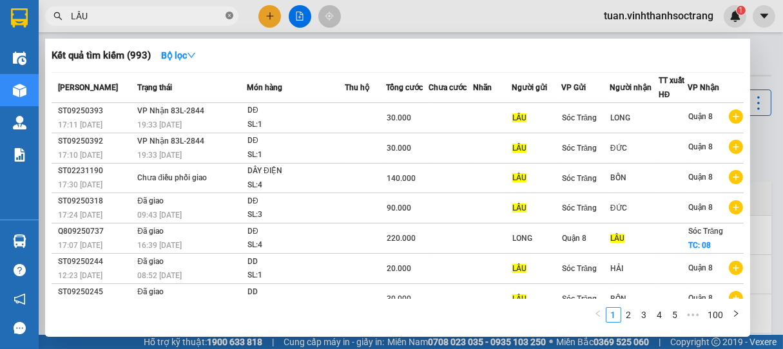
click at [228, 15] on icon "close-circle" at bounding box center [230, 16] width 8 height 8
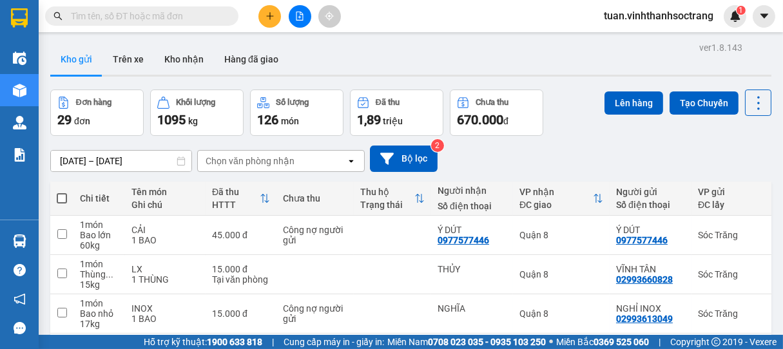
click at [203, 11] on input "text" at bounding box center [147, 16] width 152 height 14
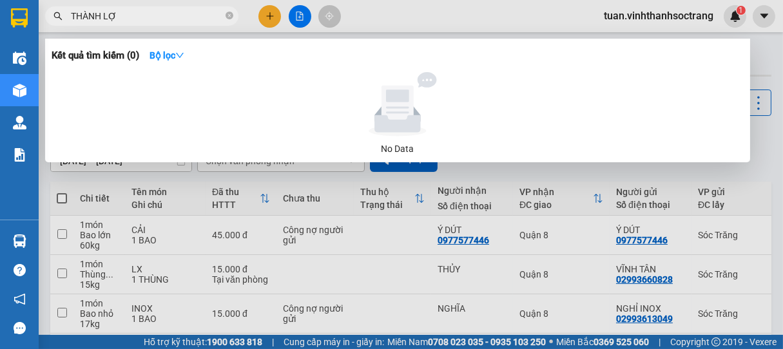
type input "THÀNH LỢI"
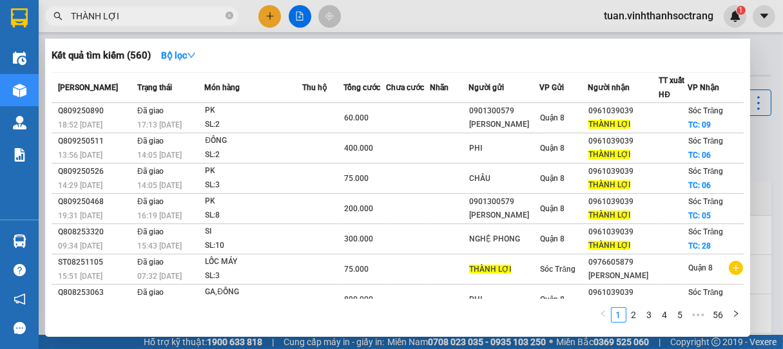
click at [232, 15] on icon "close-circle" at bounding box center [230, 16] width 8 height 8
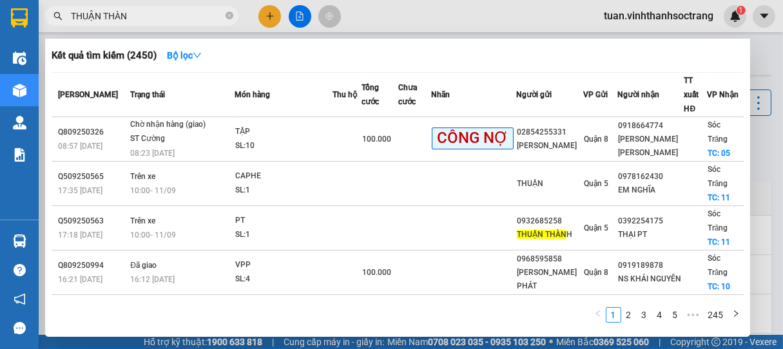
type input "THUẬN THÀNH"
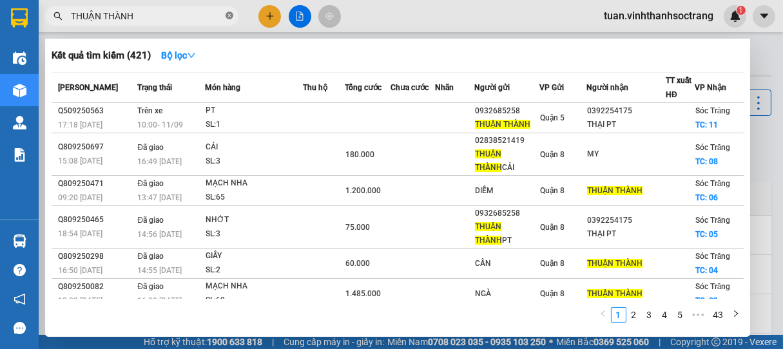
click at [227, 17] on icon "close-circle" at bounding box center [230, 16] width 8 height 8
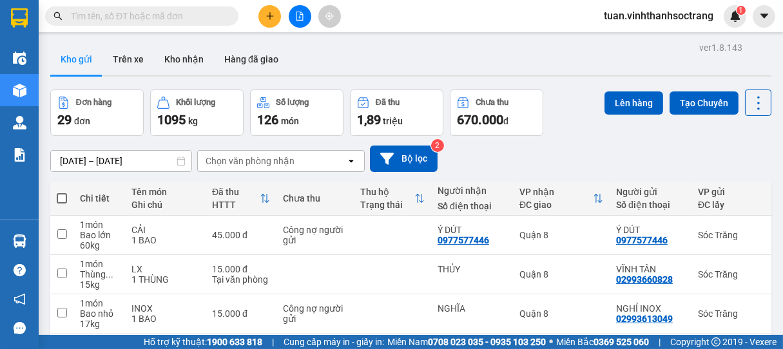
click at [173, 10] on input "text" at bounding box center [147, 16] width 152 height 14
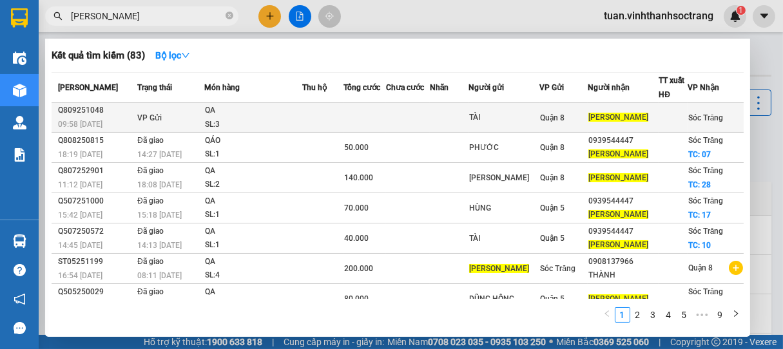
type input "THÀNH TRINH"
click at [253, 120] on div "SL: 3" at bounding box center [253, 125] width 97 height 14
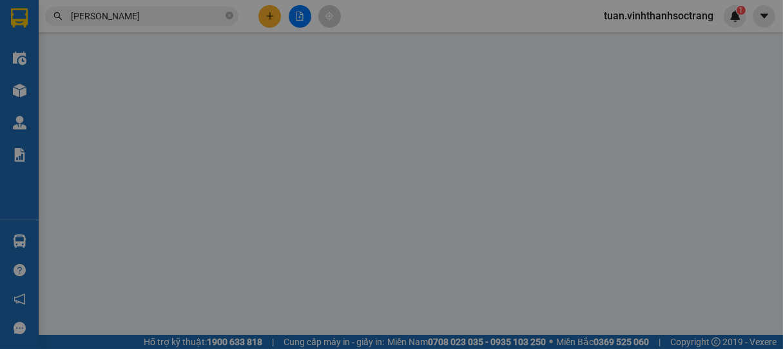
type input "TÀI"
type input "THÀNH TRINH"
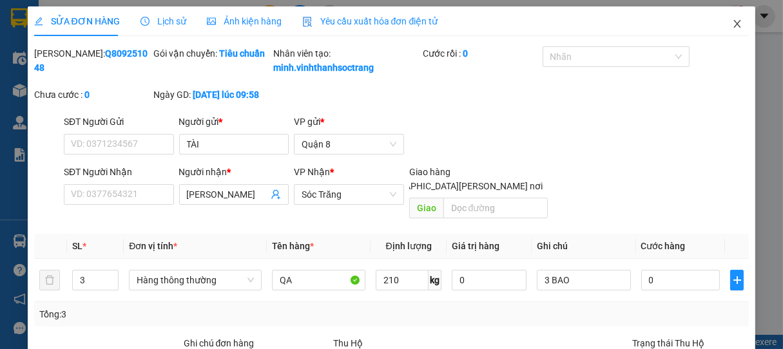
click at [734, 26] on icon "close" at bounding box center [737, 24] width 7 height 8
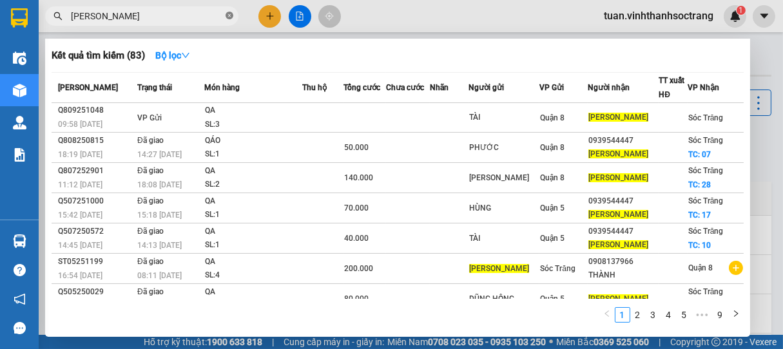
click at [232, 17] on icon "close-circle" at bounding box center [230, 16] width 8 height 8
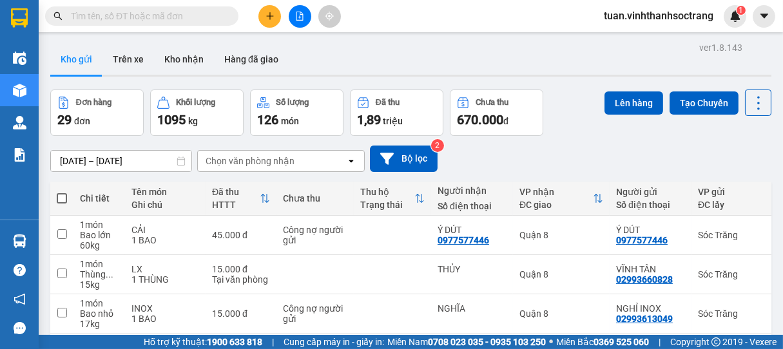
click at [205, 17] on input "text" at bounding box center [147, 16] width 152 height 14
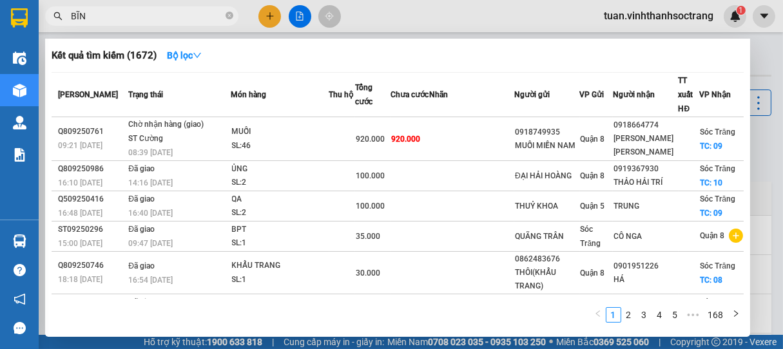
type input "BĨNH"
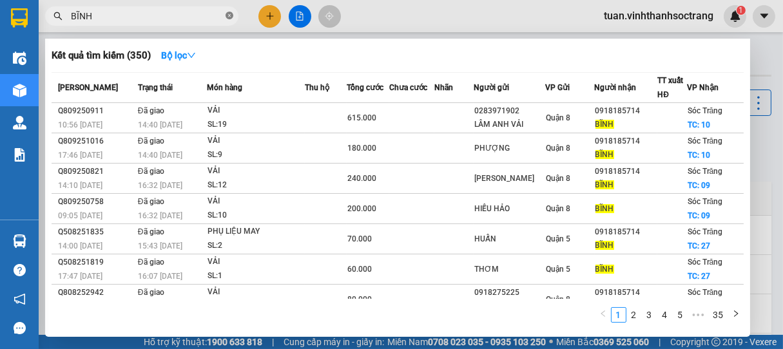
click at [227, 12] on icon "close-circle" at bounding box center [230, 16] width 8 height 8
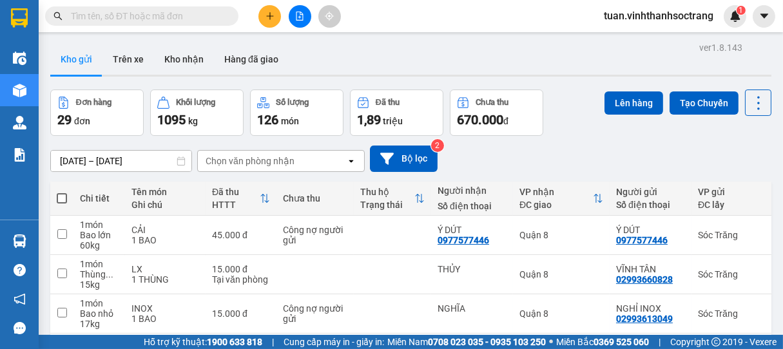
click at [201, 14] on input "text" at bounding box center [147, 16] width 152 height 14
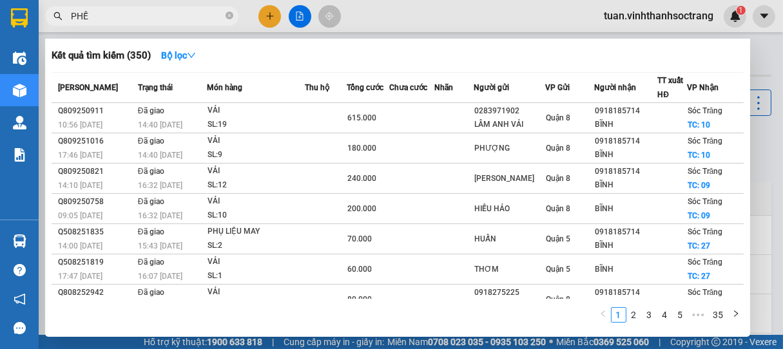
type input "PHẾN"
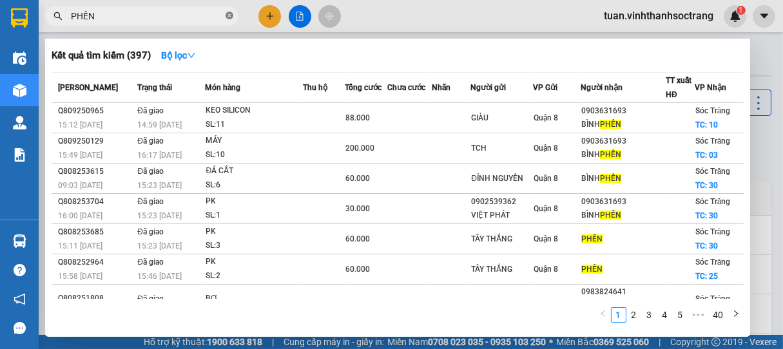
click at [233, 15] on icon "close-circle" at bounding box center [230, 16] width 8 height 8
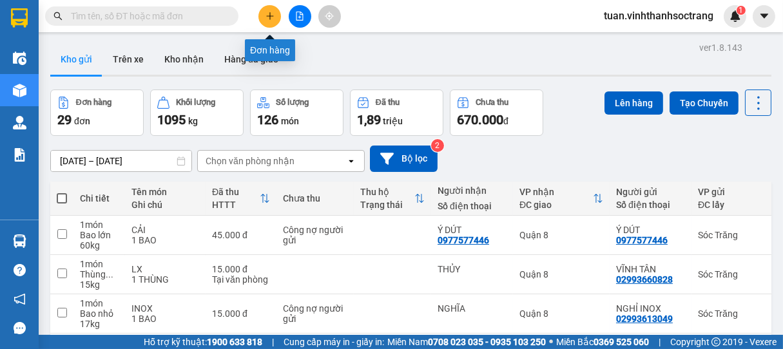
click at [269, 19] on icon "plus" at bounding box center [270, 16] width 9 height 9
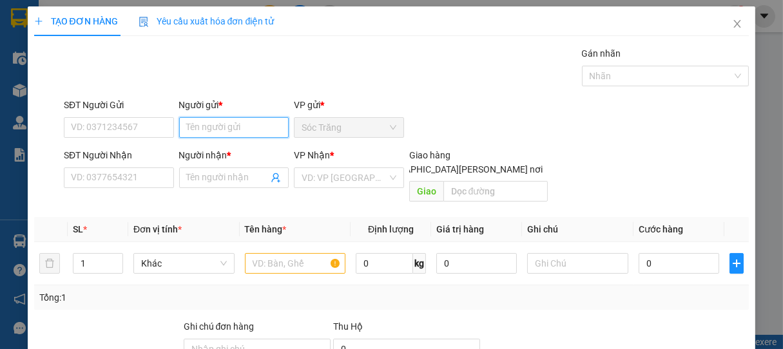
click at [229, 126] on input "Người gửi *" at bounding box center [234, 127] width 110 height 21
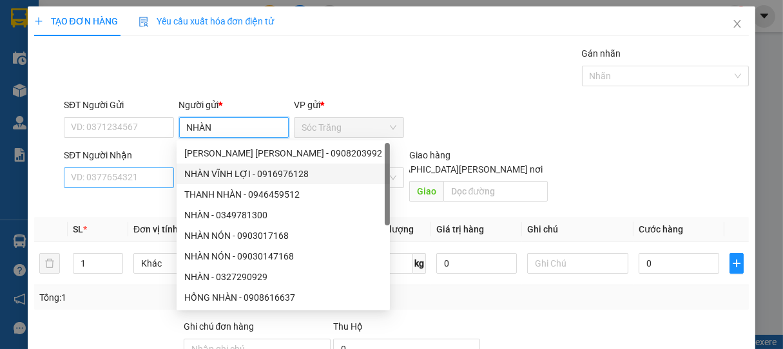
type input "NHÀN"
click at [153, 177] on input "SĐT Người Nhận" at bounding box center [119, 178] width 110 height 21
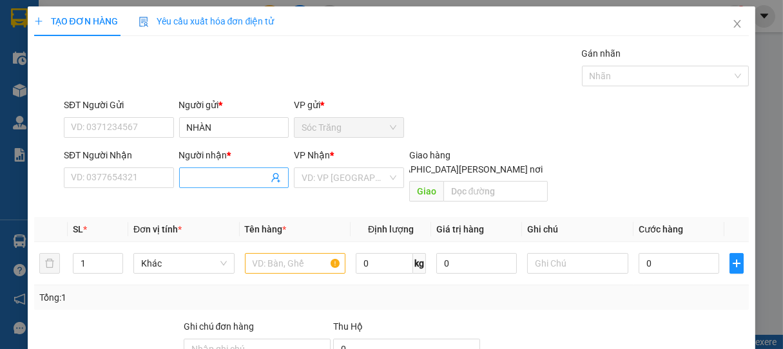
click at [196, 179] on input "Người nhận *" at bounding box center [228, 178] width 82 height 14
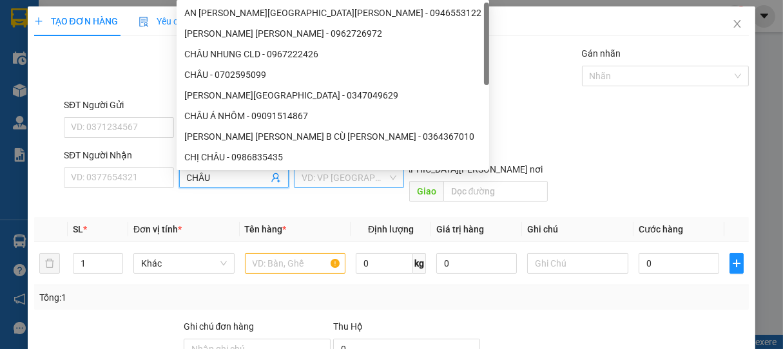
type input "CHÂU"
click at [306, 179] on input "search" at bounding box center [345, 177] width 86 height 19
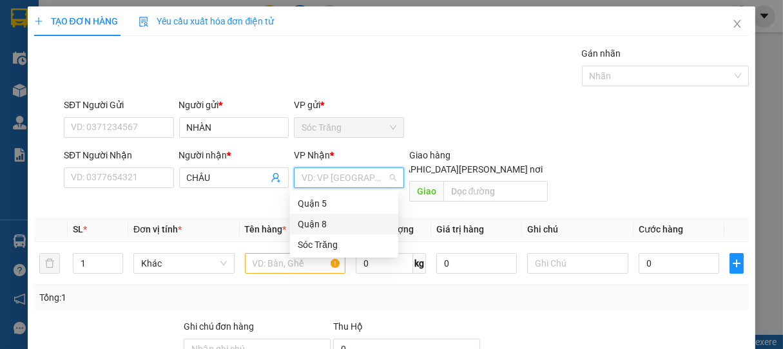
click at [310, 220] on div "Quận 8" at bounding box center [344, 224] width 93 height 14
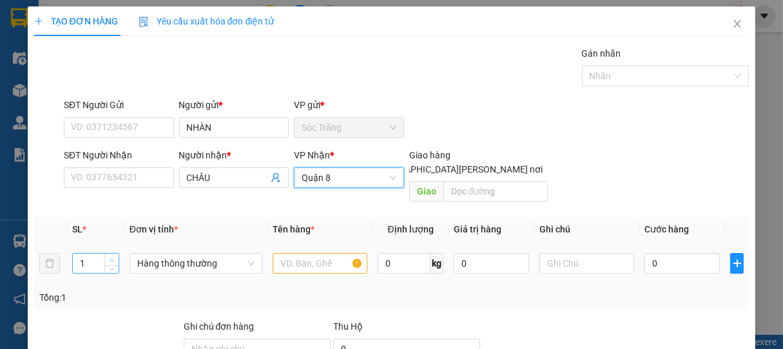
click at [113, 257] on span "up" at bounding box center [112, 261] width 8 height 8
type input "4"
click at [113, 257] on span "up" at bounding box center [112, 261] width 8 height 8
click at [160, 254] on span "Hàng thông thường" at bounding box center [195, 263] width 117 height 19
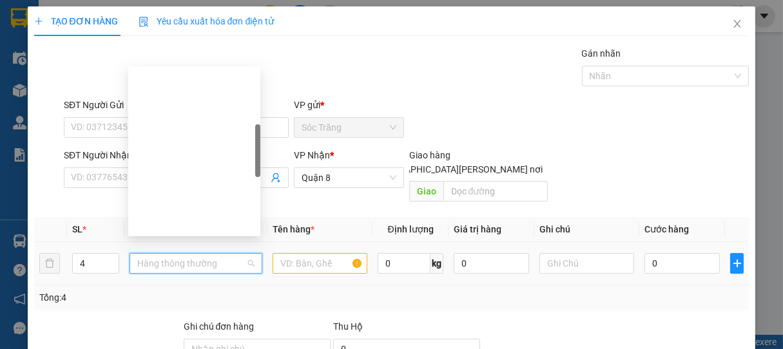
scroll to position [206, 0]
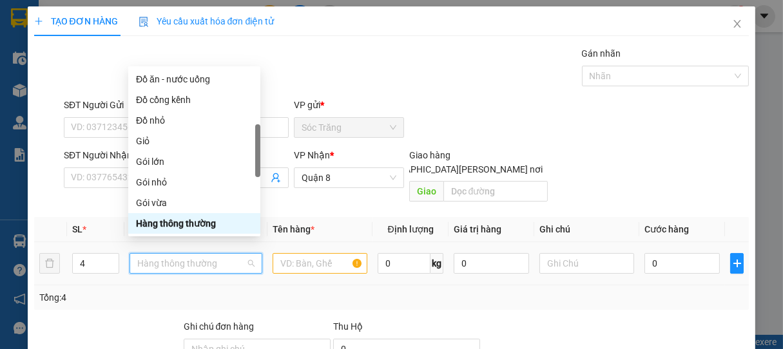
type input "B"
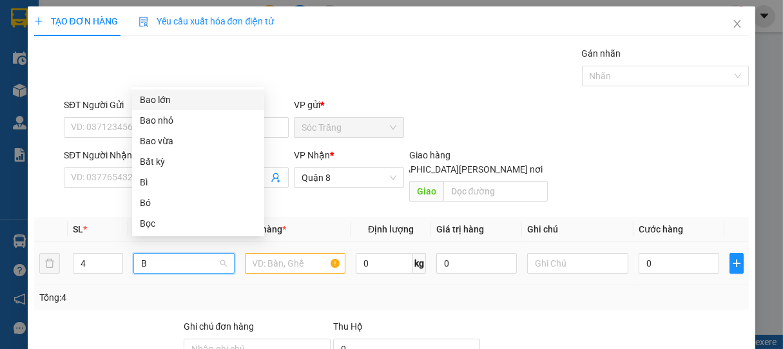
click at [168, 101] on div "Bao lớn" at bounding box center [198, 100] width 117 height 14
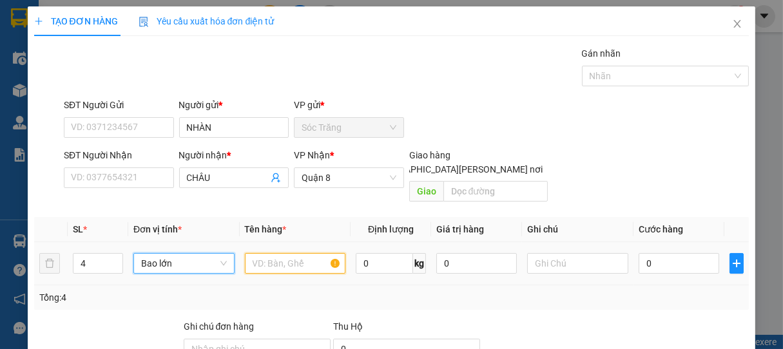
click at [290, 255] on input "text" at bounding box center [295, 263] width 101 height 21
type input "LÁ CHUỐI"
click at [382, 253] on input "0" at bounding box center [384, 263] width 57 height 21
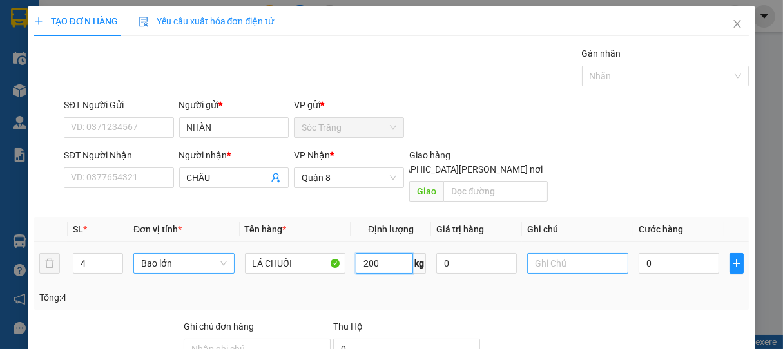
type input "200"
click at [556, 253] on input "text" at bounding box center [577, 263] width 101 height 21
type input "4 BAO"
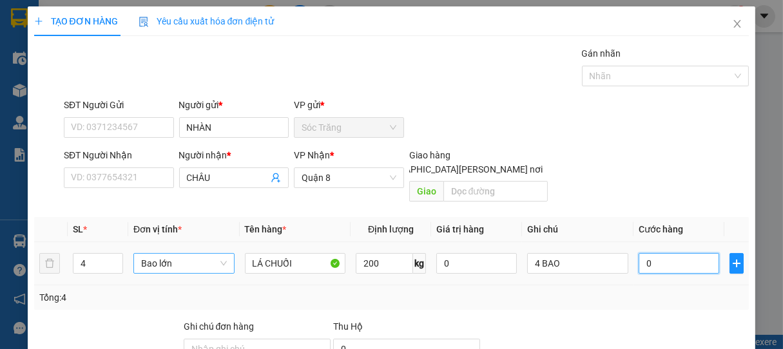
click at [668, 254] on input "0" at bounding box center [679, 263] width 81 height 21
type input "1"
type input "16"
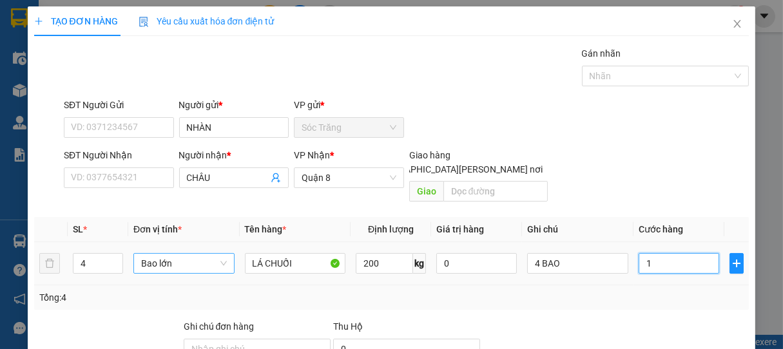
type input "16"
type input "160"
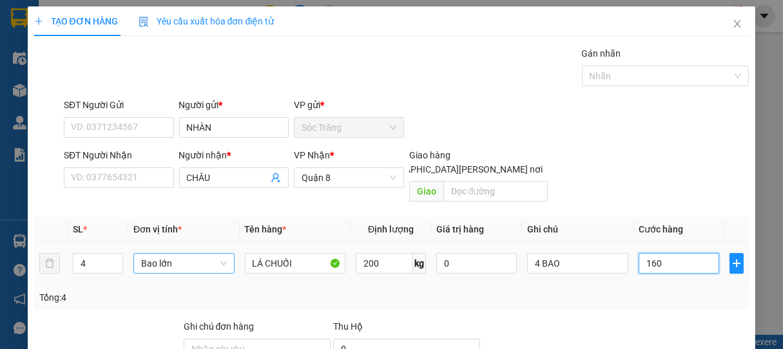
type input "1.600"
type input "16.000"
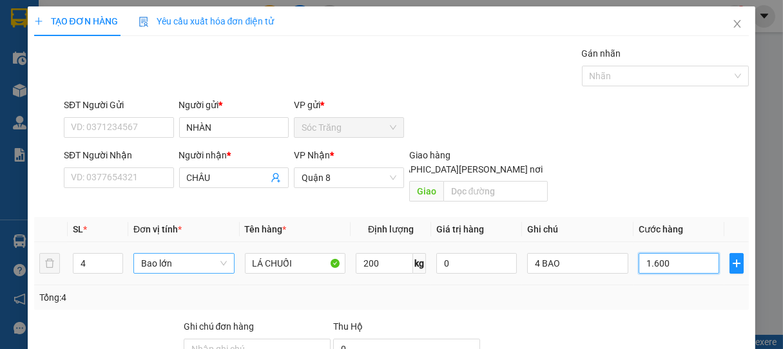
type input "16.000"
type input "160.000"
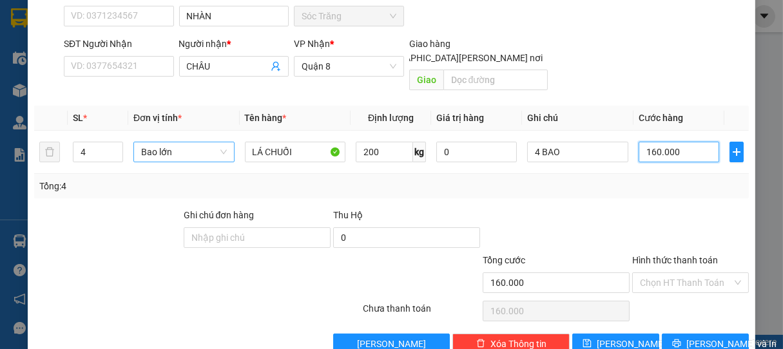
scroll to position [126, 0]
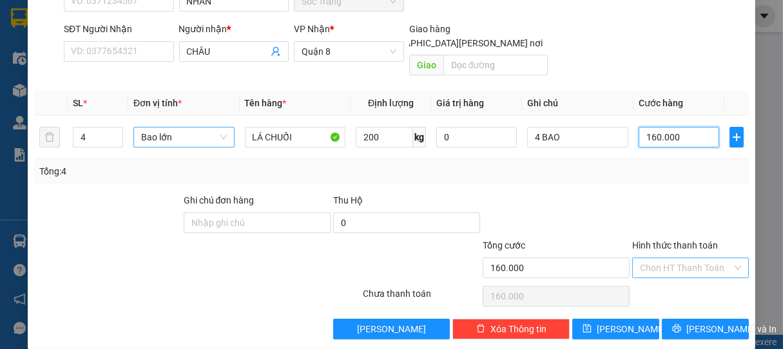
type input "160.000"
click at [650, 258] on input "Hình thức thanh toán" at bounding box center [686, 267] width 93 height 19
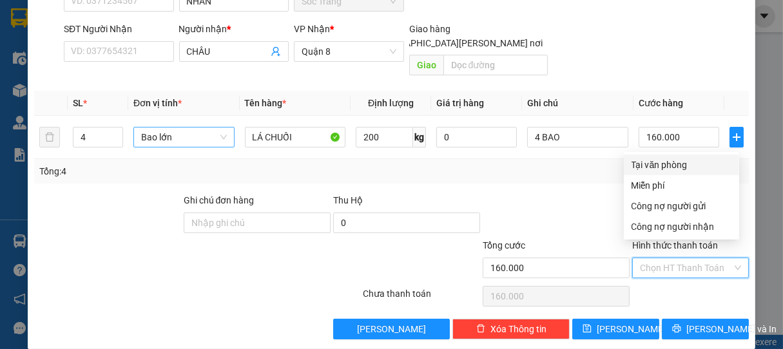
click at [641, 162] on div "Tại văn phòng" at bounding box center [682, 165] width 100 height 14
type input "0"
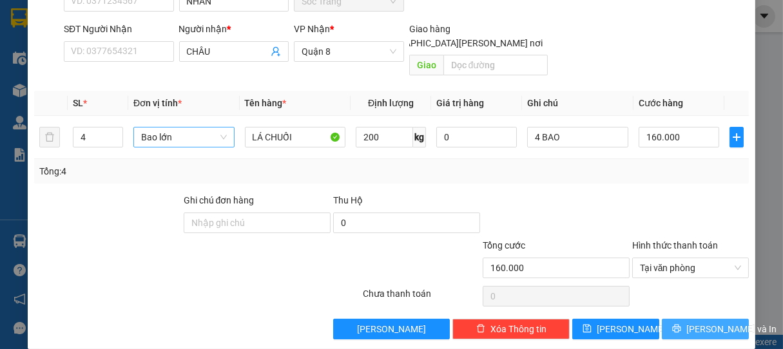
click at [706, 322] on span "[PERSON_NAME] và In" at bounding box center [731, 329] width 90 height 14
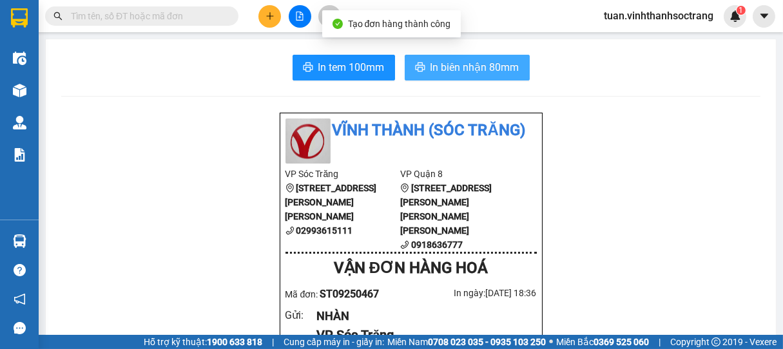
drag, startPoint x: 461, startPoint y: 68, endPoint x: 452, endPoint y: 70, distance: 9.4
click at [460, 67] on span "In biên nhận 80mm" at bounding box center [475, 67] width 89 height 16
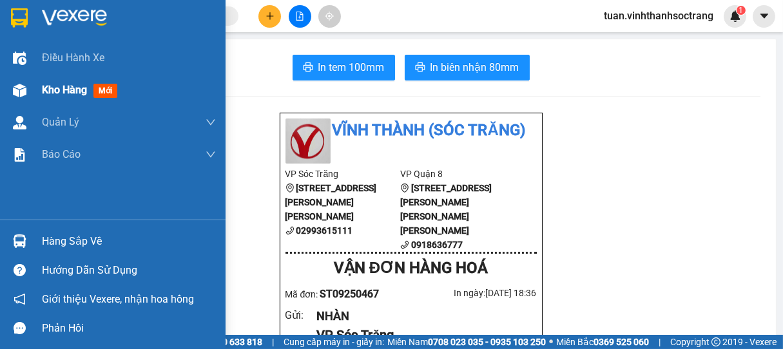
click at [72, 90] on span "Kho hàng" at bounding box center [64, 90] width 45 height 12
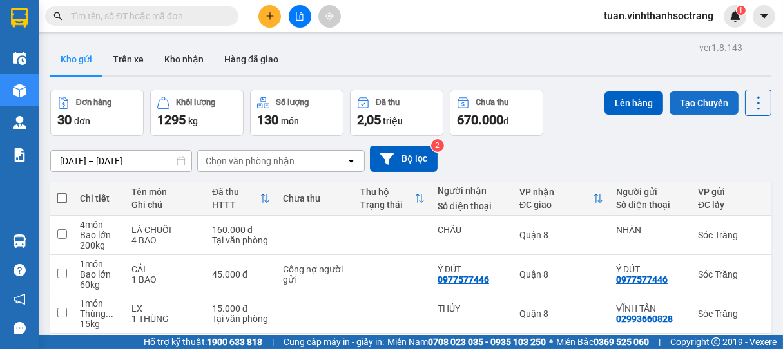
click at [697, 101] on button "Tạo Chuyến" at bounding box center [704, 103] width 69 height 23
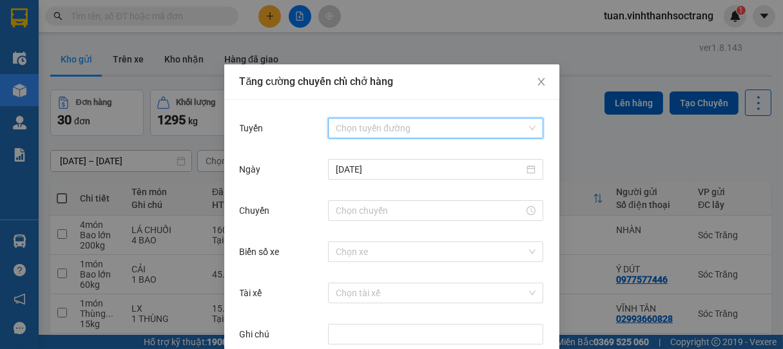
click at [408, 130] on input "Tuyến" at bounding box center [431, 128] width 191 height 19
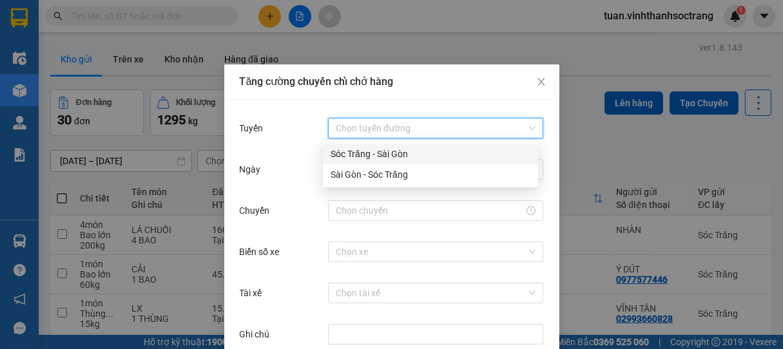
click at [372, 159] on div "Sóc Trăng - Sài Gòn" at bounding box center [431, 154] width 200 height 14
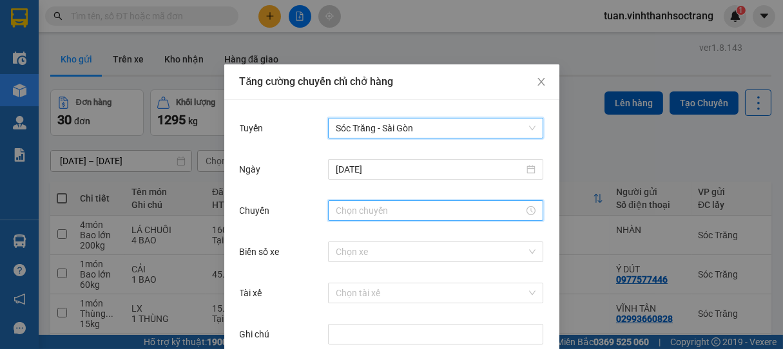
click at [348, 208] on input "Chuyến" at bounding box center [430, 211] width 188 height 14
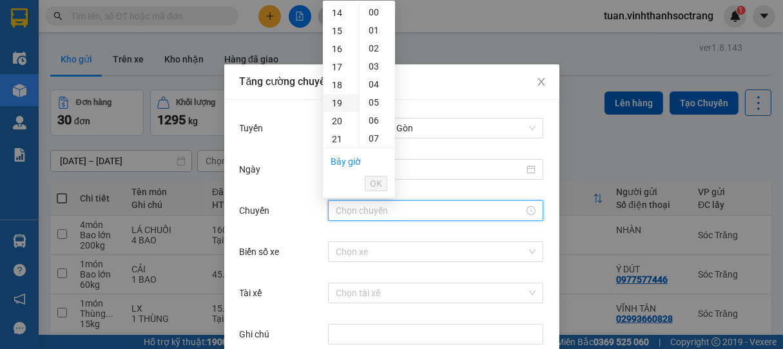
click at [338, 96] on div "19" at bounding box center [341, 103] width 36 height 18
type input "19:00"
click at [377, 180] on span "OK" at bounding box center [376, 184] width 12 height 14
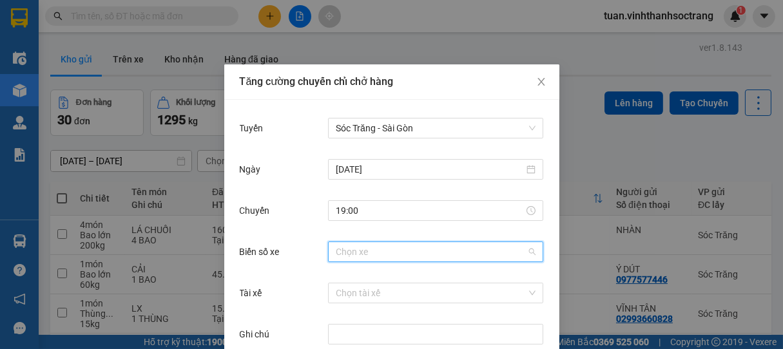
click at [345, 253] on input "Biển số xe" at bounding box center [431, 251] width 191 height 19
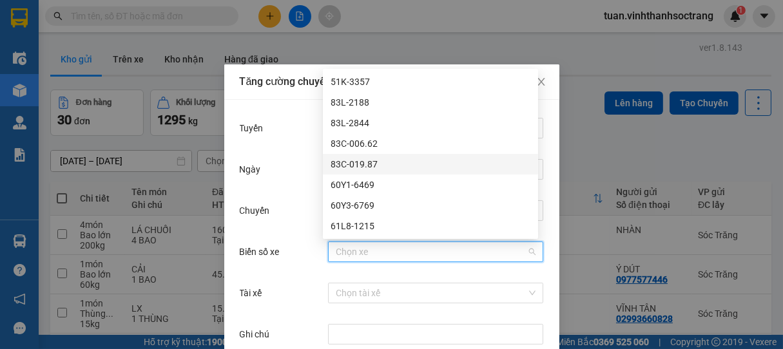
click at [374, 166] on div "83C-019.87" at bounding box center [431, 164] width 200 height 14
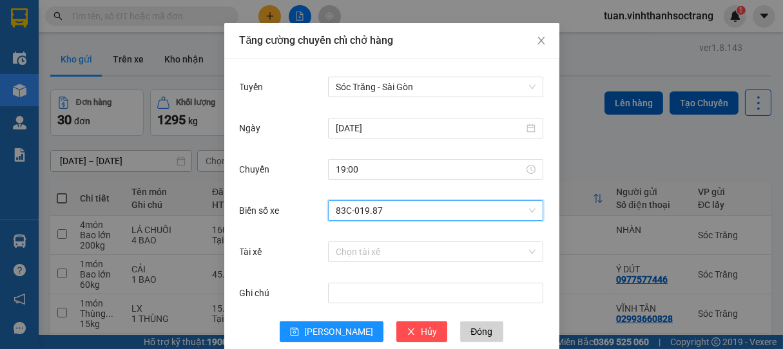
scroll to position [64, 0]
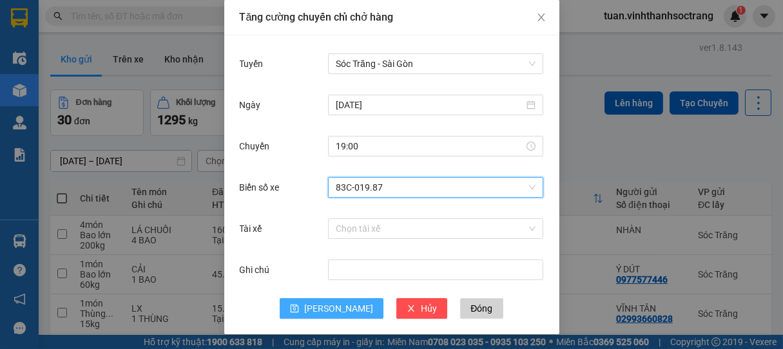
click at [299, 304] on icon "save" at bounding box center [294, 308] width 9 height 9
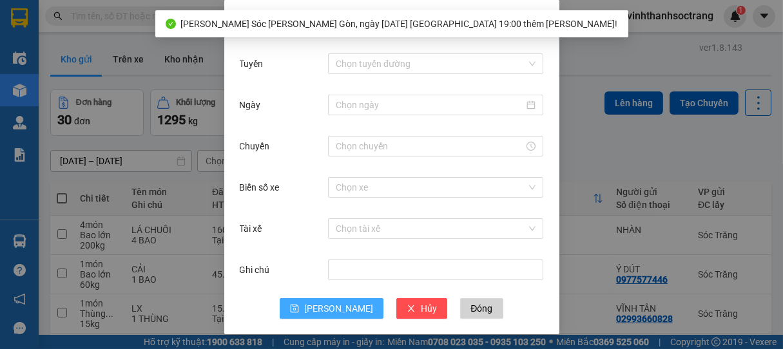
scroll to position [0, 0]
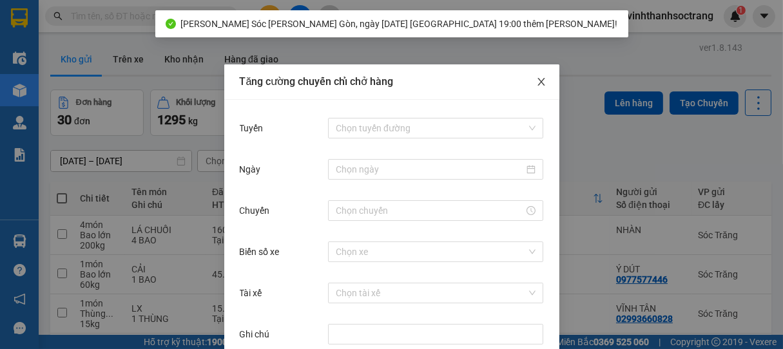
click at [536, 86] on icon "close" at bounding box center [541, 82] width 10 height 10
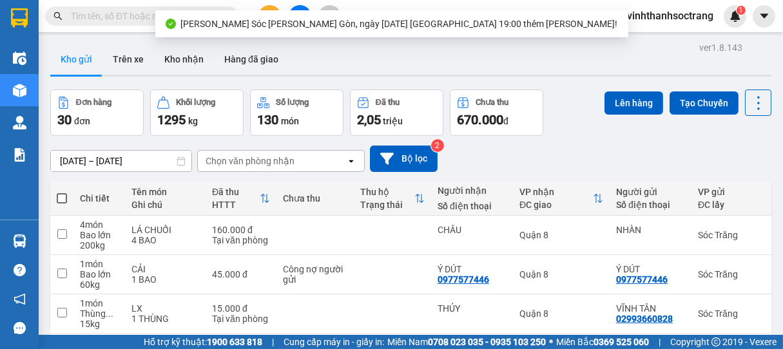
click at [62, 197] on span at bounding box center [62, 198] width 10 height 10
click at [62, 192] on input "checkbox" at bounding box center [62, 192] width 0 height 0
checkbox input "true"
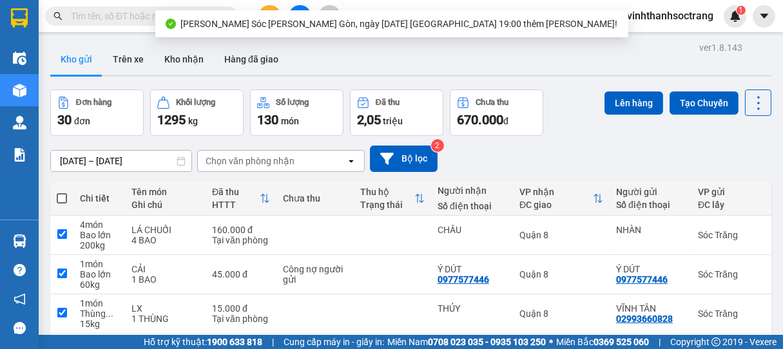
checkbox input "true"
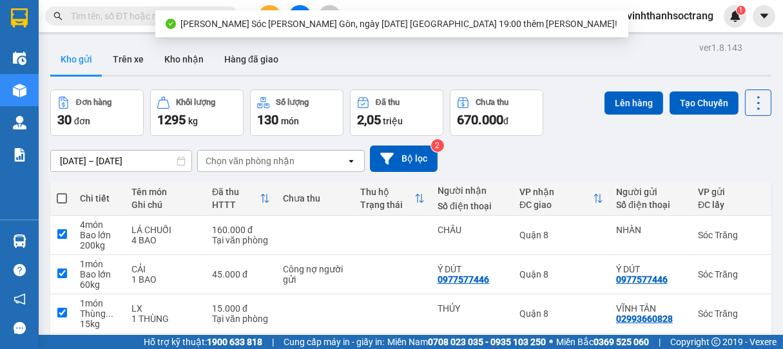
checkbox input "true"
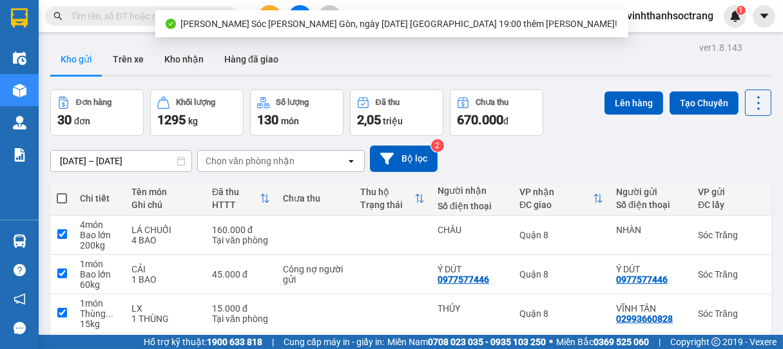
checkbox input "true"
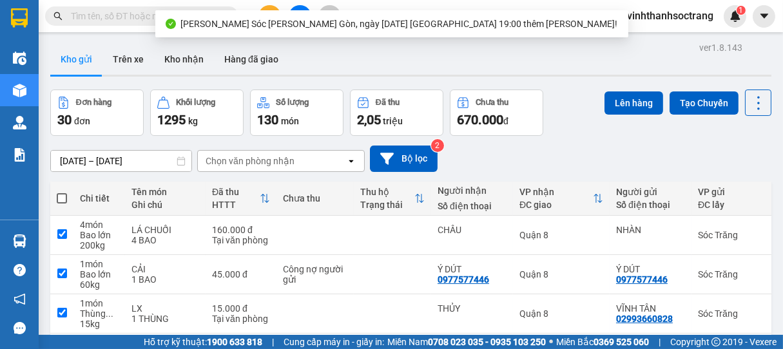
checkbox input "true"
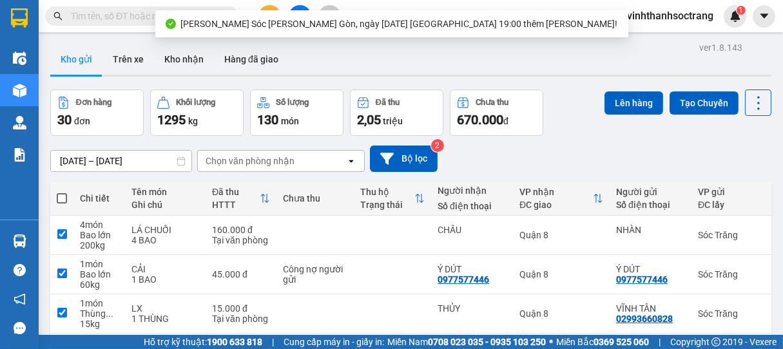
checkbox input "true"
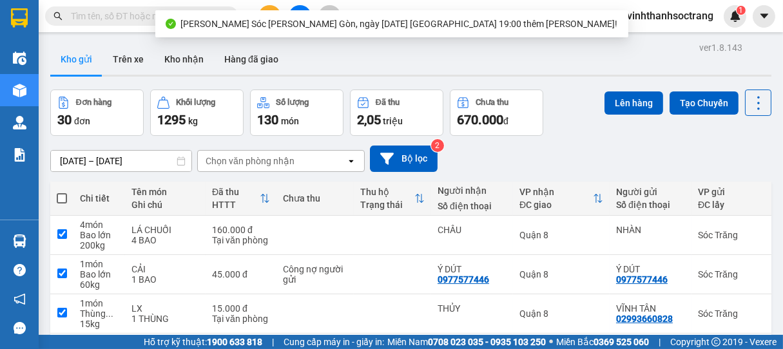
checkbox input "true"
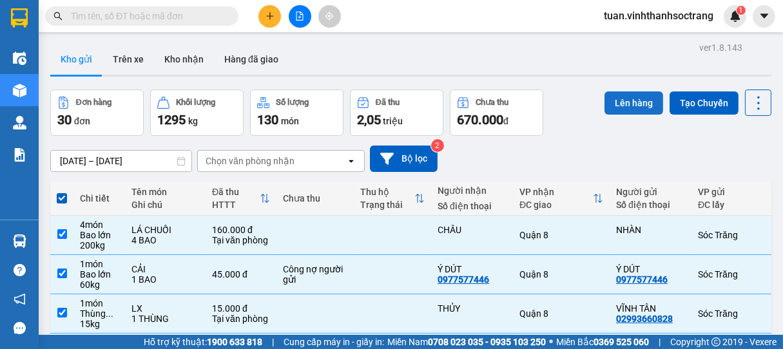
click at [626, 102] on button "Lên hàng" at bounding box center [634, 103] width 59 height 23
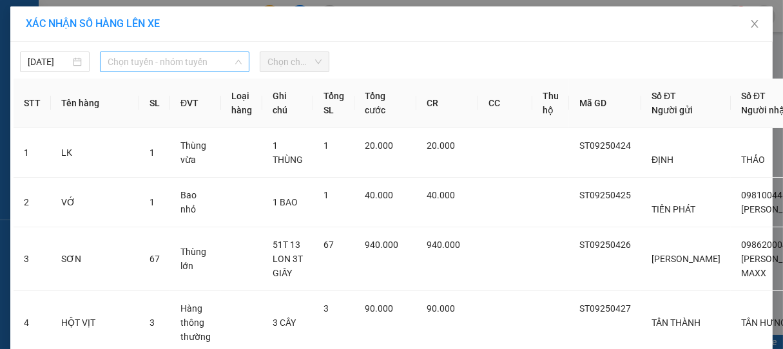
click at [160, 57] on span "Chọn tuyến - nhóm tuyến" at bounding box center [175, 61] width 134 height 19
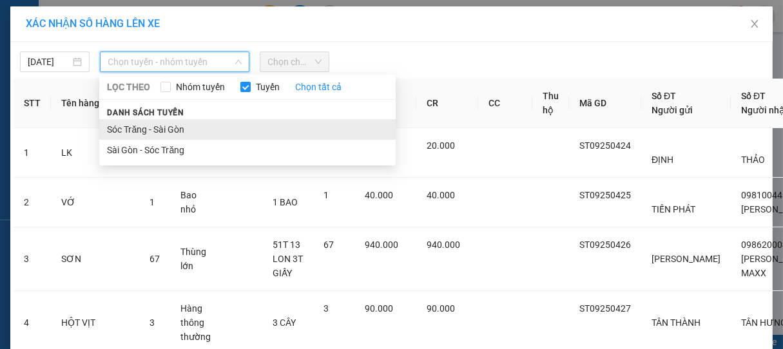
click at [155, 124] on li "Sóc Trăng - Sài Gòn" at bounding box center [247, 129] width 296 height 21
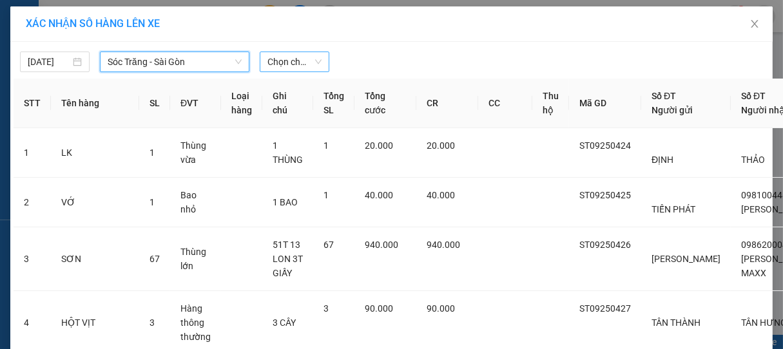
click at [278, 64] on span "Chọn chuyến" at bounding box center [294, 61] width 54 height 19
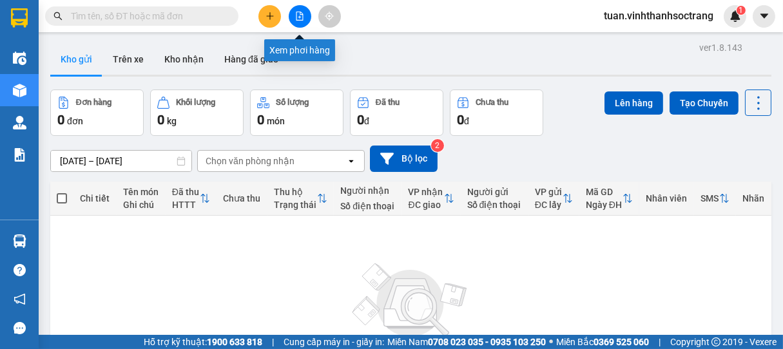
click at [302, 20] on icon "file-add" at bounding box center [299, 16] width 7 height 9
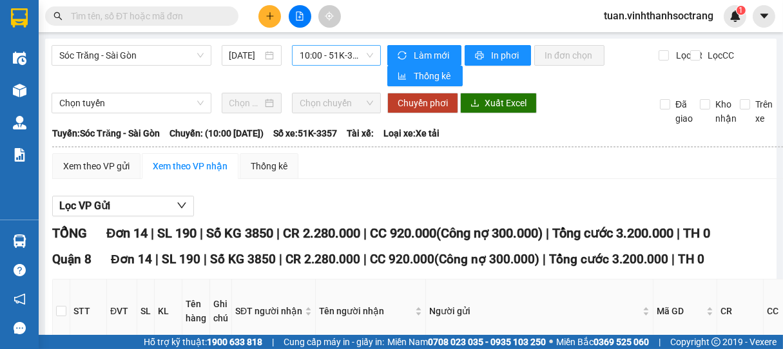
click at [344, 60] on span "10:00 - 51K-3357" at bounding box center [336, 55] width 73 height 19
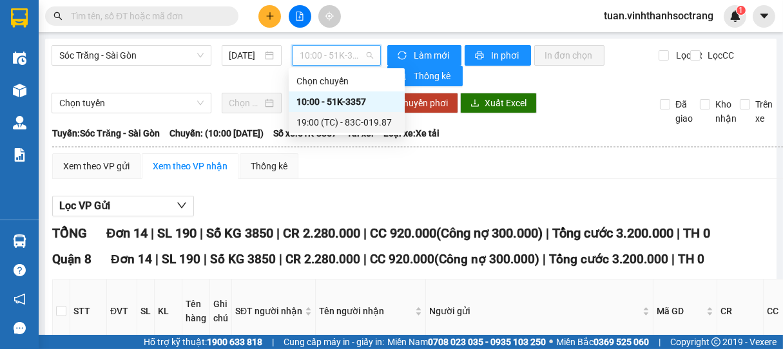
click at [371, 120] on div "19:00 (TC) - 83C-019.87" at bounding box center [346, 122] width 101 height 14
